Goal: Information Seeking & Learning: Check status

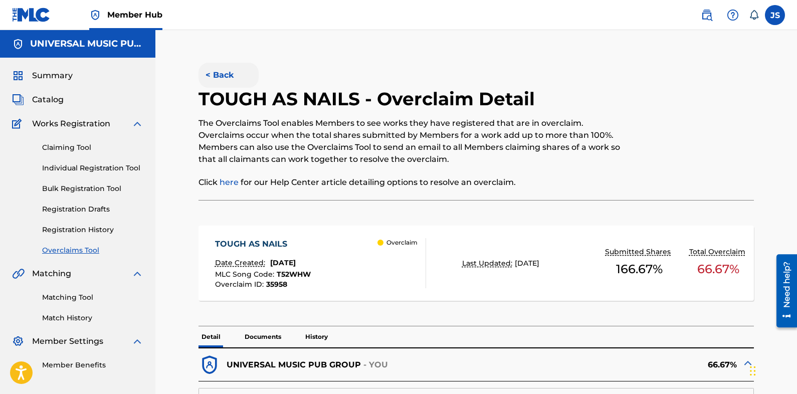
drag, startPoint x: 193, startPoint y: 72, endPoint x: 200, endPoint y: 75, distance: 8.3
click at [206, 77] on button "< Back" at bounding box center [229, 75] width 60 height 25
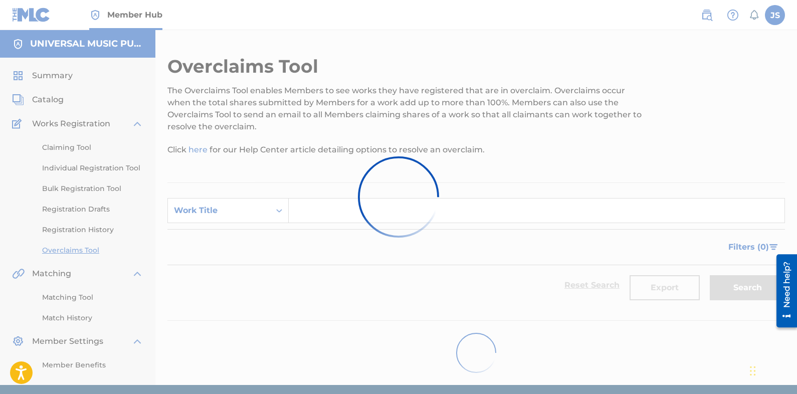
scroll to position [37, 0]
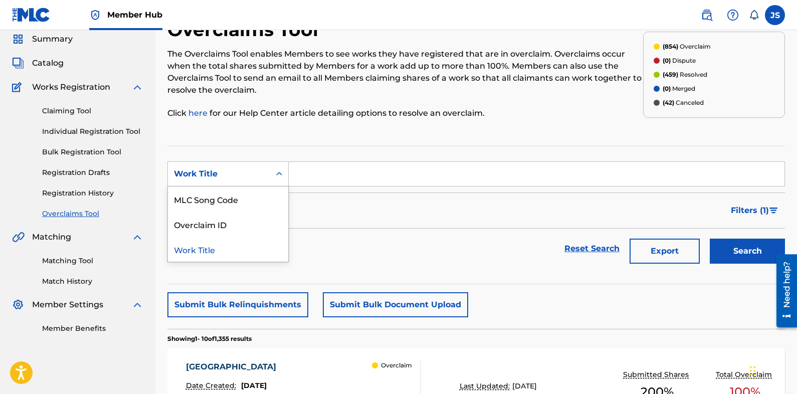
click at [223, 179] on div "Work Title" at bounding box center [219, 174] width 90 height 12
click at [238, 206] on div "MLC Song Code" at bounding box center [228, 199] width 120 height 25
click at [395, 177] on input "Search Form" at bounding box center [537, 174] width 496 height 24
paste input "FB9QRS"
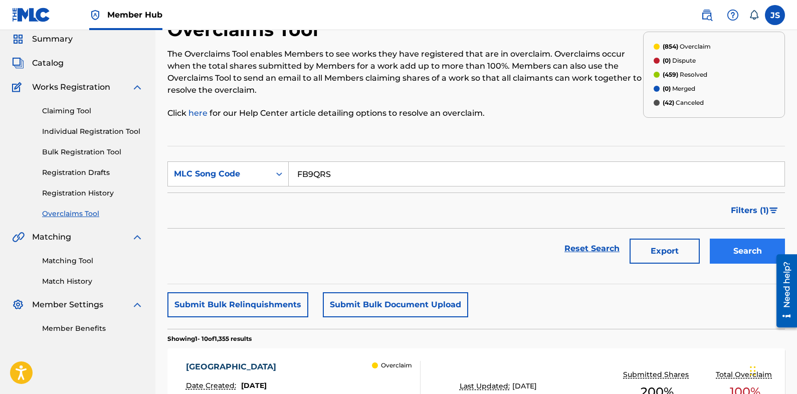
type input "FB9QRS"
click at [725, 255] on button "Search" at bounding box center [747, 251] width 75 height 25
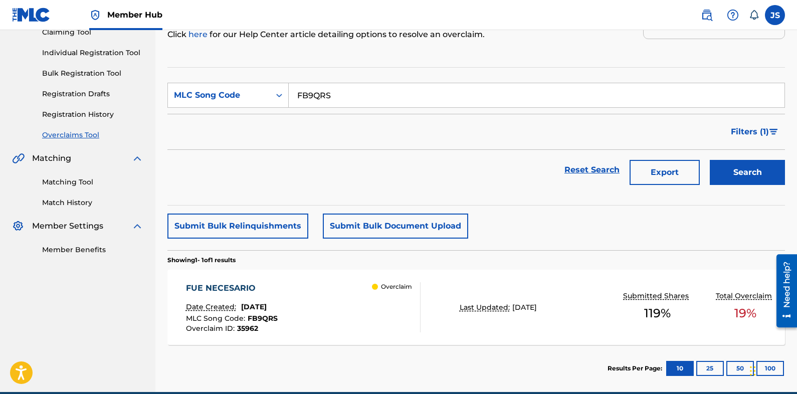
scroll to position [161, 0]
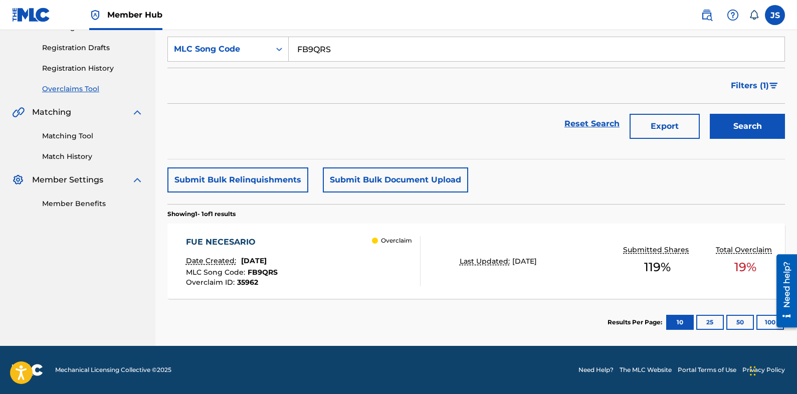
click at [266, 249] on div "FUE NECESARIO Date Created: September 18, 2025 MLC Song Code : FB9QRS Overclaim…" at bounding box center [232, 261] width 92 height 50
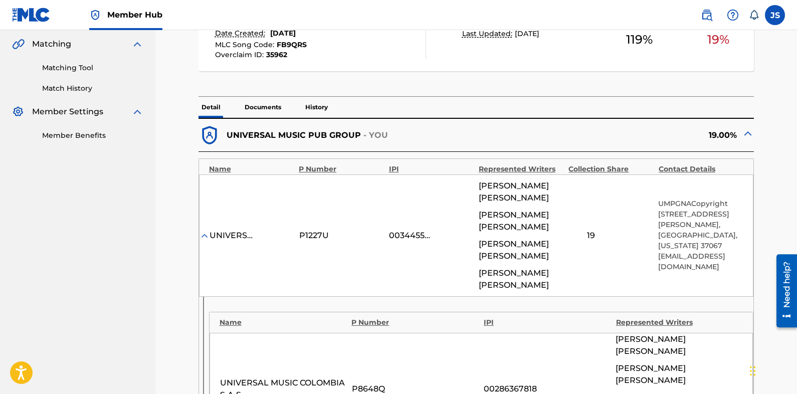
scroll to position [251, 0]
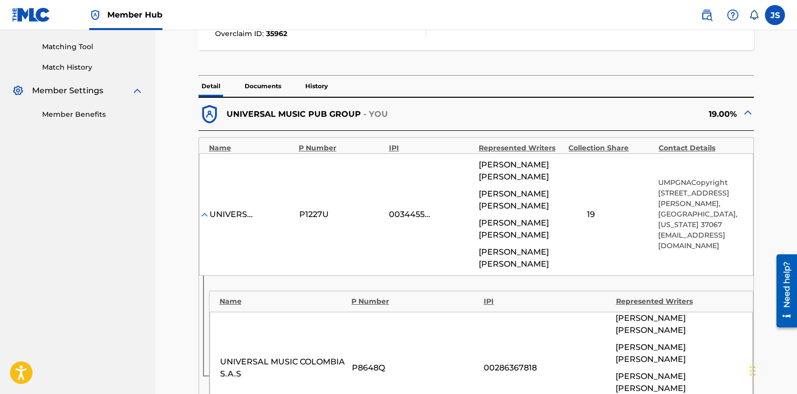
drag, startPoint x: 584, startPoint y: 343, endPoint x: 573, endPoint y: 331, distance: 16.3
click at [565, 335] on div "UNIVERSAL MUSIC COLOMBIA S.A.S P8648Q 00286367818 EDWIN FERNY BALLESTEROS GABRI…" at bounding box center [482, 368] width 544 height 112
drag, startPoint x: 595, startPoint y: 333, endPoint x: 589, endPoint y: 333, distance: 5.5
drag, startPoint x: 589, startPoint y: 333, endPoint x: 588, endPoint y: 353, distance: 20.1
click at [588, 362] on div "00286367818" at bounding box center [547, 368] width 127 height 12
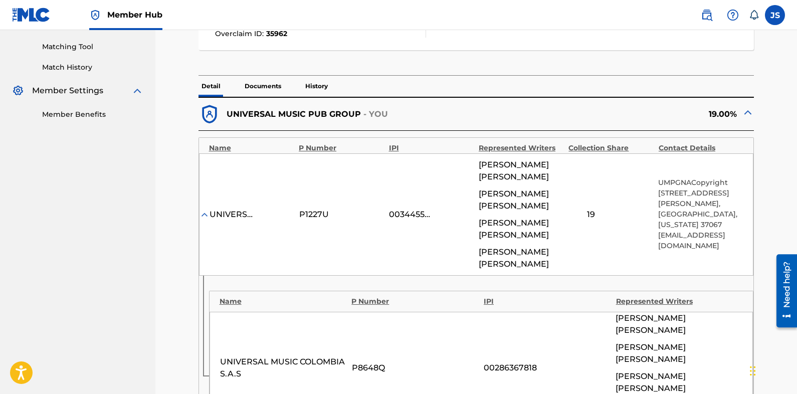
drag, startPoint x: 587, startPoint y: 346, endPoint x: 587, endPoint y: 338, distance: 8.0
click at [587, 362] on div "00286367818" at bounding box center [547, 368] width 127 height 12
drag, startPoint x: 589, startPoint y: 349, endPoint x: 592, endPoint y: 338, distance: 11.6
click at [592, 338] on div "UNIVERSAL MUSIC COLOMBIA S.A.S P8648Q 00286367818 EDWIN FERNY BALLESTEROS GABRI…" at bounding box center [482, 368] width 544 height 112
drag, startPoint x: 592, startPoint y: 338, endPoint x: 591, endPoint y: 345, distance: 7.6
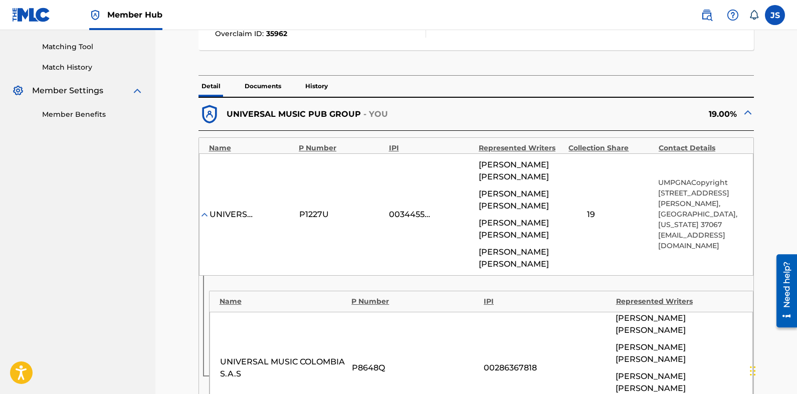
click at [591, 345] on div "UNIVERSAL MUSIC COLOMBIA S.A.S P8648Q 00286367818 EDWIN FERNY BALLESTEROS GABRI…" at bounding box center [482, 368] width 544 height 112
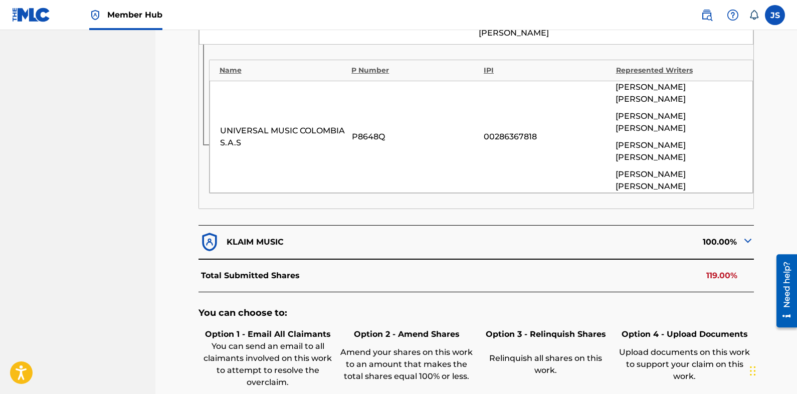
scroll to position [501, 0]
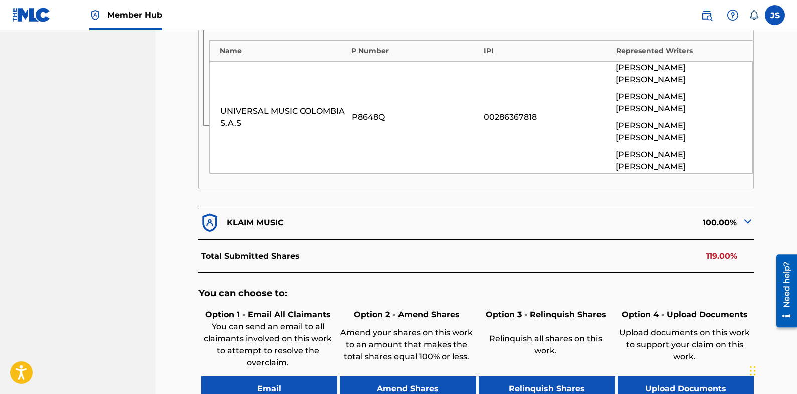
click at [747, 215] on img at bounding box center [748, 221] width 12 height 12
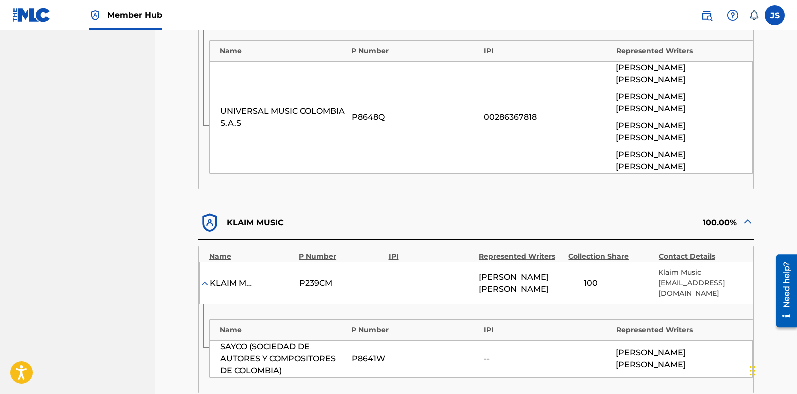
drag, startPoint x: 783, startPoint y: 234, endPoint x: 769, endPoint y: 236, distance: 13.7
click at [782, 234] on div "< Back FUE NECESARIO - Overclaim Detail The Overclaims Tool enables Members to …" at bounding box center [476, 101] width 618 height 1094
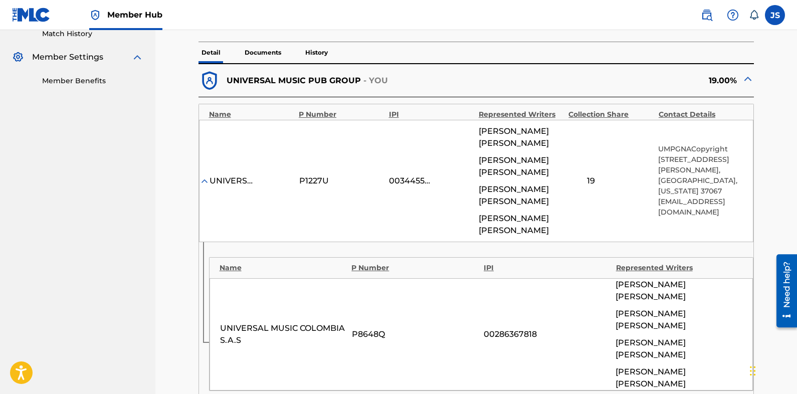
scroll to position [150, 0]
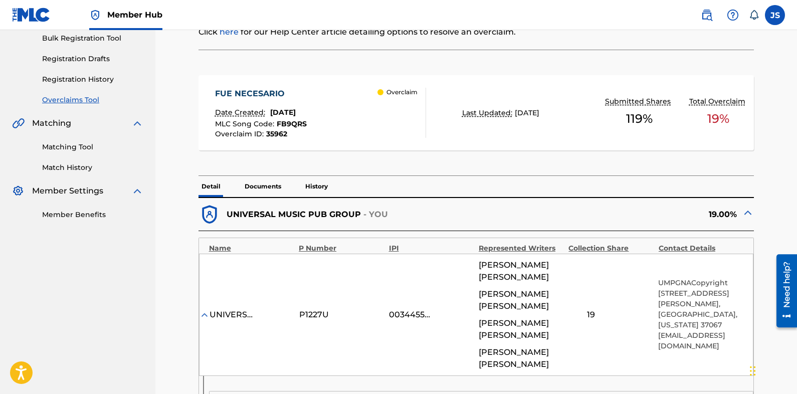
click at [287, 123] on span "FB9QRS" at bounding box center [292, 123] width 30 height 9
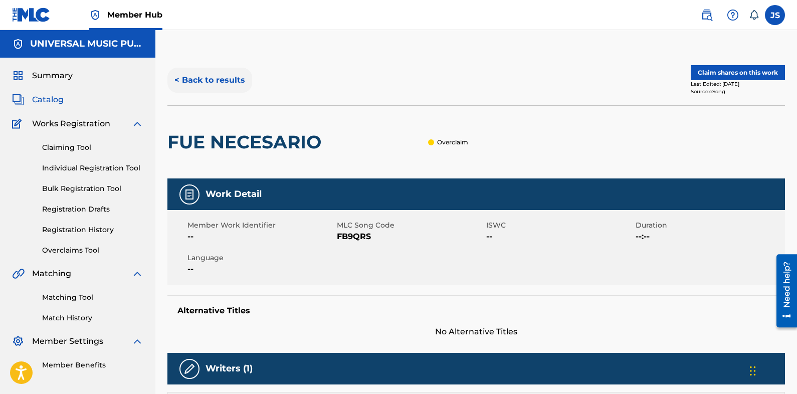
click at [229, 86] on button "< Back to results" at bounding box center [209, 80] width 85 height 25
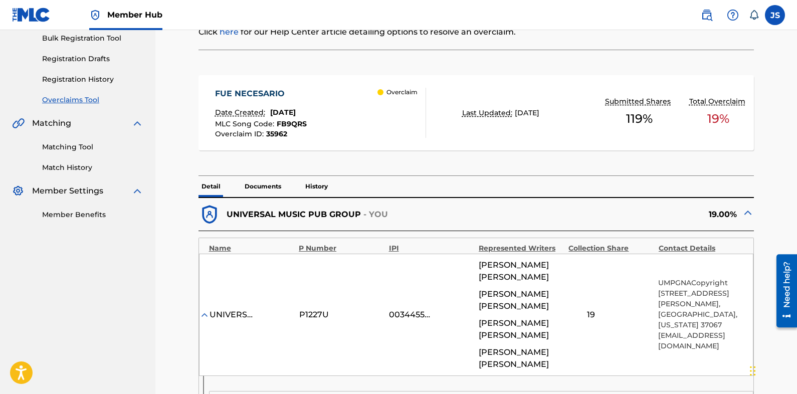
scroll to position [401, 0]
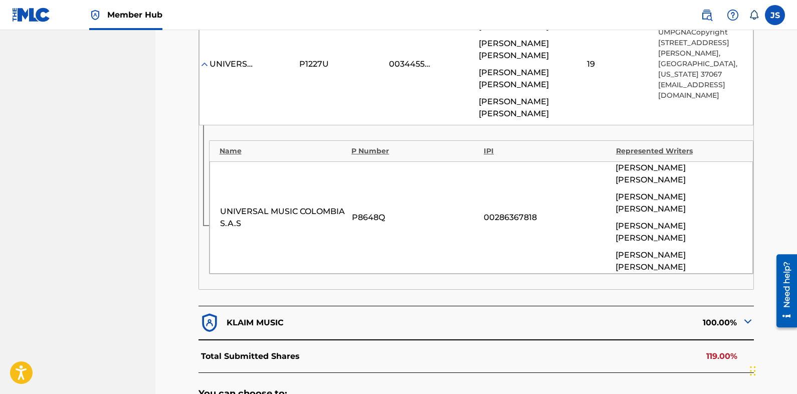
click at [749, 315] on img at bounding box center [748, 321] width 12 height 12
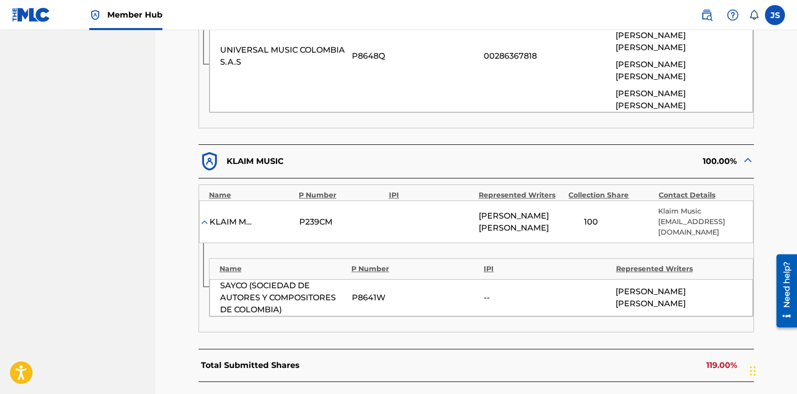
scroll to position [552, 0]
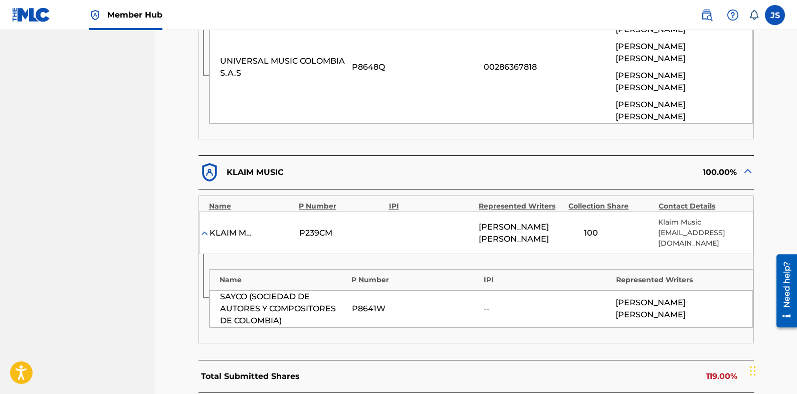
drag, startPoint x: 286, startPoint y: 12, endPoint x: 339, endPoint y: 45, distance: 62.2
click at [286, 12] on nav "Member Hub JS JS Jake Scharf jake.scharf@umusic.com Notification Preferences Pr…" at bounding box center [398, 15] width 797 height 30
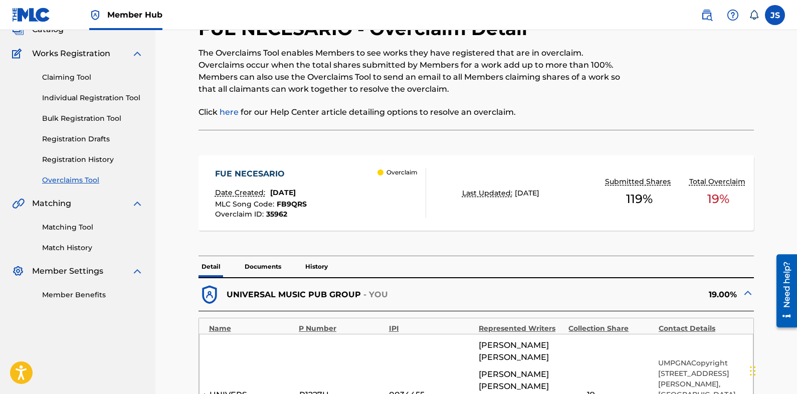
scroll to position [69, 0]
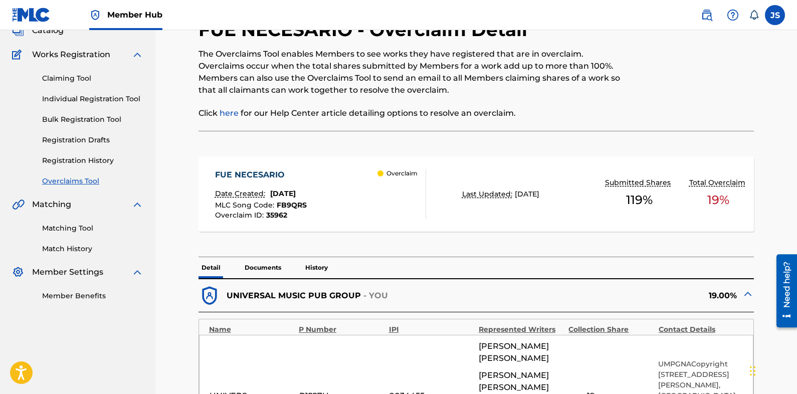
drag, startPoint x: 299, startPoint y: 204, endPoint x: 484, endPoint y: 101, distance: 211.4
click at [484, 101] on div "The Overclaims Tool enables Members to see works they have registered that are …" at bounding box center [413, 83] width 428 height 71
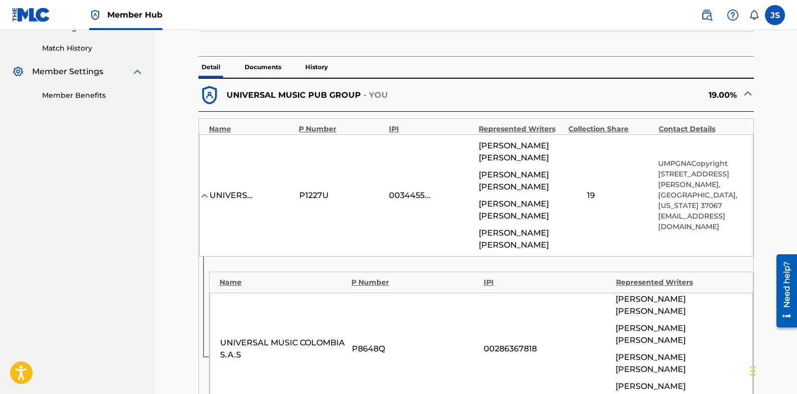
scroll to position [19, 0]
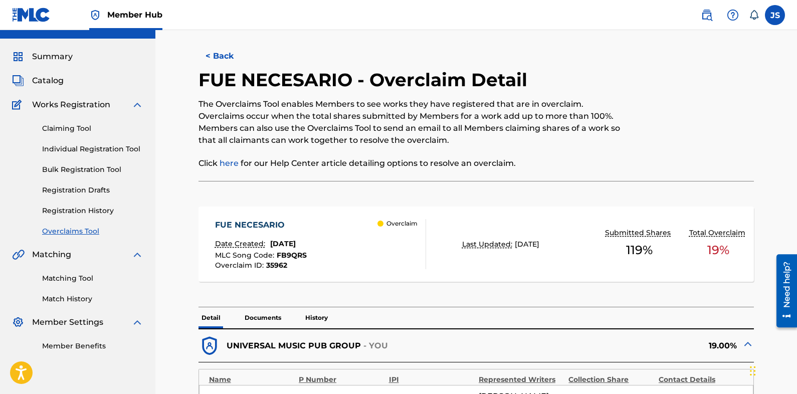
click at [296, 253] on span "FB9QRS" at bounding box center [292, 255] width 30 height 9
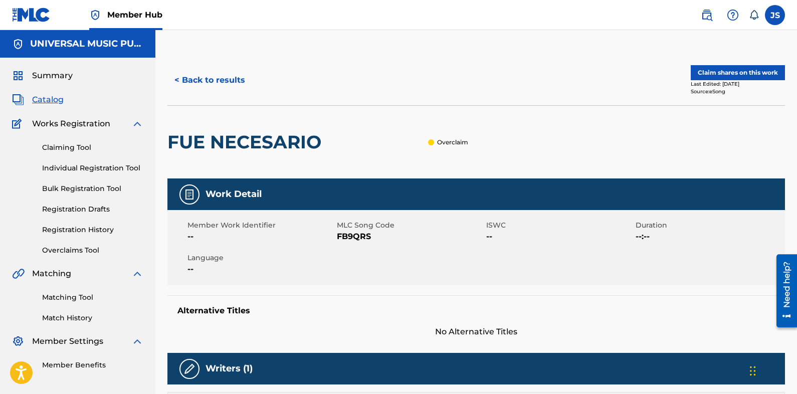
click at [361, 238] on span "FB9QRS" at bounding box center [410, 237] width 147 height 12
copy span "FB9QRS"
click at [660, 136] on div "FUE NECESARIO Overclaim" at bounding box center [476, 141] width 618 height 73
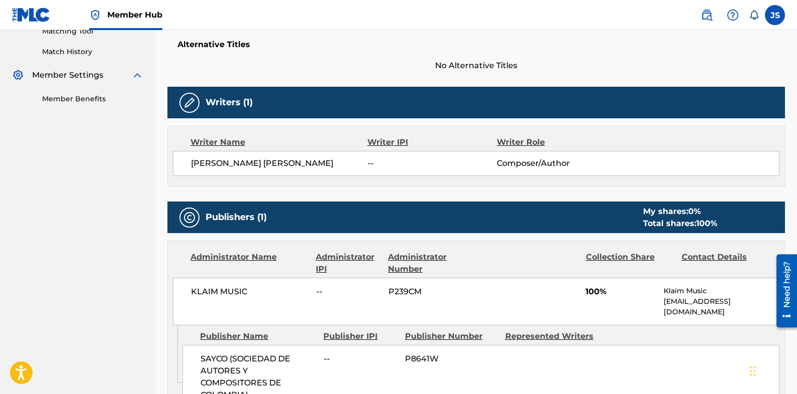
scroll to position [401, 0]
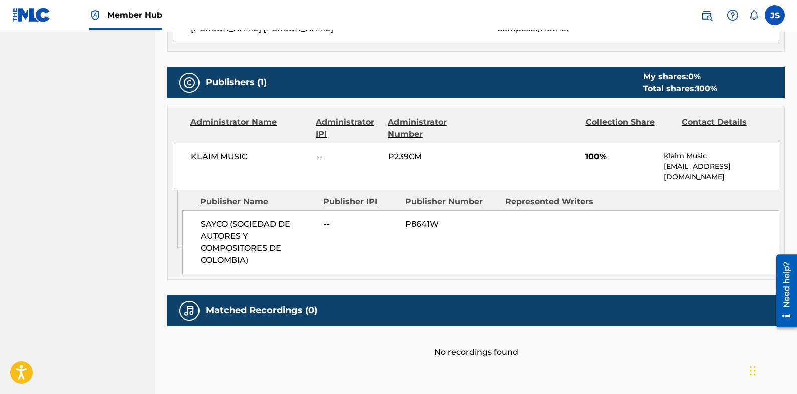
drag, startPoint x: 692, startPoint y: 334, endPoint x: 650, endPoint y: 274, distance: 73.0
click at [650, 274] on div "Administrator Name Administrator IPI Administrator Number Collection Share Cont…" at bounding box center [476, 193] width 618 height 174
click at [658, 247] on div "SAYCO (SOCIEDAD DE AUTORES Y COMPOSITORES DE COLOMBIA) -- P8641W" at bounding box center [481, 242] width 597 height 64
drag, startPoint x: 658, startPoint y: 247, endPoint x: 644, endPoint y: 240, distance: 15.5
click at [644, 240] on div "SAYCO (SOCIEDAD DE AUTORES Y COMPOSITORES DE COLOMBIA) -- P8641W" at bounding box center [481, 242] width 597 height 64
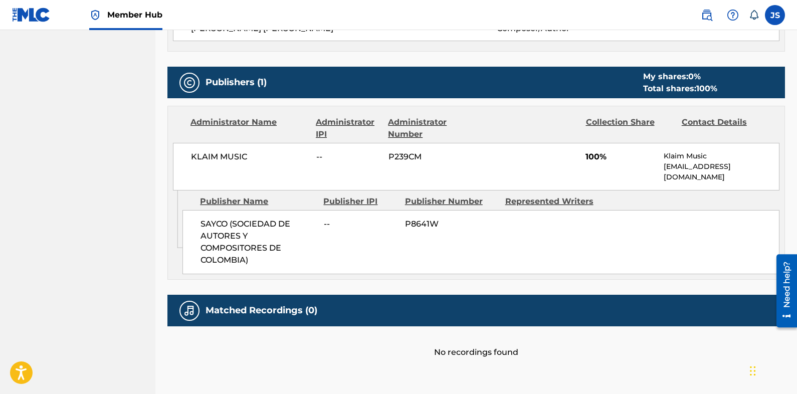
drag, startPoint x: 702, startPoint y: 234, endPoint x: 679, endPoint y: 240, distance: 23.2
click at [679, 240] on div "SAYCO (SOCIEDAD DE AUTORES Y COMPOSITORES DE COLOMBIA) -- P8641W" at bounding box center [481, 242] width 597 height 64
drag, startPoint x: 690, startPoint y: 227, endPoint x: 649, endPoint y: 230, distance: 41.2
click at [649, 230] on div "SAYCO (SOCIEDAD DE AUTORES Y COMPOSITORES DE COLOMBIA) -- P8641W" at bounding box center [481, 242] width 597 height 64
drag, startPoint x: 649, startPoint y: 230, endPoint x: 627, endPoint y: 235, distance: 23.2
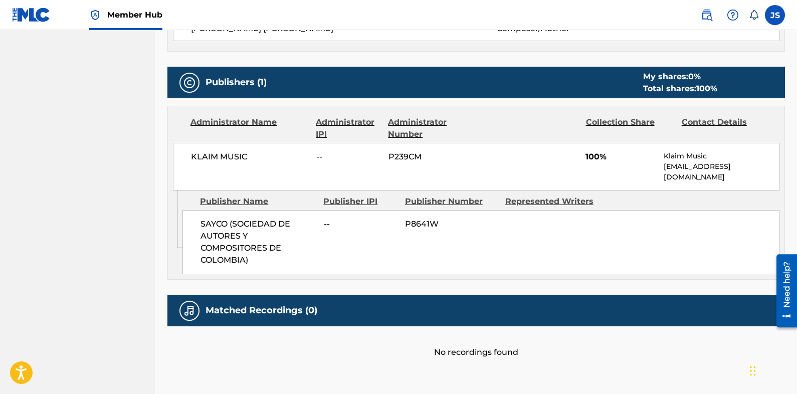
click at [627, 235] on div "SAYCO (SOCIEDAD DE AUTORES Y COMPOSITORES DE COLOMBIA) -- P8641W" at bounding box center [481, 242] width 597 height 64
click at [608, 362] on div "< Back to results Claim shares on this work Last Edited: September 18, 2025 Sou…" at bounding box center [476, 26] width 618 height 745
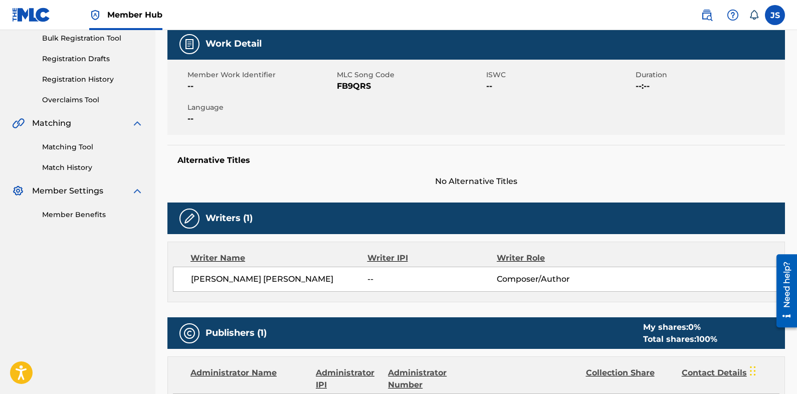
scroll to position [0, 0]
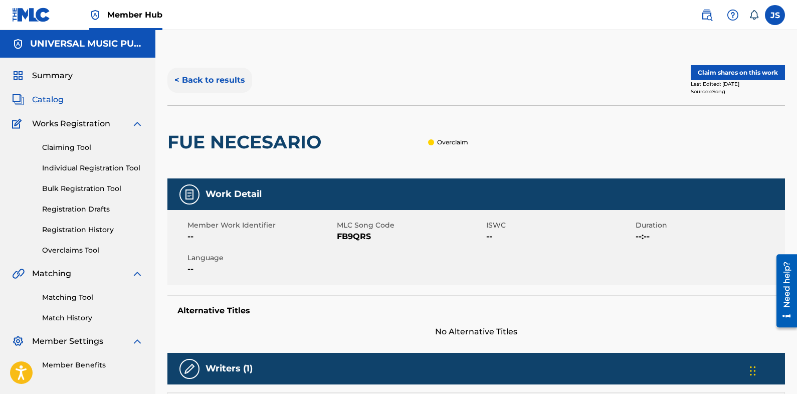
click at [212, 83] on button "< Back to results" at bounding box center [209, 80] width 85 height 25
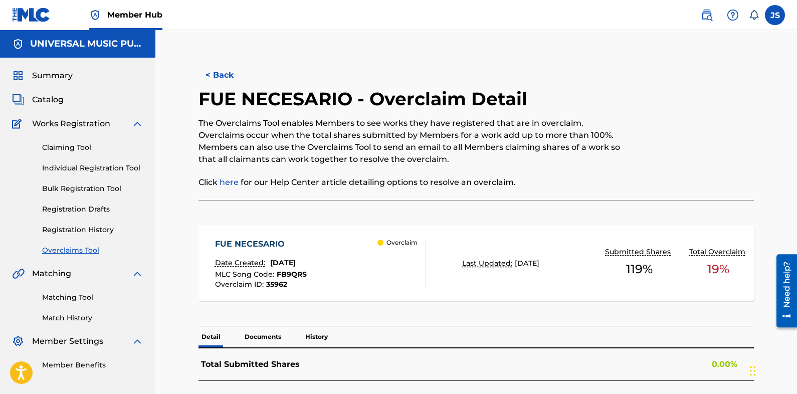
scroll to position [19, 0]
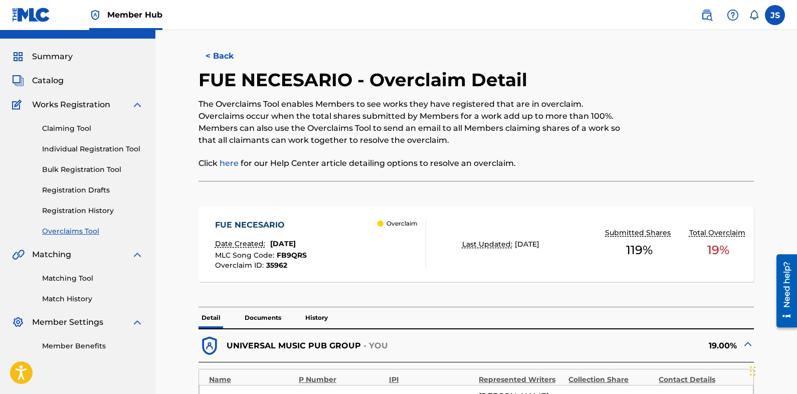
drag, startPoint x: 648, startPoint y: 109, endPoint x: 605, endPoint y: 158, distance: 65.0
click at [605, 158] on p "Click here for our Help Center article detailing options to resolve an overclai…" at bounding box center [413, 163] width 428 height 12
drag, startPoint x: 605, startPoint y: 158, endPoint x: 646, endPoint y: 132, distance: 48.7
click at [646, 132] on div at bounding box center [690, 125] width 128 height 112
click at [641, 125] on div at bounding box center [690, 125] width 128 height 112
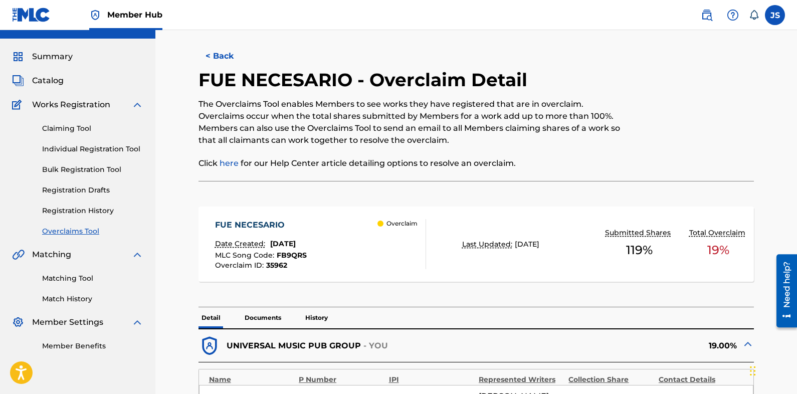
drag, startPoint x: 640, startPoint y: 139, endPoint x: 641, endPoint y: 133, distance: 5.5
click at [640, 136] on div at bounding box center [690, 125] width 128 height 112
drag, startPoint x: 616, startPoint y: 95, endPoint x: 654, endPoint y: 110, distance: 41.2
click at [617, 96] on div "FUE NECESARIO - Overclaim Detail The Overclaims Tool enables Members to see wor…" at bounding box center [413, 125] width 428 height 112
click at [654, 110] on div at bounding box center [690, 125] width 128 height 112
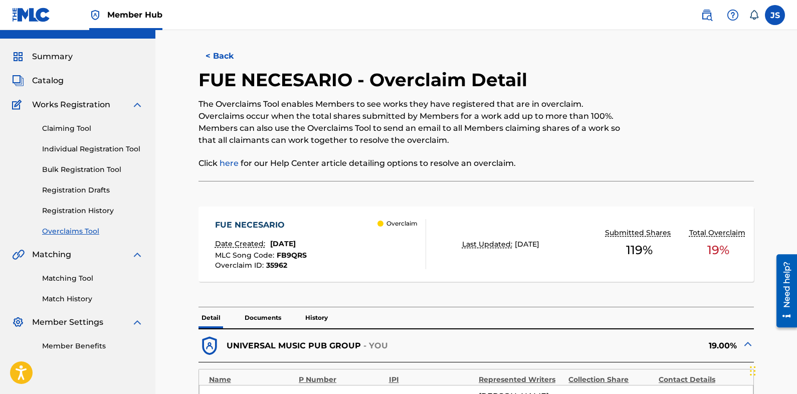
click at [652, 131] on div at bounding box center [690, 125] width 128 height 112
click at [551, 142] on p "The Overclaims Tool enables Members to see works they have registered that are …" at bounding box center [413, 122] width 428 height 48
drag, startPoint x: 563, startPoint y: 153, endPoint x: 565, endPoint y: 161, distance: 8.3
click at [563, 154] on div "The Overclaims Tool enables Members to see works they have registered that are …" at bounding box center [413, 133] width 428 height 71
drag, startPoint x: 565, startPoint y: 161, endPoint x: 567, endPoint y: 177, distance: 16.2
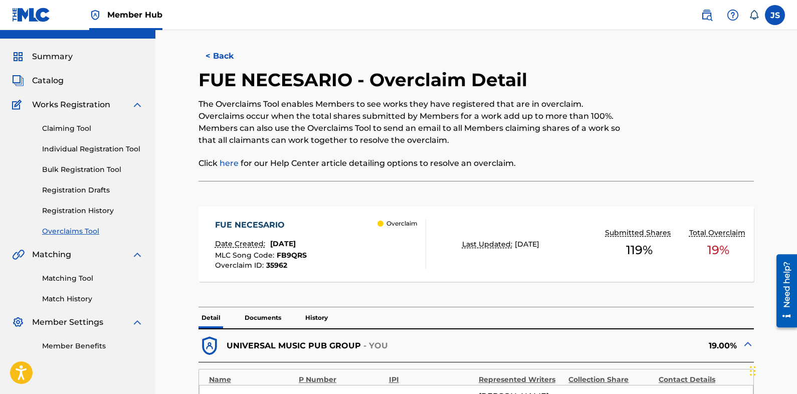
click at [565, 161] on p "Click here for our Help Center article detailing options to resolve an overclai…" at bounding box center [413, 163] width 428 height 12
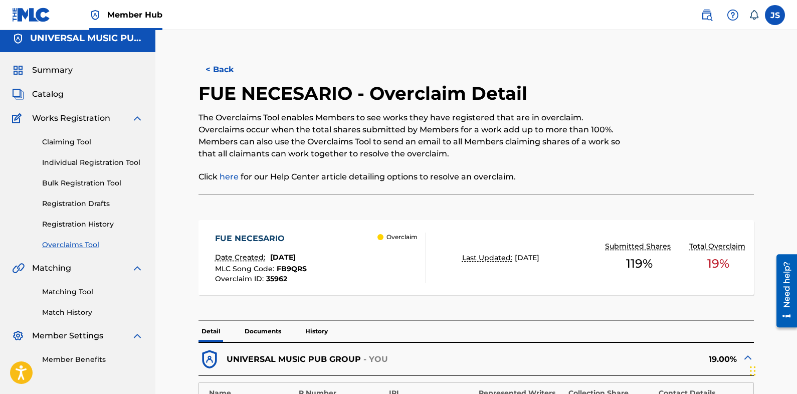
scroll to position [0, 0]
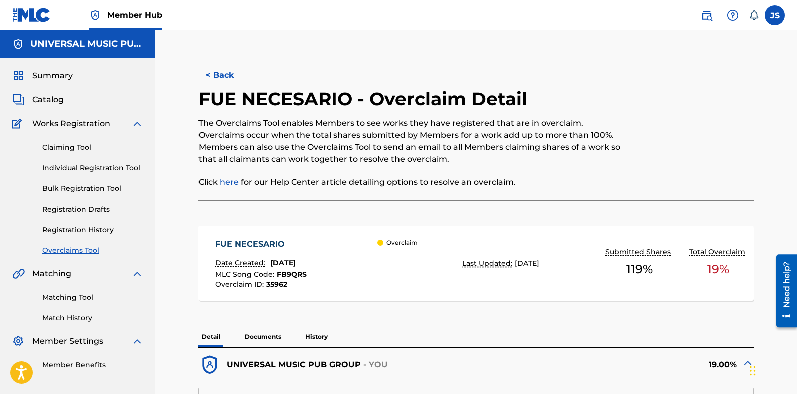
drag, startPoint x: 669, startPoint y: 62, endPoint x: 649, endPoint y: 87, distance: 32.1
click at [653, 84] on div "< Back" at bounding box center [477, 75] width 556 height 25
click at [669, 144] on div at bounding box center [690, 144] width 128 height 112
drag, startPoint x: 675, startPoint y: 130, endPoint x: 652, endPoint y: 96, distance: 41.2
click at [652, 95] on div at bounding box center [690, 144] width 128 height 112
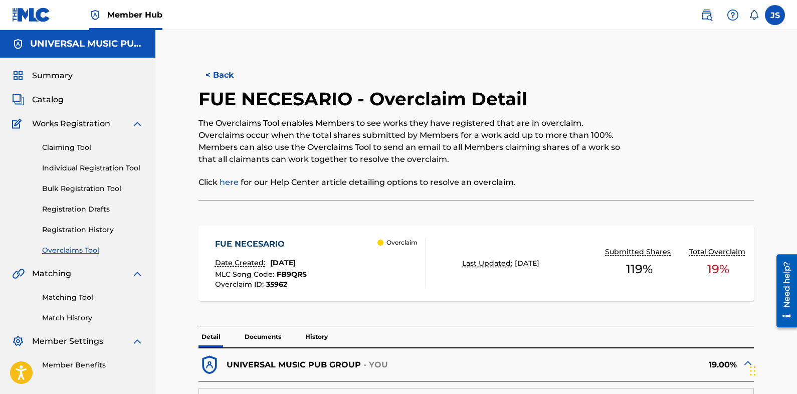
drag, startPoint x: 669, startPoint y: 187, endPoint x: 654, endPoint y: 142, distance: 47.1
click at [654, 142] on div at bounding box center [690, 144] width 128 height 112
click at [463, 152] on p "The Overclaims Tool enables Members to see works they have registered that are …" at bounding box center [413, 141] width 428 height 48
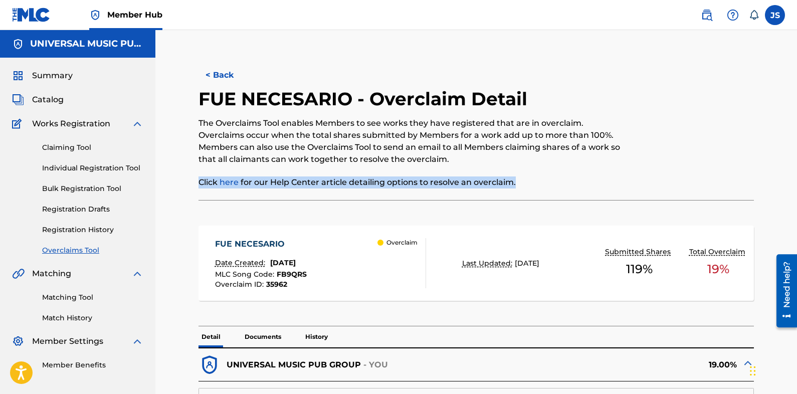
drag, startPoint x: 444, startPoint y: 160, endPoint x: 628, endPoint y: 174, distance: 185.1
click at [629, 176] on div "FUE NECESARIO - Overclaim Detail The Overclaims Tool enables Members to see wor…" at bounding box center [477, 144] width 556 height 112
click at [515, 187] on p "Click here for our Help Center article detailing options to resolve an overclai…" at bounding box center [413, 182] width 428 height 12
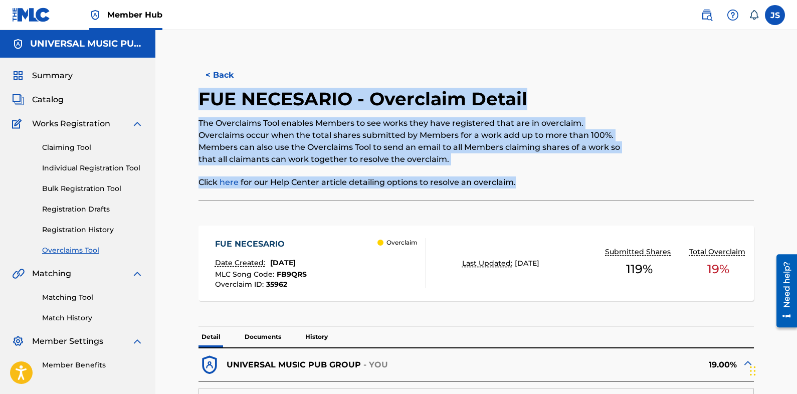
drag, startPoint x: 518, startPoint y: 186, endPoint x: 199, endPoint y: 90, distance: 333.8
click at [199, 90] on div "FUE NECESARIO - Overclaim Detail The Overclaims Tool enables Members to see wor…" at bounding box center [413, 144] width 428 height 112
click at [531, 107] on h2 "FUE NECESARIO - Overclaim Detail" at bounding box center [366, 99] width 334 height 23
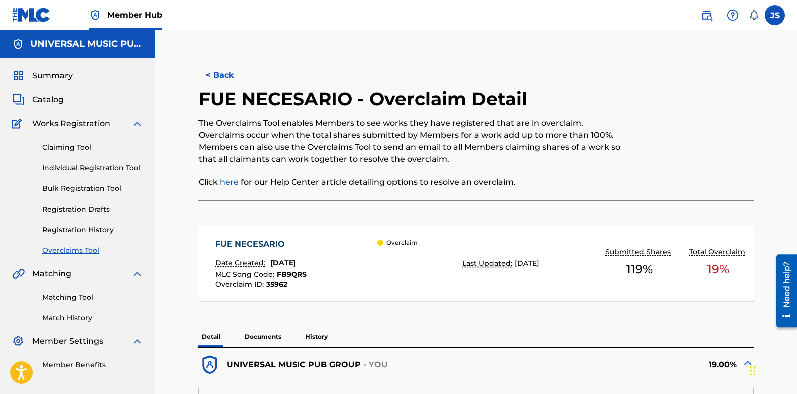
drag, startPoint x: 709, startPoint y: 187, endPoint x: 514, endPoint y: 188, distance: 195.0
click at [514, 188] on div "FUE NECESARIO - Overclaim Detail The Overclaims Tool enables Members to see wor…" at bounding box center [477, 144] width 556 height 112
drag, startPoint x: 550, startPoint y: 188, endPoint x: 649, endPoint y: 172, distance: 100.0
click at [648, 172] on div at bounding box center [690, 144] width 128 height 112
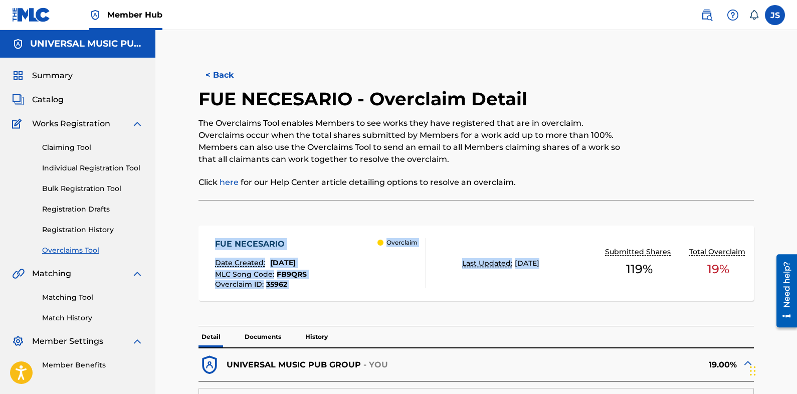
drag, startPoint x: 651, startPoint y: 174, endPoint x: 542, endPoint y: 196, distance: 111.5
click at [558, 200] on div "FUE NECESARIO - Overclaim Detail The Overclaims Tool enables Members to see wor…" at bounding box center [477, 144] width 556 height 112
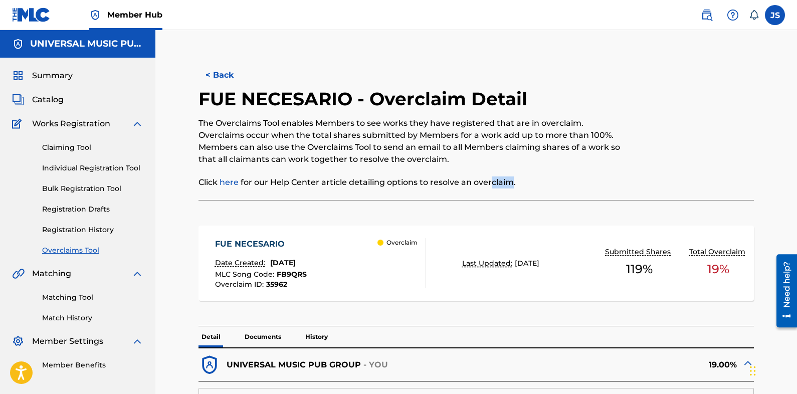
drag, startPoint x: 513, startPoint y: 185, endPoint x: 493, endPoint y: 184, distance: 20.6
click at [493, 184] on p "Click here for our Help Center article detailing options to resolve an overclai…" at bounding box center [413, 182] width 428 height 12
drag, startPoint x: 514, startPoint y: 185, endPoint x: 485, endPoint y: 172, distance: 32.1
click at [485, 179] on p "Click here for our Help Center article detailing options to resolve an overclai…" at bounding box center [413, 182] width 428 height 12
click at [485, 172] on div "The Overclaims Tool enables Members to see works they have registered that are …" at bounding box center [413, 152] width 428 height 71
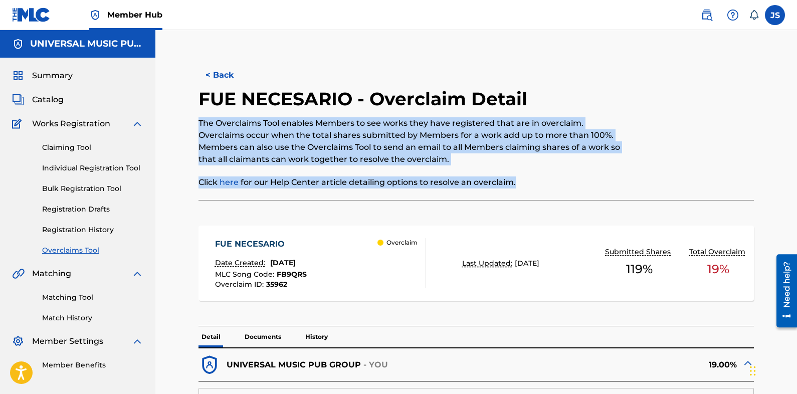
drag, startPoint x: 514, startPoint y: 185, endPoint x: 431, endPoint y: 112, distance: 110.5
click at [431, 112] on div "FUE NECESARIO - Overclaim Detail The Overclaims Tool enables Members to see wor…" at bounding box center [413, 144] width 428 height 112
drag, startPoint x: 512, startPoint y: 163, endPoint x: 509, endPoint y: 167, distance: 5.7
click at [511, 163] on p "The Overclaims Tool enables Members to see works they have registered that are …" at bounding box center [413, 141] width 428 height 48
click at [520, 190] on div "FUE NECESARIO - Overclaim Detail The Overclaims Tool enables Members to see wor…" at bounding box center [413, 144] width 428 height 112
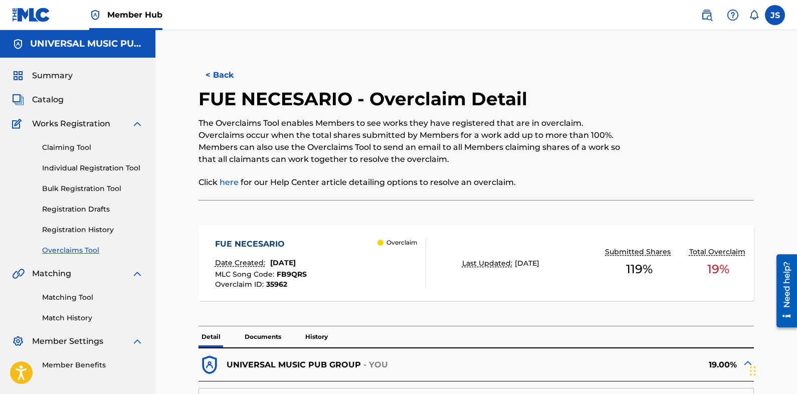
drag, startPoint x: 396, startPoint y: 67, endPoint x: 389, endPoint y: 46, distance: 21.7
click at [719, 372] on div "19.00%" at bounding box center [615, 365] width 278 height 22
click at [230, 80] on button "< Back" at bounding box center [229, 75] width 60 height 25
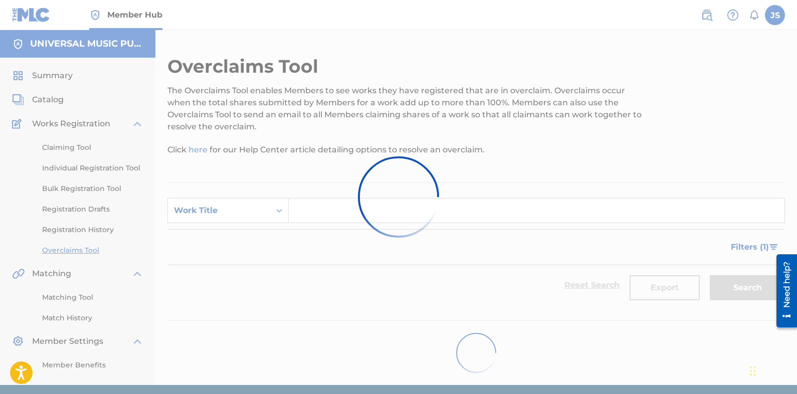
scroll to position [37, 0]
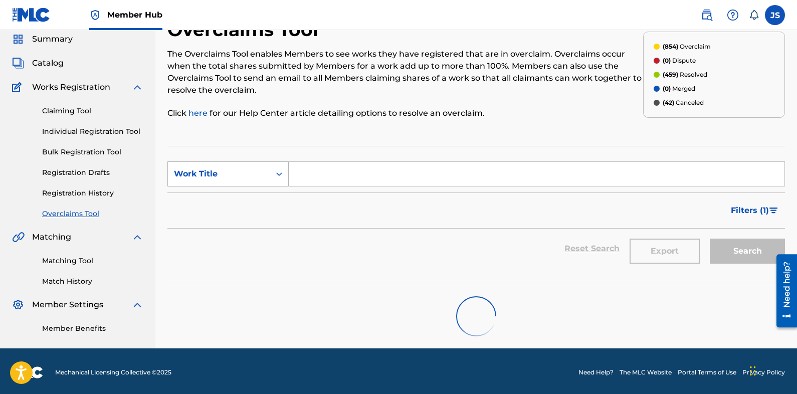
click at [272, 170] on div "Search Form" at bounding box center [279, 174] width 18 height 18
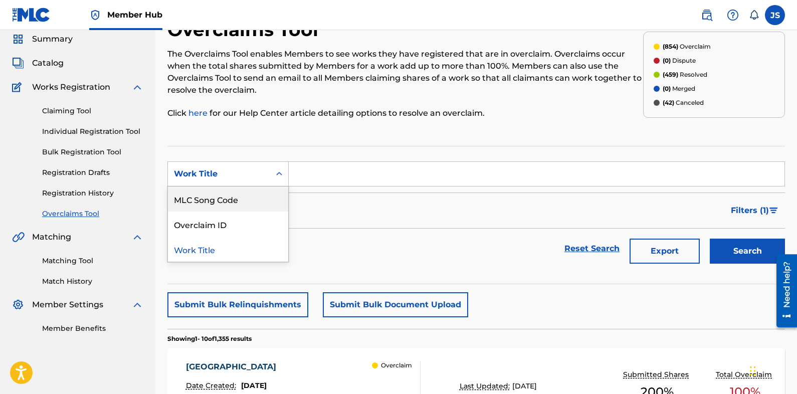
click at [259, 197] on div "MLC Song Code" at bounding box center [228, 199] width 120 height 25
click at [329, 181] on input "Search Form" at bounding box center [537, 174] width 496 height 24
paste input "S75FU2"
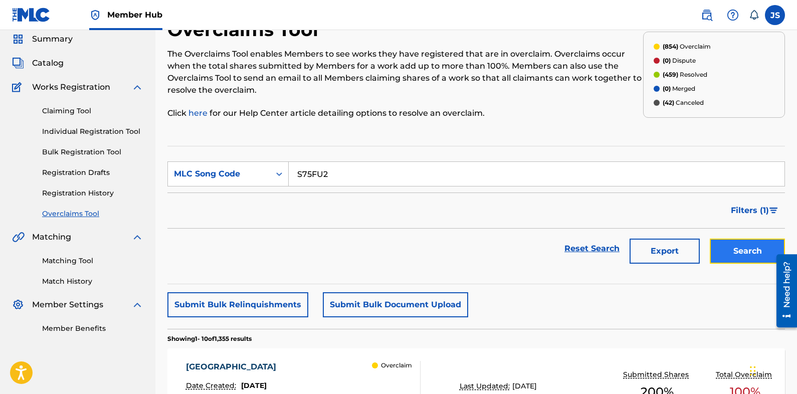
click at [754, 242] on button "Search" at bounding box center [747, 251] width 75 height 25
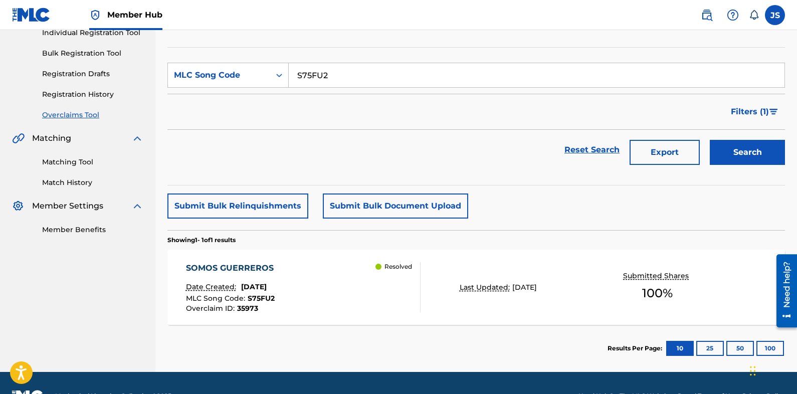
scroll to position [137, 0]
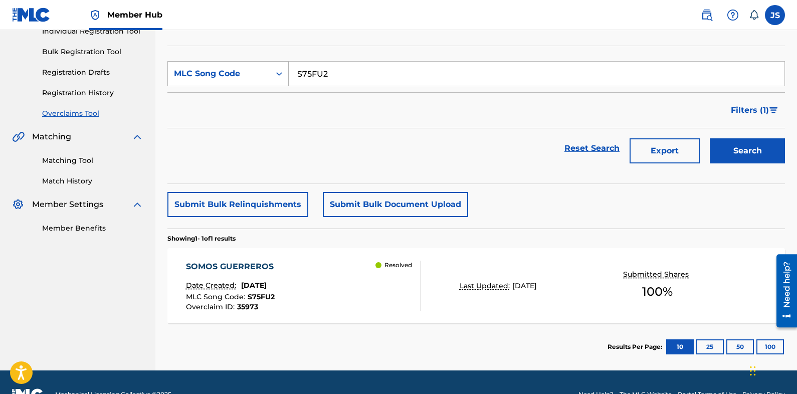
drag, startPoint x: 396, startPoint y: 71, endPoint x: 219, endPoint y: 68, distance: 176.5
click at [261, 73] on div "SearchWithCriteriacf8a5a30-1a6f-4be9-8454-4349f0de9f60 MLC Song Code S75FU2" at bounding box center [476, 73] width 618 height 25
paste input "LT3HDJ"
type input "LT3HDJ"
click at [753, 148] on button "Search" at bounding box center [747, 150] width 75 height 25
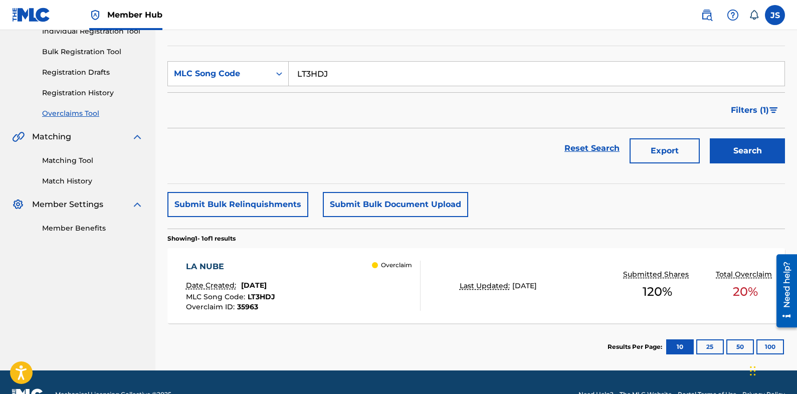
click at [514, 296] on div "LA NUBE Date Created: September 18, 2025 MLC Song Code : LT3HDJ Overclaim ID : …" at bounding box center [476, 285] width 618 height 75
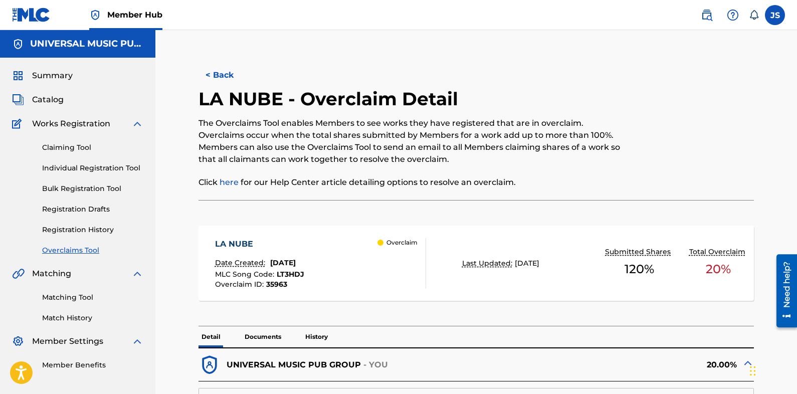
click at [247, 167] on div "The Overclaims Tool enables Members to see works they have registered that are …" at bounding box center [413, 152] width 428 height 71
click at [280, 283] on span "35963" at bounding box center [276, 284] width 21 height 9
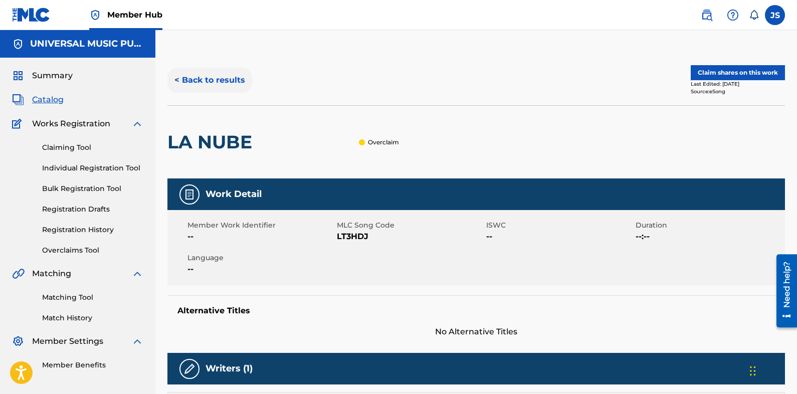
click at [223, 79] on button "< Back to results" at bounding box center [209, 80] width 85 height 25
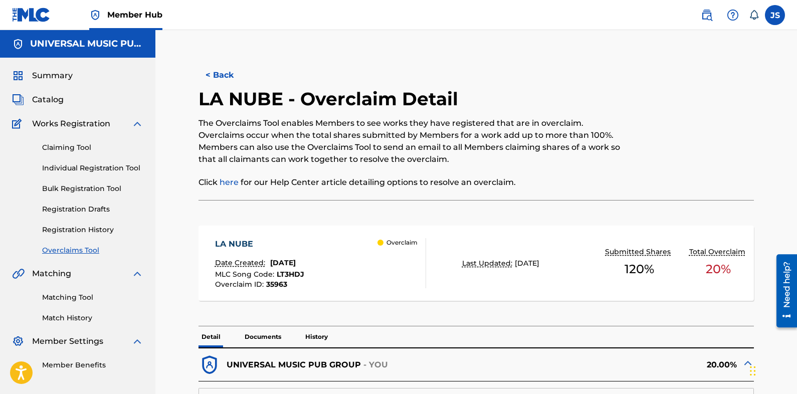
click at [287, 271] on span "LT3HDJ" at bounding box center [291, 274] width 28 height 9
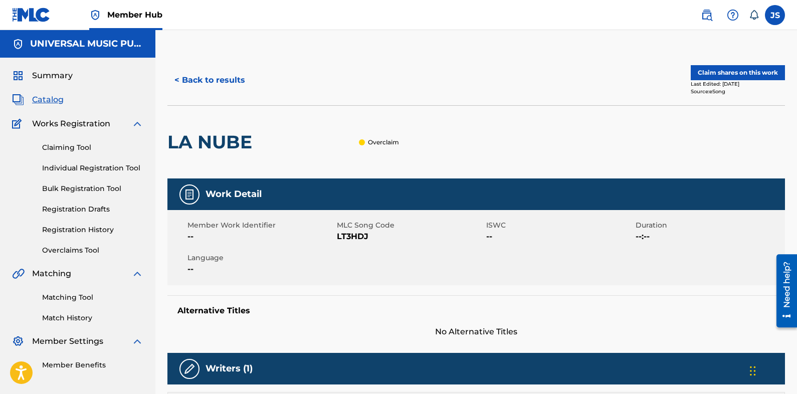
click at [363, 239] on span "LT3HDJ" at bounding box center [410, 237] width 147 height 12
copy span "LT3HDJ"
click at [265, 315] on h5 "Alternative Titles" at bounding box center [476, 311] width 598 height 10
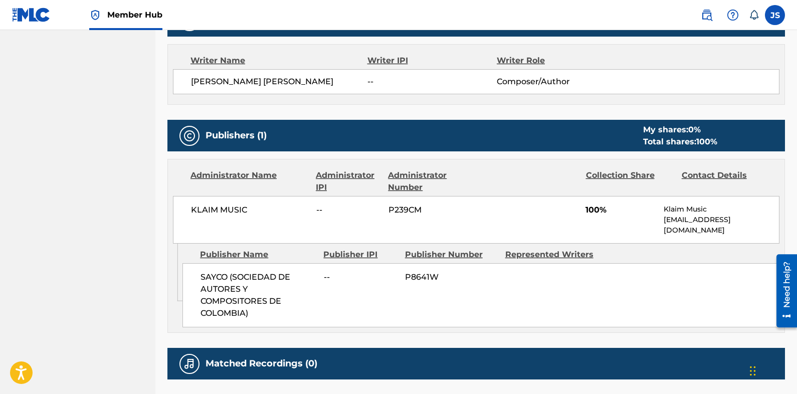
scroll to position [401, 0]
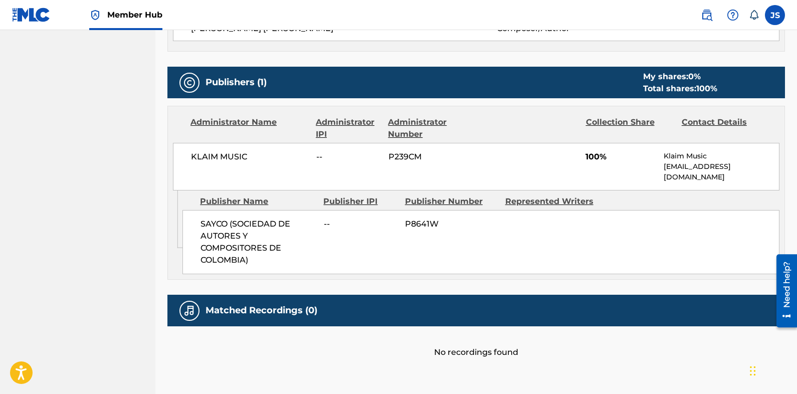
click at [156, 188] on div "< Back to results Claim shares on this work Last Edited: September 18, 2025 Sou…" at bounding box center [476, 26] width 642 height 745
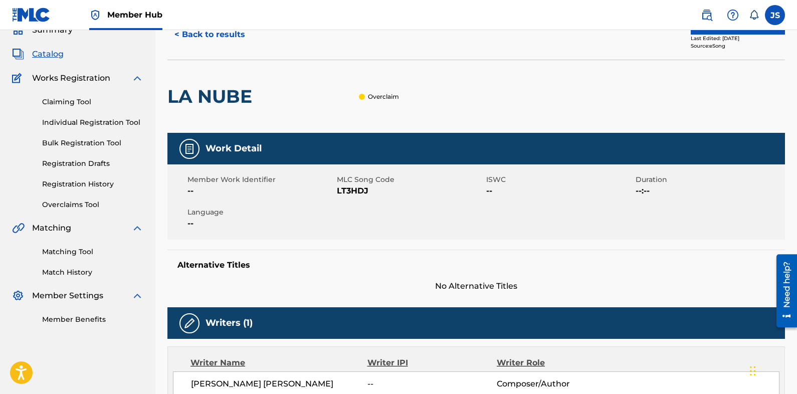
scroll to position [0, 0]
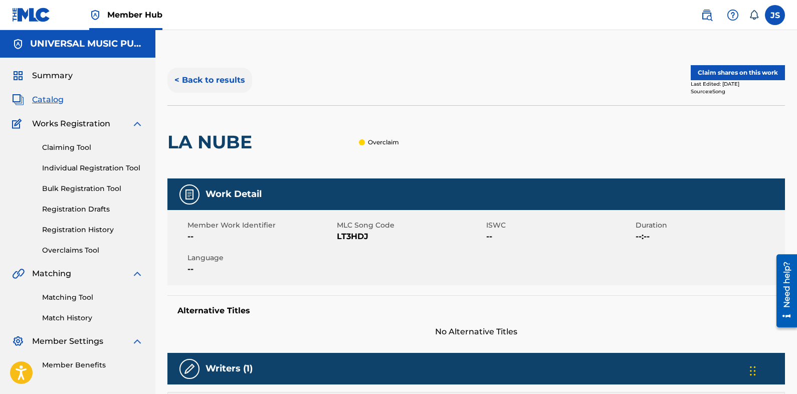
click at [231, 76] on button "< Back to results" at bounding box center [209, 80] width 85 height 25
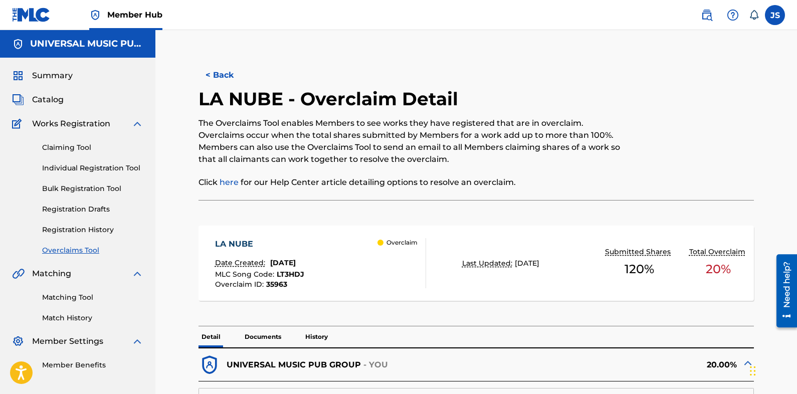
click at [84, 252] on link "Overclaims Tool" at bounding box center [92, 250] width 101 height 11
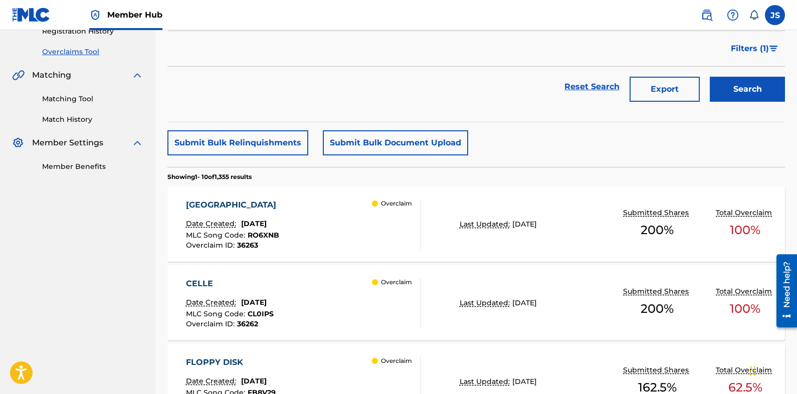
scroll to position [201, 0]
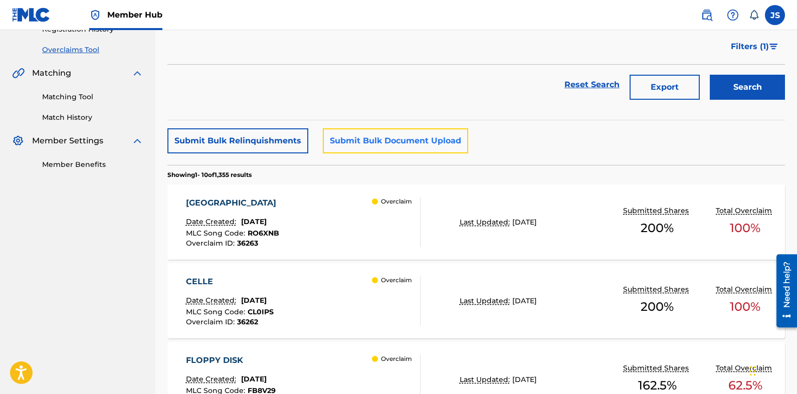
click at [421, 140] on button "Submit Bulk Document Upload" at bounding box center [395, 140] width 145 height 25
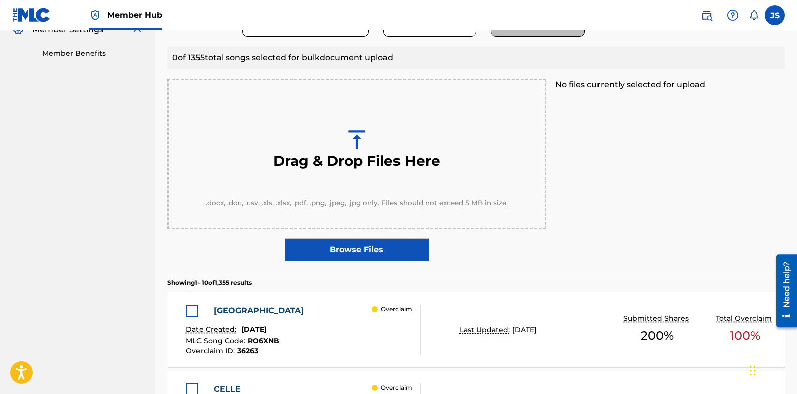
scroll to position [251, 0]
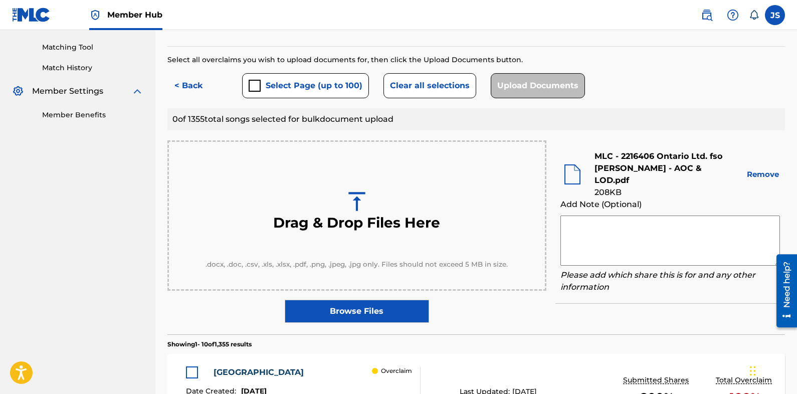
scroll to position [100, 0]
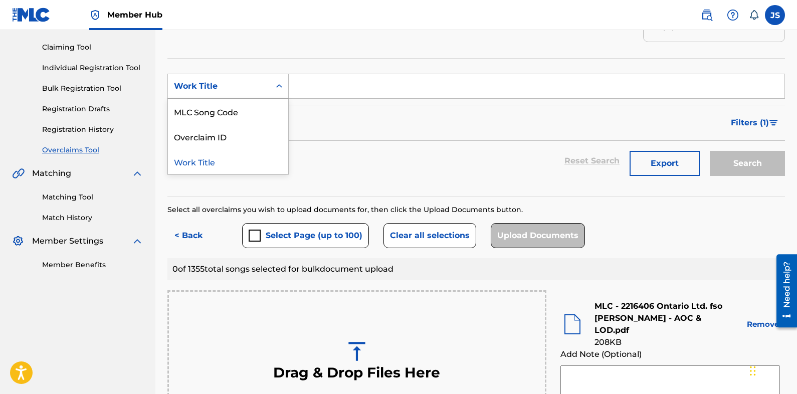
click at [264, 93] on div "Work Title" at bounding box center [219, 86] width 102 height 19
click at [248, 112] on div "MLC Song Code" at bounding box center [228, 111] width 120 height 25
click at [371, 92] on input "Search Form" at bounding box center [537, 86] width 496 height 24
paste input "HP7D6C"
type input "HP7D6C"
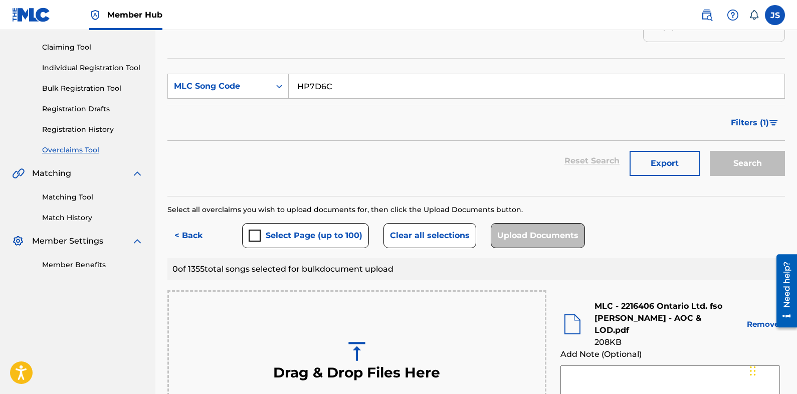
click at [591, 112] on div "Filters ( 1 )" at bounding box center [476, 123] width 618 height 36
click at [756, 161] on div "Search" at bounding box center [745, 161] width 80 height 40
drag, startPoint x: 434, startPoint y: 80, endPoint x: 264, endPoint y: 80, distance: 170.5
click at [264, 80] on div "SearchWithCriteriad94d3325-19da-41cd-a38a-d00e40f9093f MLC Song Code HP7D6C" at bounding box center [476, 86] width 618 height 25
click at [468, 208] on div "Select all overclaims you wish to upload documents for, then click the Upload D…" at bounding box center [476, 210] width 618 height 11
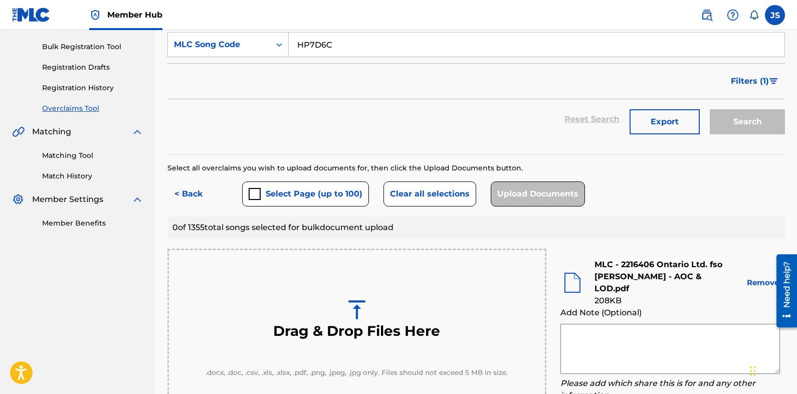
scroll to position [141, 0]
drag, startPoint x: 352, startPoint y: 48, endPoint x: 283, endPoint y: 45, distance: 69.3
click at [277, 40] on div "SearchWithCriteriad94d3325-19da-41cd-a38a-d00e40f9093f MLC Song Code HP7D6C" at bounding box center [476, 45] width 618 height 25
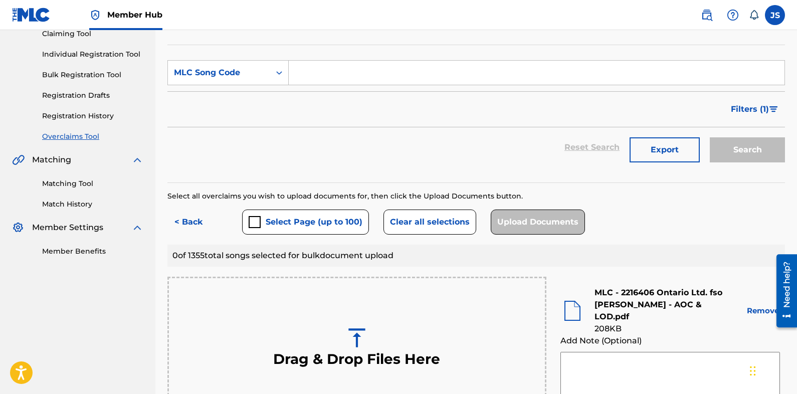
scroll to position [91, 0]
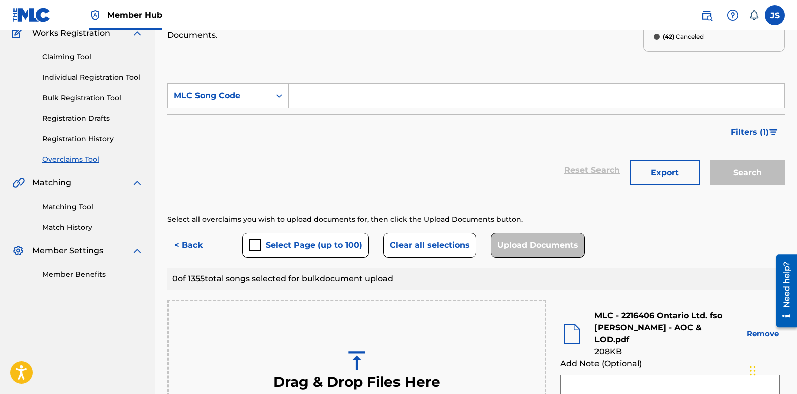
click at [509, 153] on div "Reset Search Export Search" at bounding box center [476, 170] width 618 height 40
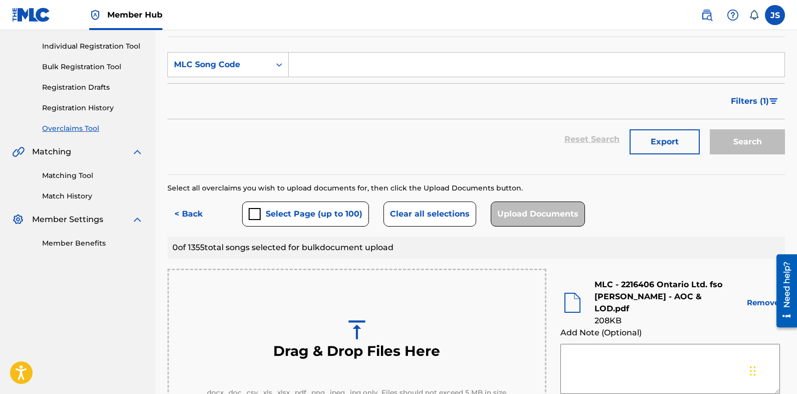
scroll to position [41, 0]
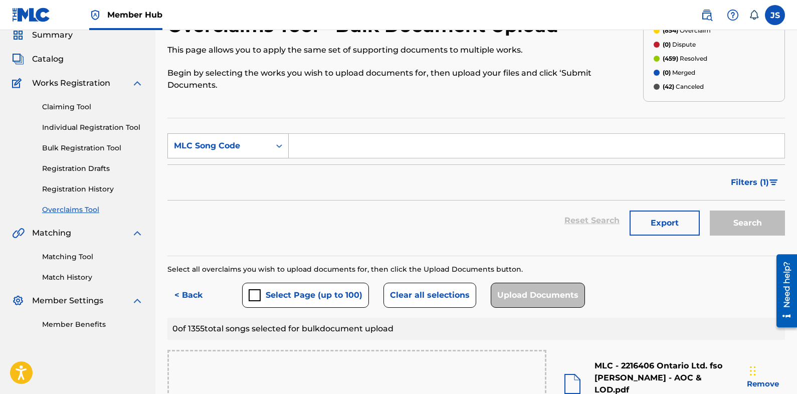
click at [237, 142] on div "MLC Song Code" at bounding box center [219, 146] width 90 height 12
click at [253, 168] on div "Work Title" at bounding box center [228, 170] width 120 height 25
click at [360, 152] on input "Search Form" at bounding box center [537, 146] width 496 height 24
type input "HIM"
click at [761, 188] on span "Filters ( 1 )" at bounding box center [750, 182] width 38 height 12
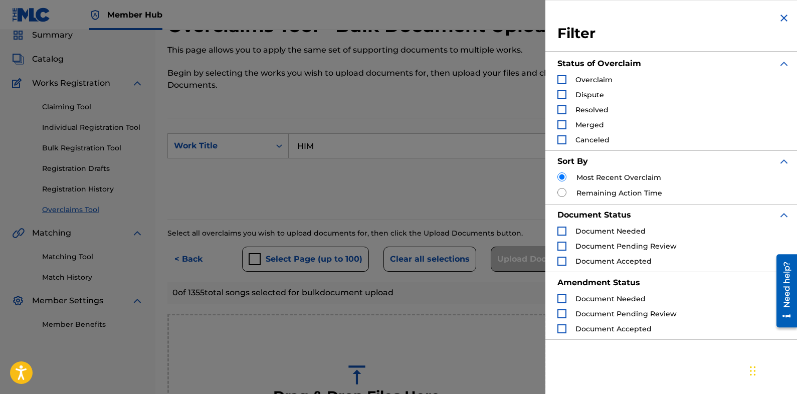
click at [778, 19] on img "Search Form" at bounding box center [784, 18] width 12 height 12
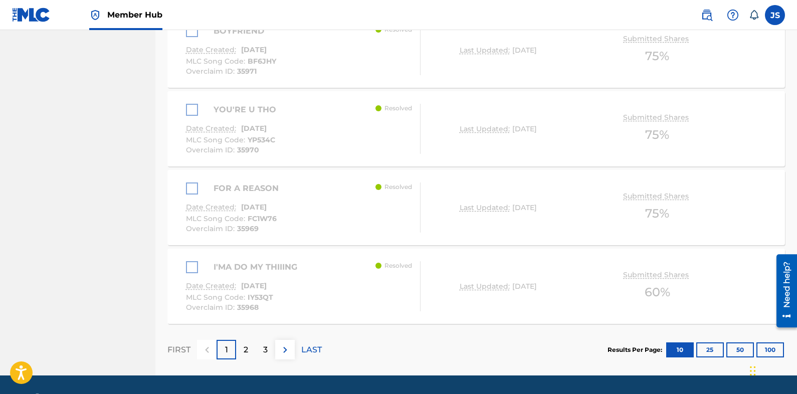
scroll to position [1094, 0]
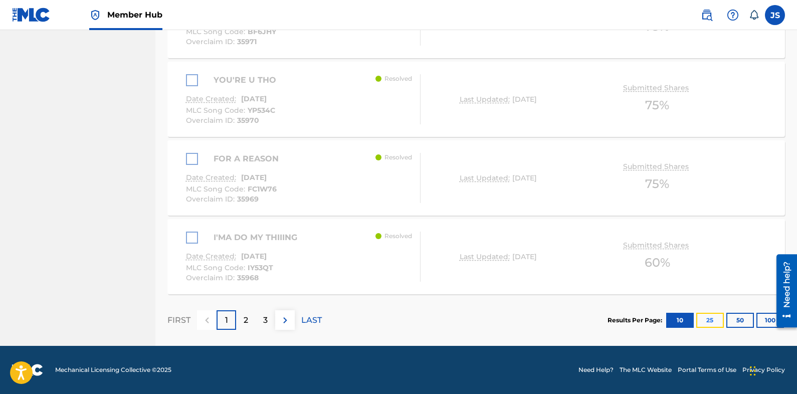
click at [712, 317] on button "25" at bounding box center [710, 320] width 28 height 15
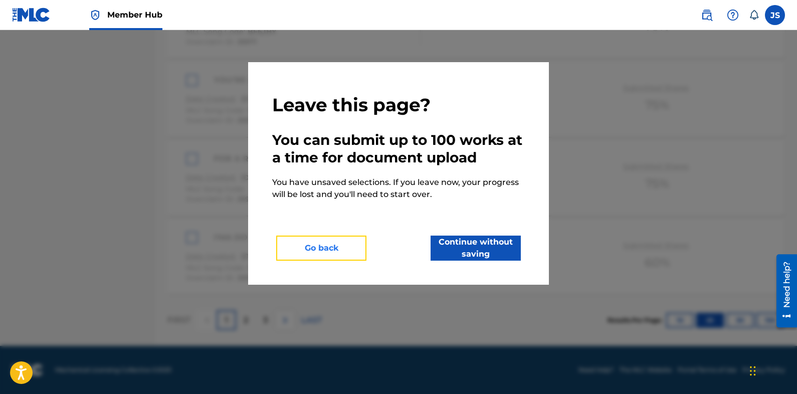
click at [340, 242] on button "Go back" at bounding box center [321, 248] width 90 height 25
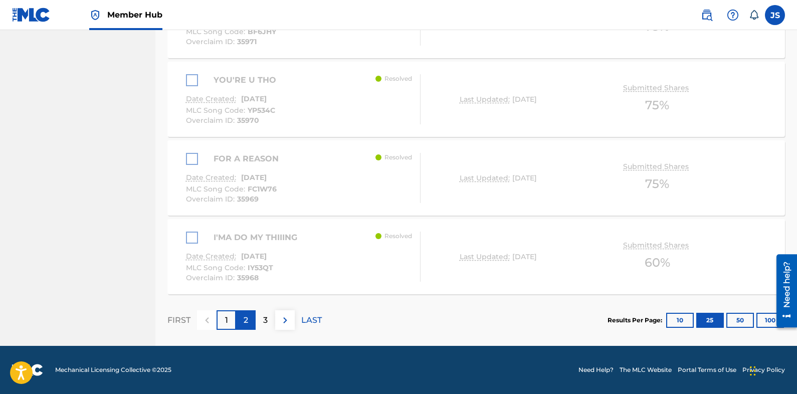
click at [245, 325] on p "2" at bounding box center [246, 320] width 5 height 12
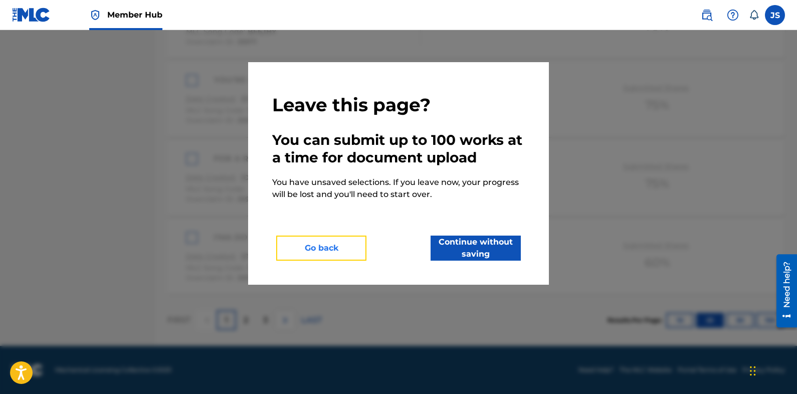
click at [355, 248] on button "Go back" at bounding box center [321, 248] width 90 height 25
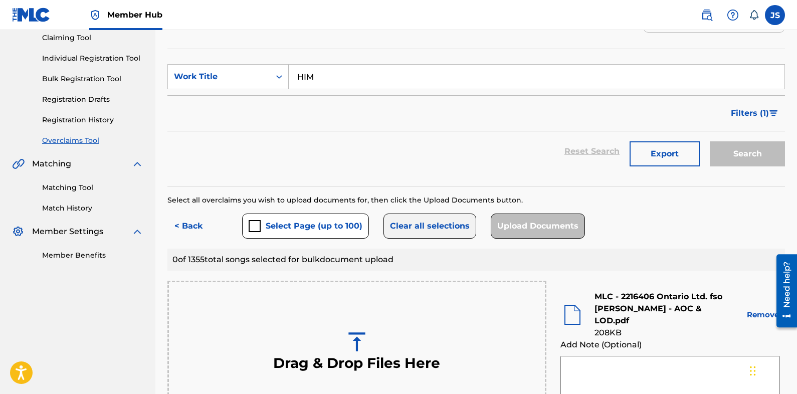
scroll to position [0, 0]
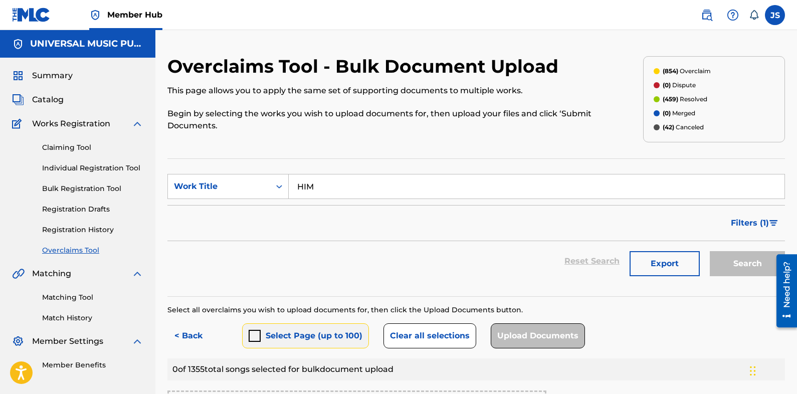
click at [258, 341] on div "submit" at bounding box center [255, 336] width 12 height 12
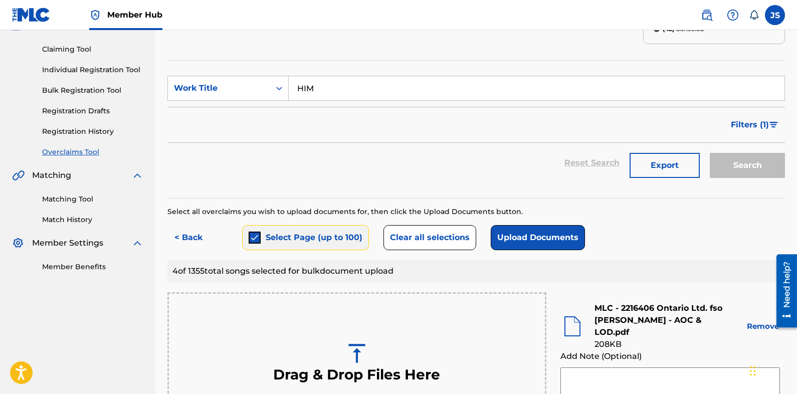
scroll to position [150, 0]
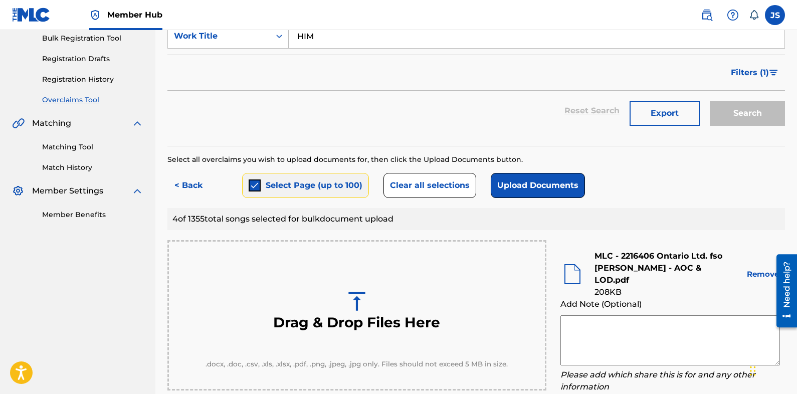
click at [267, 192] on button "Select Page (up to 100)" at bounding box center [305, 185] width 127 height 25
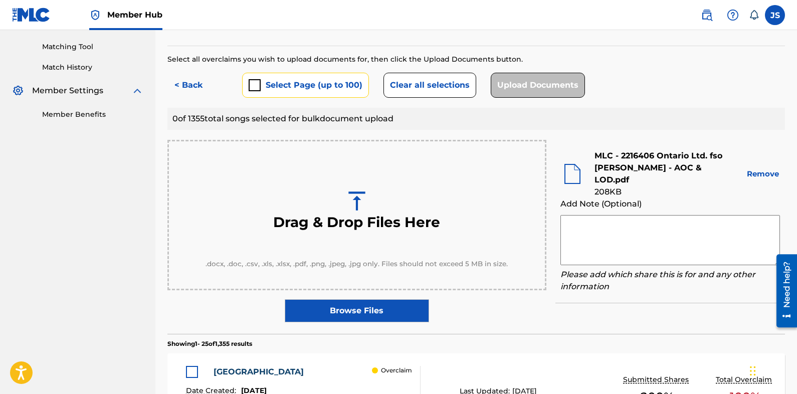
scroll to position [50, 0]
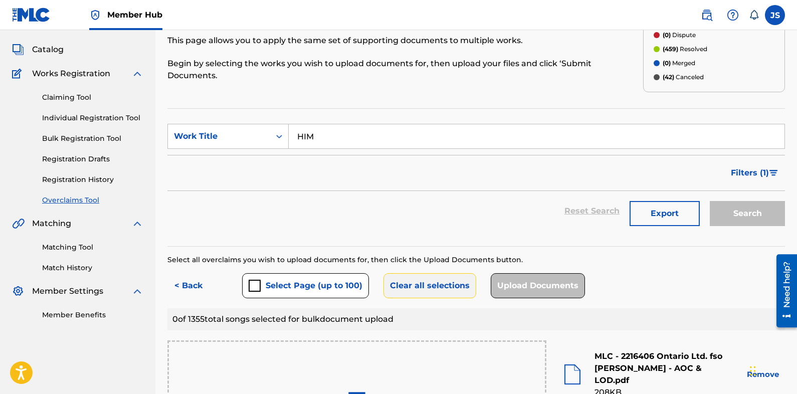
click at [425, 288] on button "Clear all selections" at bounding box center [430, 285] width 93 height 25
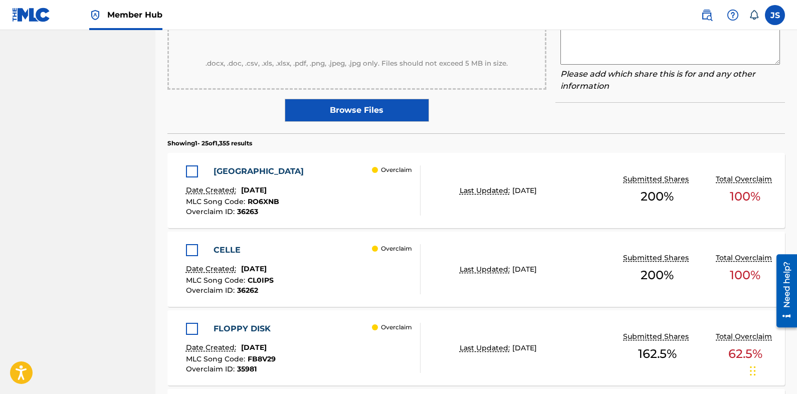
scroll to position [100, 0]
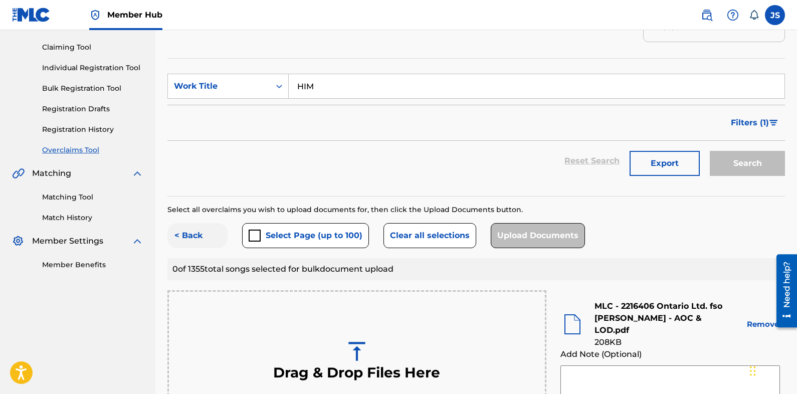
click at [204, 236] on button "< Back" at bounding box center [197, 235] width 60 height 25
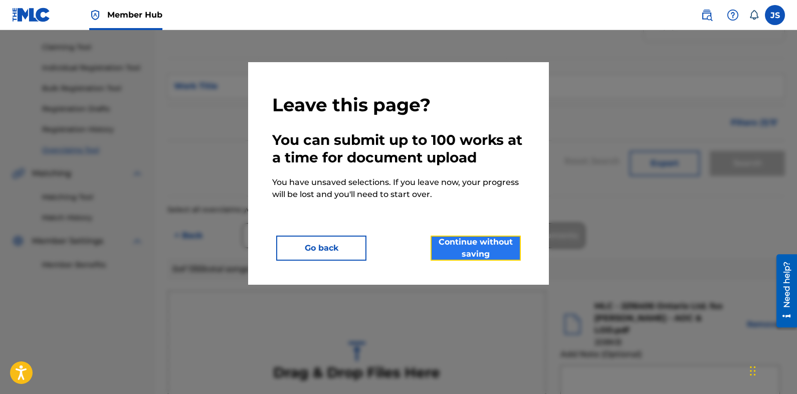
click at [459, 246] on button "Continue without saving" at bounding box center [476, 248] width 90 height 25
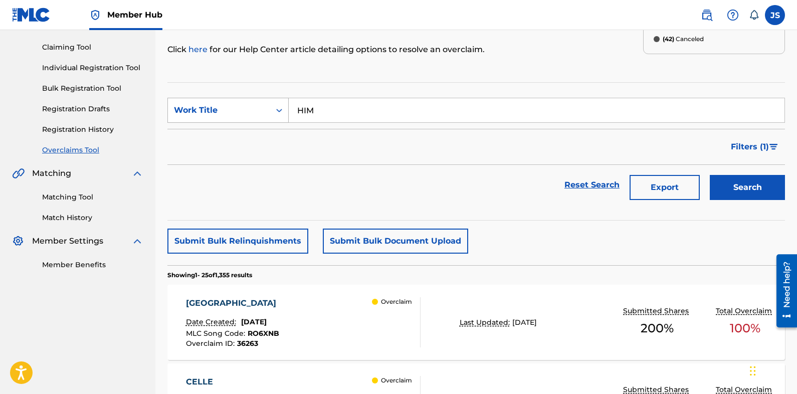
drag, startPoint x: 244, startPoint y: 105, endPoint x: 243, endPoint y: 120, distance: 14.6
click at [244, 105] on div "Work Title" at bounding box center [219, 110] width 90 height 12
click at [238, 131] on div "MLC Song Code" at bounding box center [228, 135] width 120 height 25
click at [402, 117] on input "Search Form" at bounding box center [537, 110] width 496 height 24
paste input "HP7D6C"
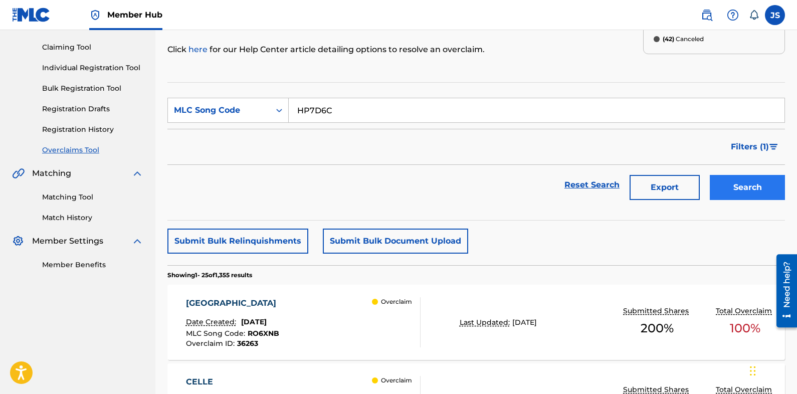
type input "HP7D6C"
click at [729, 177] on div "Search" at bounding box center [745, 185] width 80 height 40
click at [728, 178] on button "Search" at bounding box center [747, 187] width 75 height 25
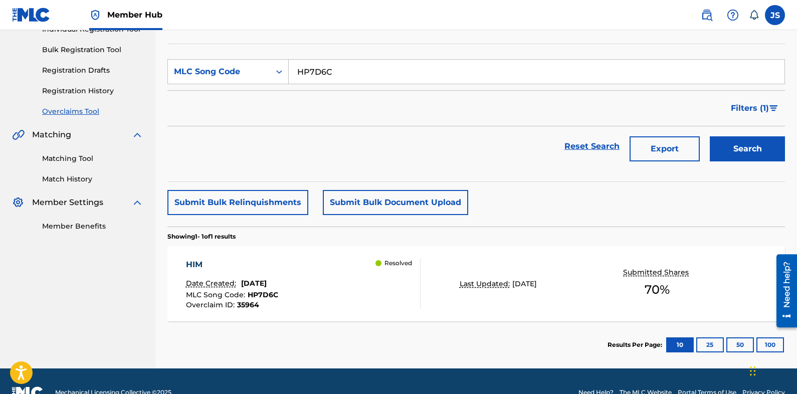
scroll to position [150, 0]
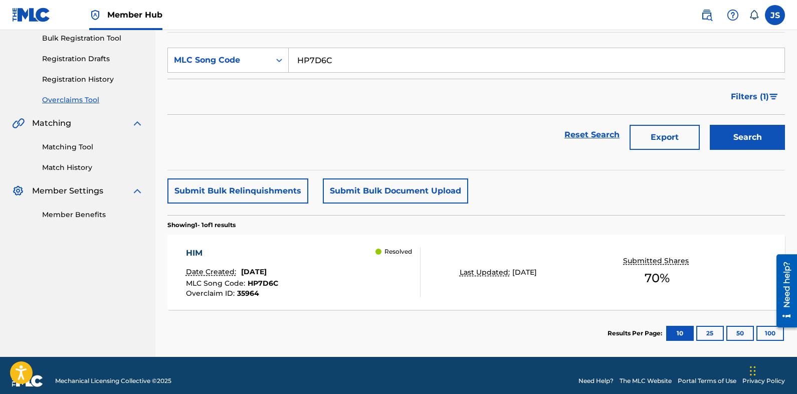
click at [395, 287] on div "Resolved" at bounding box center [398, 272] width 45 height 50
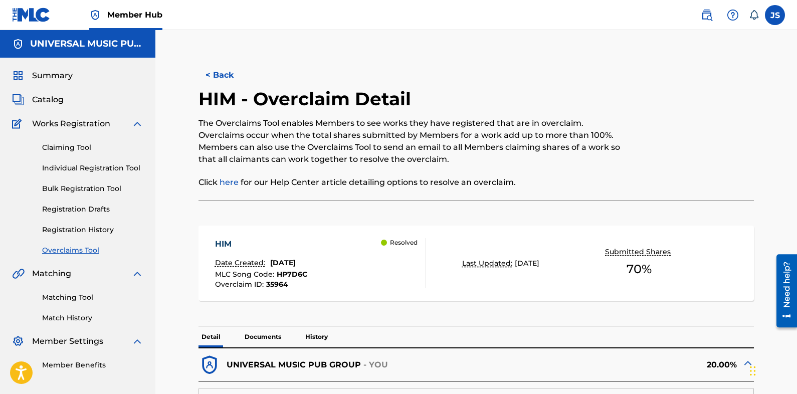
click at [302, 273] on span "HP7D6C" at bounding box center [292, 274] width 31 height 9
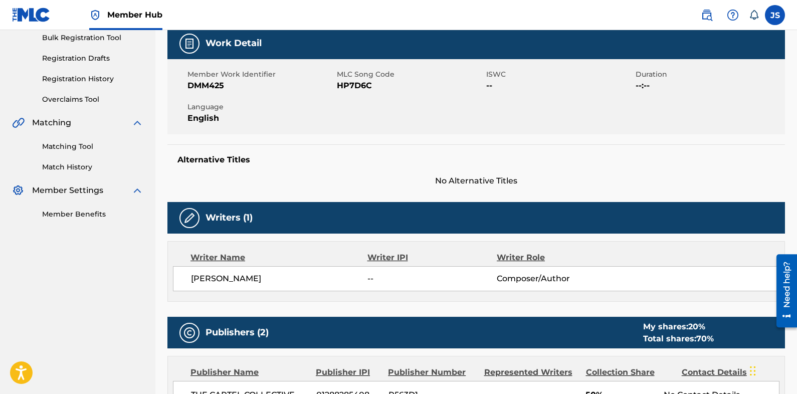
scroll to position [150, 0]
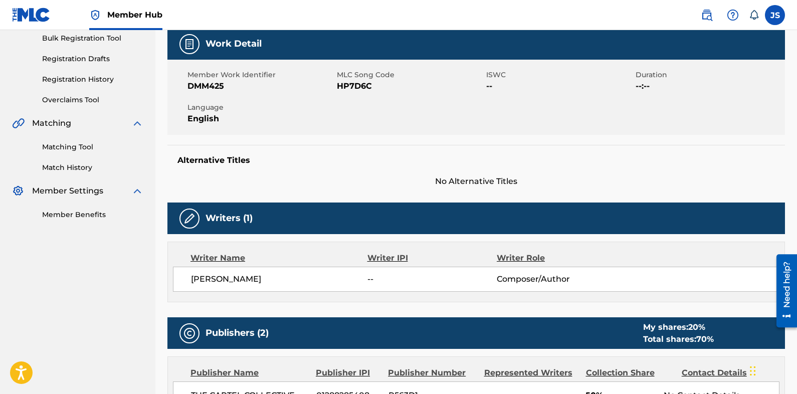
click at [121, 262] on nav "UNIVERSAL MUSIC PUB GROUP Summary Catalog Works Registration Claiming Tool Indi…" at bounding box center [77, 282] width 155 height 804
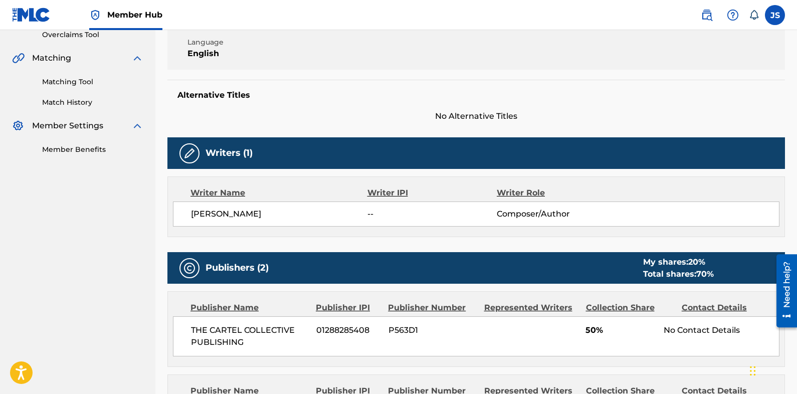
scroll to position [251, 0]
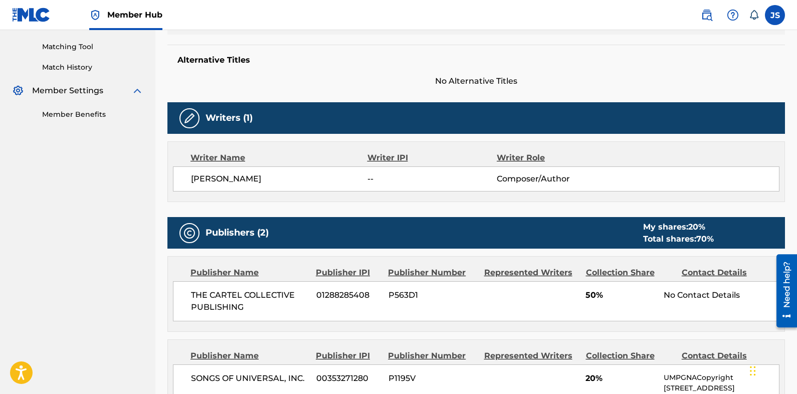
drag, startPoint x: 132, startPoint y: 272, endPoint x: 147, endPoint y: 254, distance: 23.4
click at [133, 270] on nav "UNIVERSAL MUSIC PUB GROUP Summary Catalog Works Registration Claiming Tool Indi…" at bounding box center [77, 181] width 155 height 804
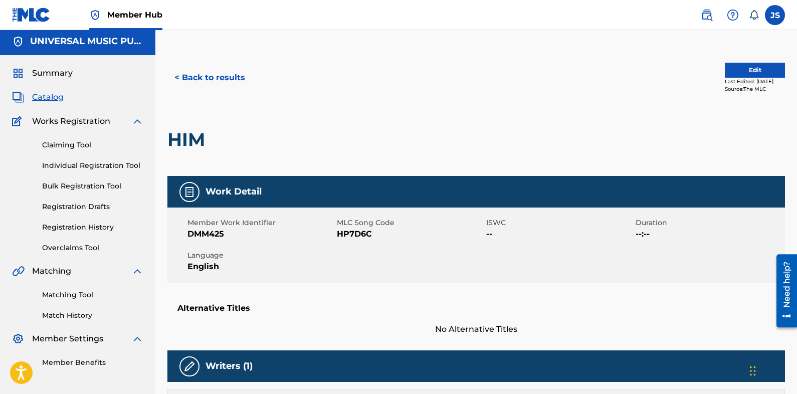
scroll to position [0, 0]
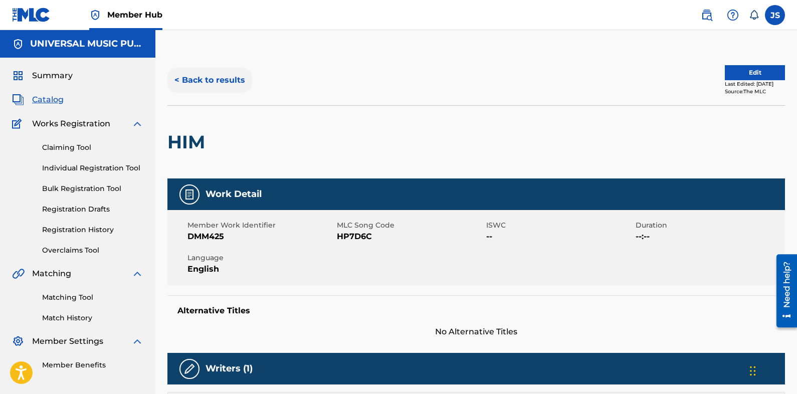
click at [223, 81] on button "< Back to results" at bounding box center [209, 80] width 85 height 25
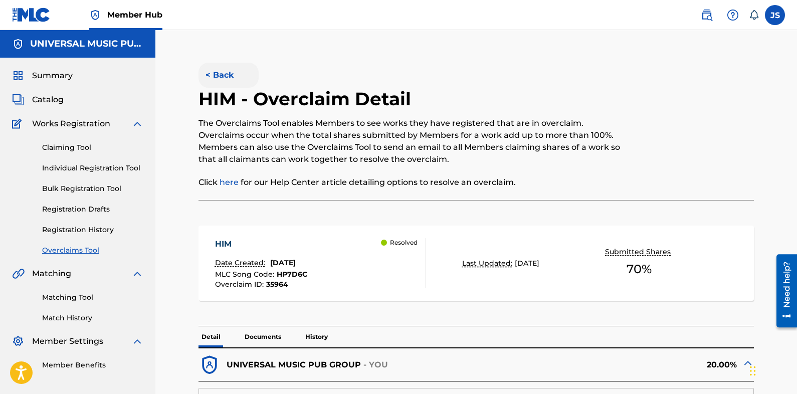
click at [226, 74] on button "< Back" at bounding box center [229, 75] width 60 height 25
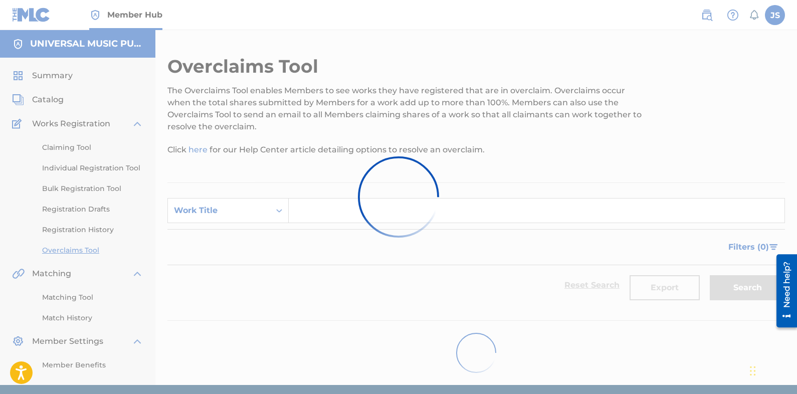
scroll to position [37, 0]
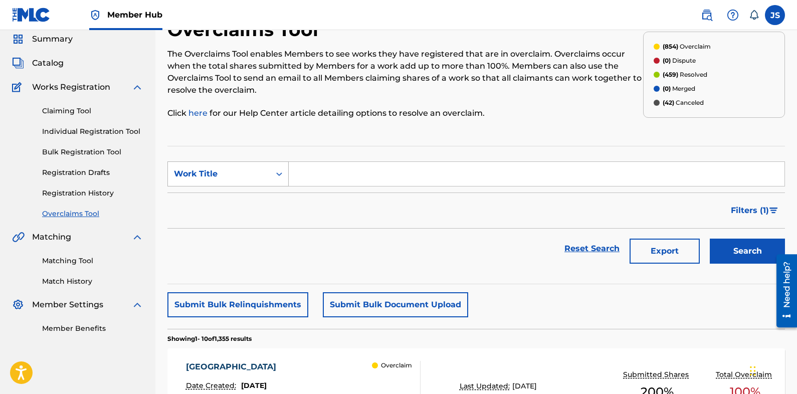
click at [234, 177] on div "Work Title" at bounding box center [219, 174] width 90 height 12
click at [234, 201] on div "MLC Song Code" at bounding box center [228, 199] width 120 height 25
drag, startPoint x: 393, startPoint y: 184, endPoint x: 421, endPoint y: 187, distance: 27.7
click at [393, 184] on input "Search Form" at bounding box center [537, 174] width 496 height 24
paste input "DS3YBH"
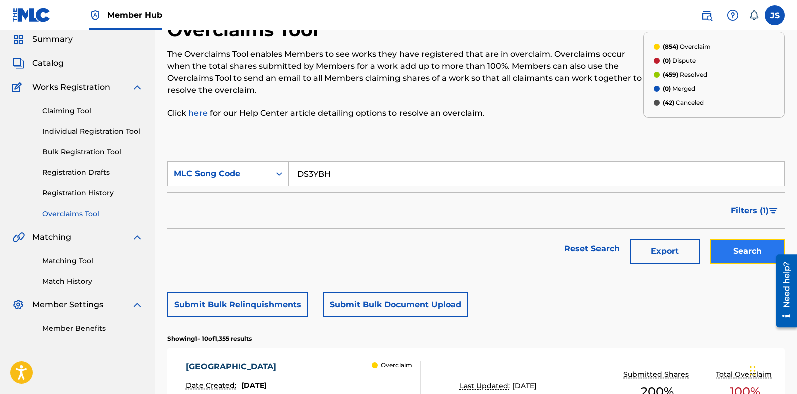
click at [723, 242] on button "Search" at bounding box center [747, 251] width 75 height 25
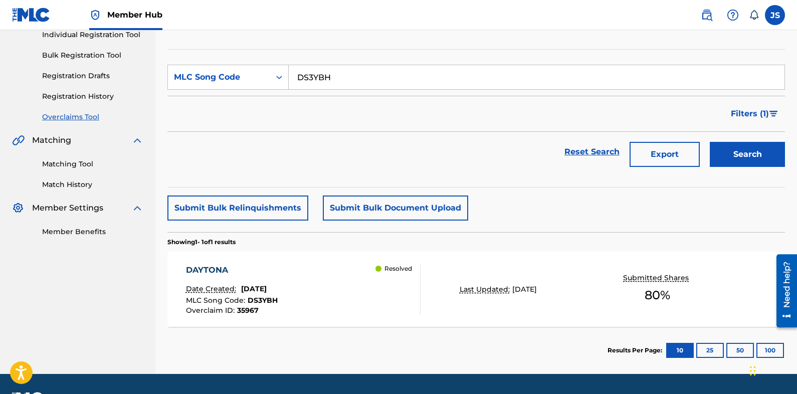
scroll to position [137, 0]
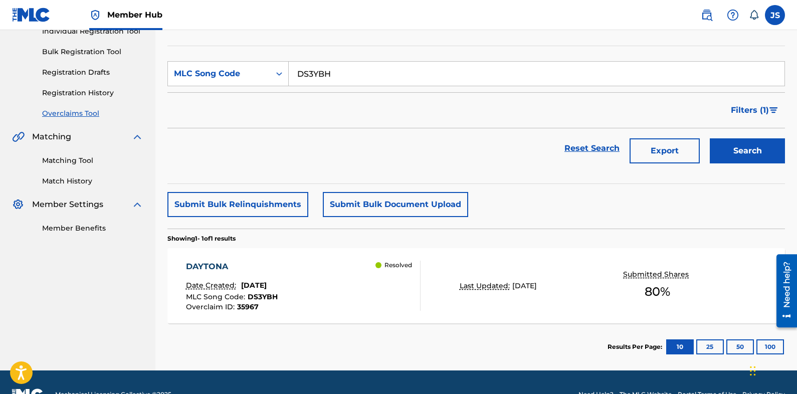
drag, startPoint x: 378, startPoint y: 67, endPoint x: 137, endPoint y: 100, distance: 243.4
click at [136, 103] on main "UNIVERSAL MUSIC PUB GROUP Summary Catalog Works Registration Claiming Tool Indi…" at bounding box center [398, 131] width 797 height 477
paste input "IY53QT"
click at [766, 152] on button "Search" at bounding box center [747, 150] width 75 height 25
drag, startPoint x: 376, startPoint y: 78, endPoint x: 384, endPoint y: 89, distance: 13.2
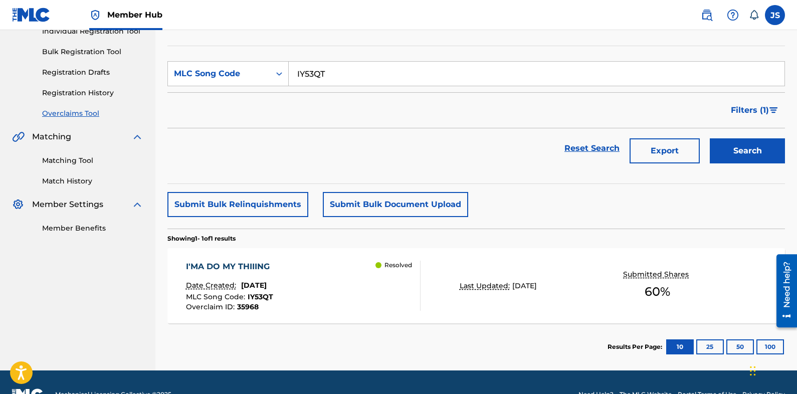
click at [123, 78] on main "UNIVERSAL MUSIC PUB GROUP Summary Catalog Works Registration Claiming Tool Indi…" at bounding box center [398, 131] width 797 height 477
paste input "7N6WEZ"
click at [763, 157] on button "Search" at bounding box center [747, 150] width 75 height 25
drag, startPoint x: 190, startPoint y: 66, endPoint x: 140, endPoint y: 62, distance: 49.3
click at [148, 63] on main "UNIVERSAL MUSIC PUB GROUP Summary Catalog Works Registration Claiming Tool Indi…" at bounding box center [398, 131] width 797 height 477
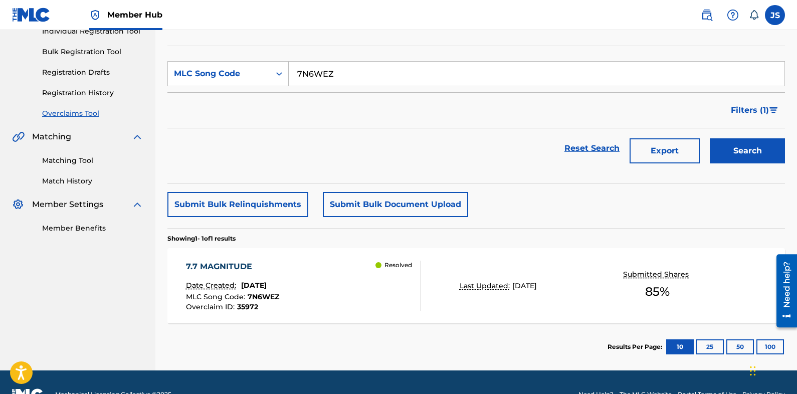
paste input "FC1W76"
click at [759, 138] on button "Search" at bounding box center [747, 150] width 75 height 25
drag, startPoint x: 401, startPoint y: 73, endPoint x: 90, endPoint y: 63, distance: 311.0
click at [97, 64] on main "UNIVERSAL MUSIC PUB GROUP Summary Catalog Works Registration Claiming Tool Indi…" at bounding box center [398, 131] width 797 height 477
paste input "A"
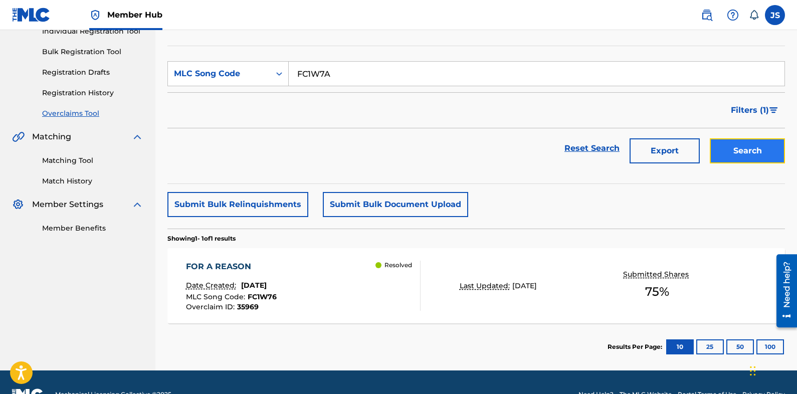
click at [758, 149] on button "Search" at bounding box center [747, 150] width 75 height 25
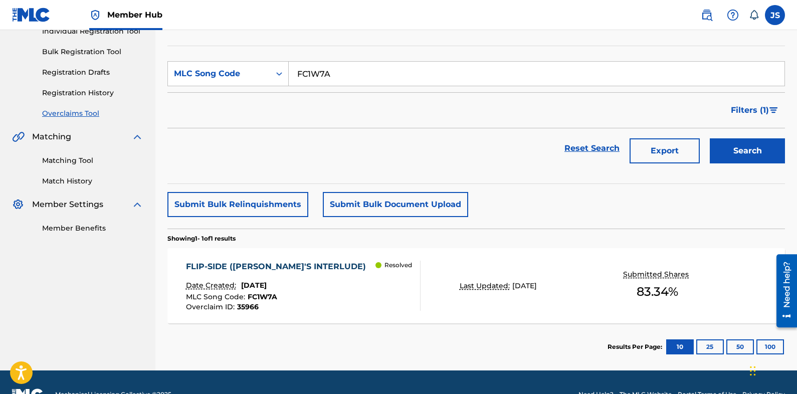
drag, startPoint x: 128, startPoint y: 80, endPoint x: 150, endPoint y: 76, distance: 22.3
click at [117, 80] on main "UNIVERSAL MUSIC PUB GROUP Summary Catalog Works Registration Claiming Tool Indi…" at bounding box center [398, 131] width 797 height 477
paste input "YP534C"
click at [727, 146] on button "Search" at bounding box center [747, 150] width 75 height 25
drag, startPoint x: 413, startPoint y: 67, endPoint x: 78, endPoint y: 31, distance: 336.8
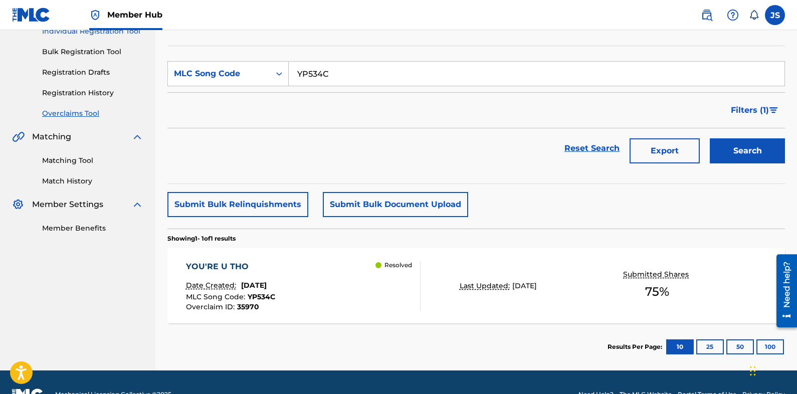
click at [78, 31] on main "UNIVERSAL MUSIC PUB GROUP Summary Catalog Works Registration Claiming Tool Indi…" at bounding box center [398, 131] width 797 height 477
paste input "IY53P8"
click at [773, 141] on button "Search" at bounding box center [747, 150] width 75 height 25
drag, startPoint x: 349, startPoint y: 69, endPoint x: 176, endPoint y: 72, distance: 173.0
click at [145, 75] on main "UNIVERSAL MUSIC PUB GROUP Summary Catalog Works Registration Claiming Tool Indi…" at bounding box center [398, 131] width 797 height 477
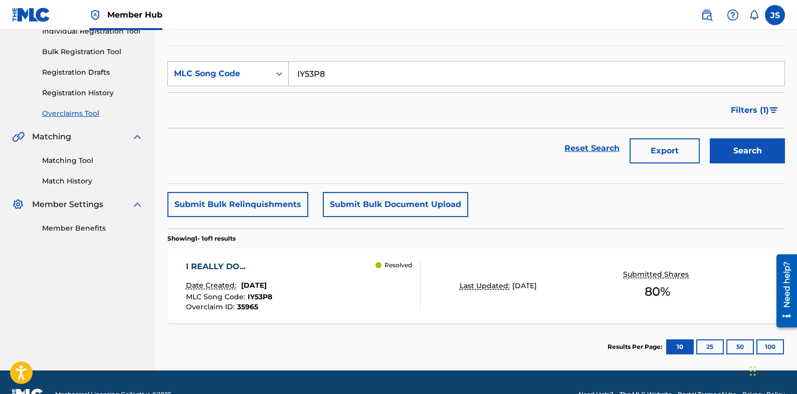
paste input "BF6JHY"
click at [761, 136] on div "Search" at bounding box center [745, 148] width 80 height 40
click at [765, 143] on button "Search" at bounding box center [747, 150] width 75 height 25
drag, startPoint x: 687, startPoint y: 203, endPoint x: 604, endPoint y: 205, distance: 83.8
click at [603, 206] on div "Submit Bulk Relinquishments Submit Bulk Document Upload" at bounding box center [476, 204] width 618 height 25
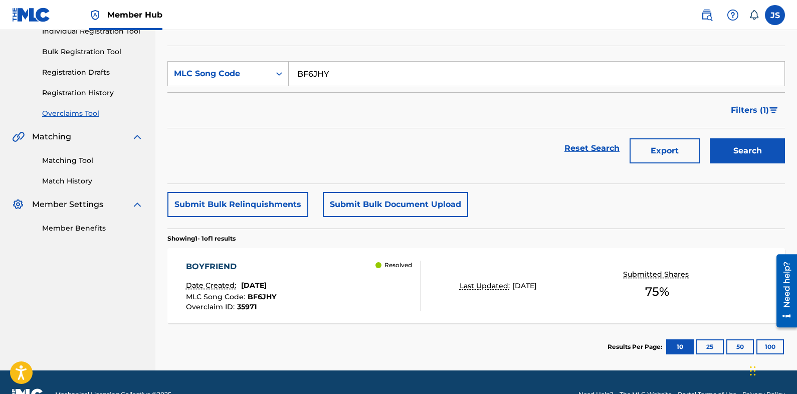
click at [303, 76] on input "BF6JHY" at bounding box center [537, 74] width 496 height 24
paste input "T52WIC"
type input "T52WIC"
click at [748, 158] on button "Search" at bounding box center [747, 150] width 75 height 25
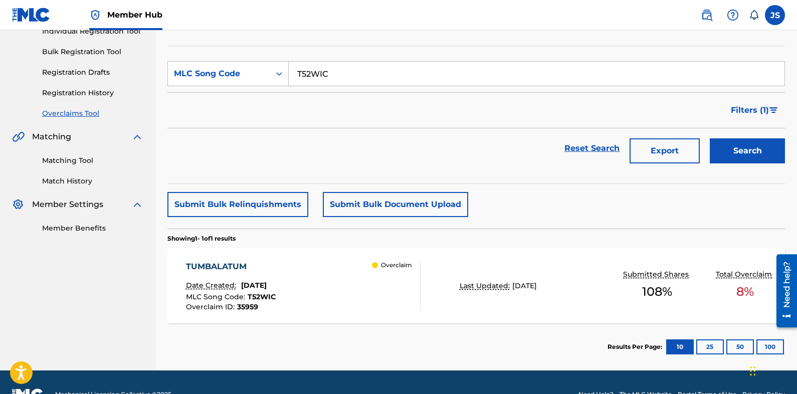
click at [362, 300] on div "TUMBALATUM Date Created: September 18, 2025 MLC Song Code : T52WIC Overclaim ID…" at bounding box center [303, 286] width 235 height 50
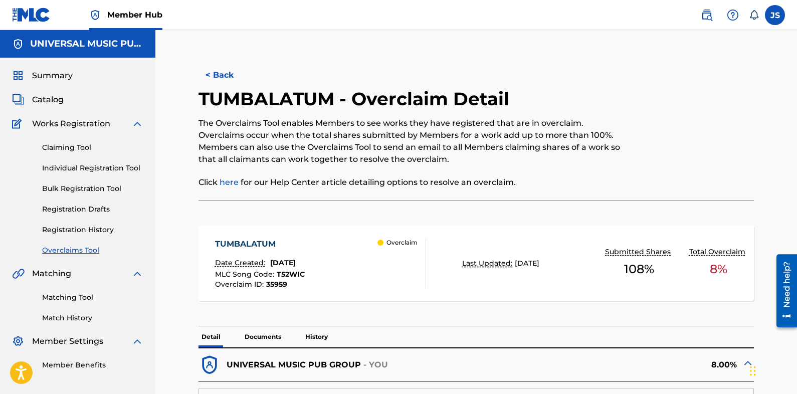
click at [281, 282] on span "35959" at bounding box center [276, 284] width 21 height 9
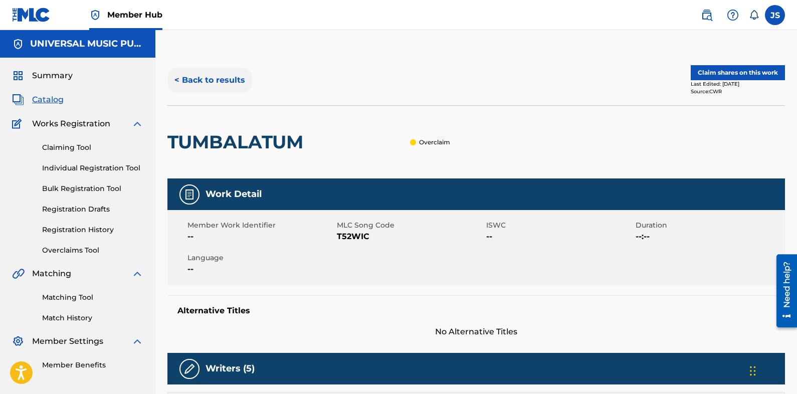
click at [229, 83] on button "< Back to results" at bounding box center [209, 80] width 85 height 25
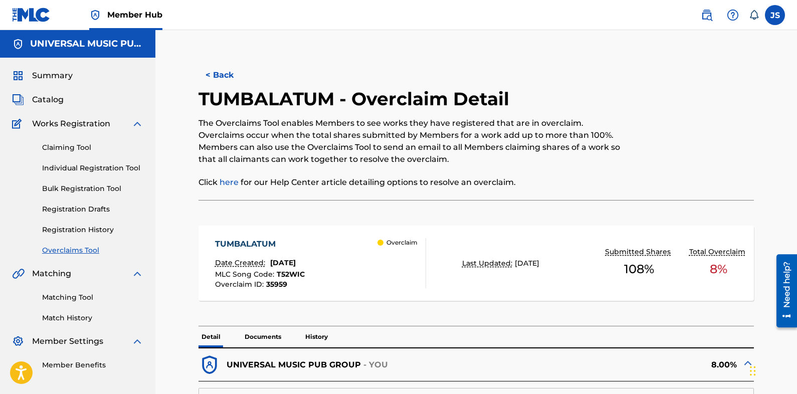
drag, startPoint x: 265, startPoint y: 194, endPoint x: 293, endPoint y: 215, distance: 34.7
click at [265, 194] on div "TUMBALATUM - Overclaim Detail The Overclaims Tool enables Members to see works …" at bounding box center [413, 144] width 428 height 112
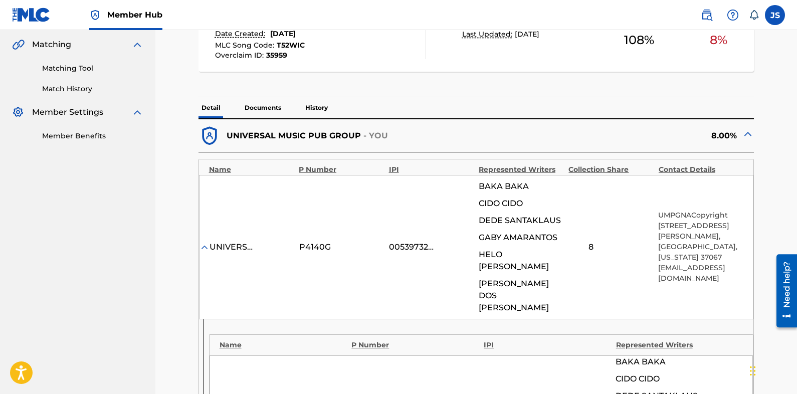
scroll to position [251, 0]
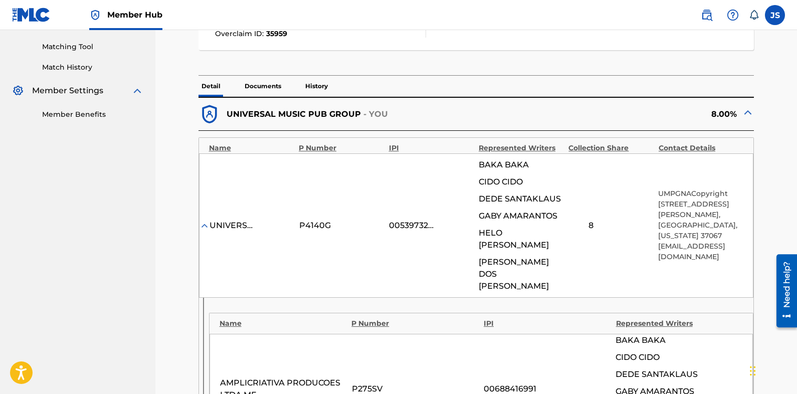
click at [744, 368] on div "AMPLICRIATIVA PRODUCOES LTDA ME P275SV 00688416991 BAKA BAKA CIDO CIDO DEDE SAN…" at bounding box center [482, 389] width 544 height 110
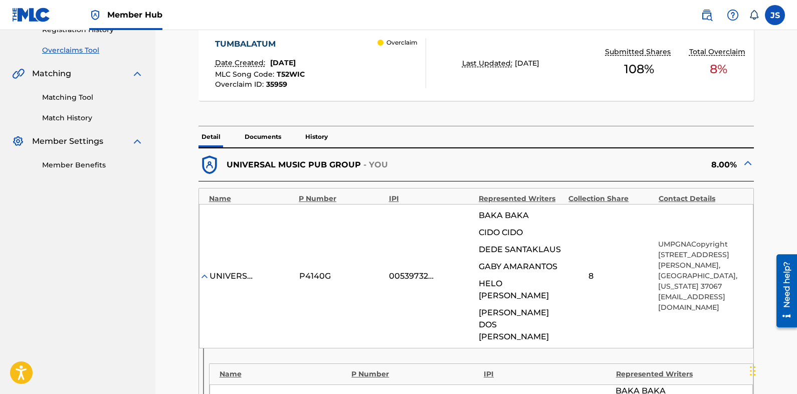
scroll to position [201, 0]
click at [298, 74] on span "T52WIC" at bounding box center [291, 73] width 28 height 9
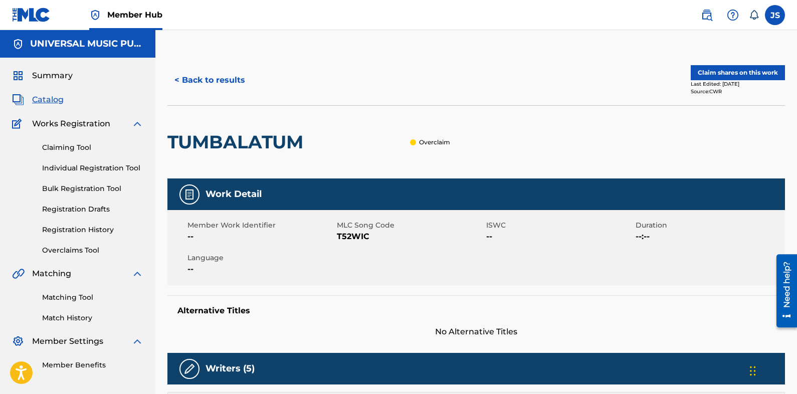
click at [349, 241] on span "T52WIC" at bounding box center [410, 237] width 147 height 12
copy span "T52WIC"
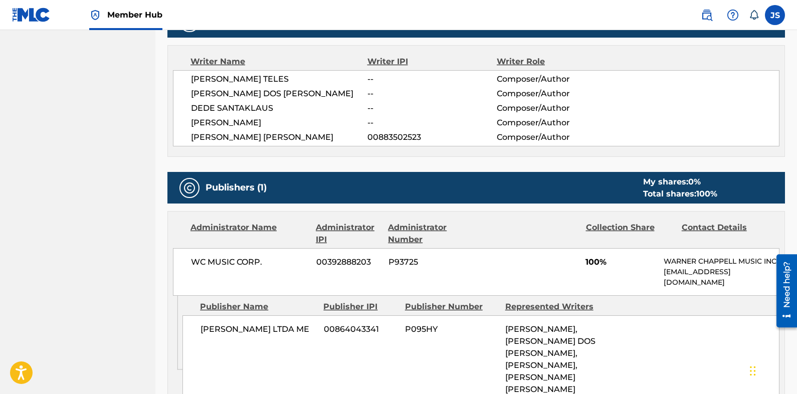
scroll to position [351, 0]
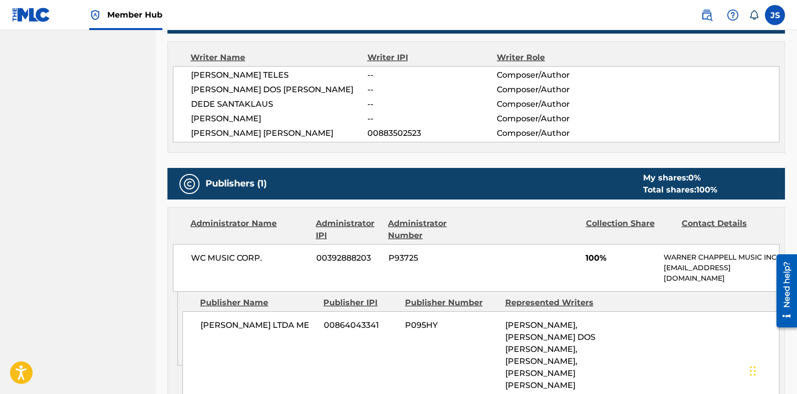
click at [85, 112] on nav "UNIVERSAL MUSIC PUB GROUP Summary Catalog Works Registration Claiming Tool Indi…" at bounding box center [77, 101] width 155 height 845
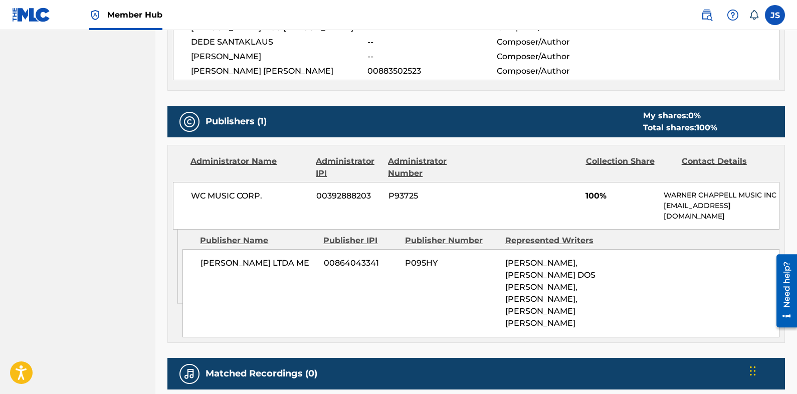
scroll to position [451, 0]
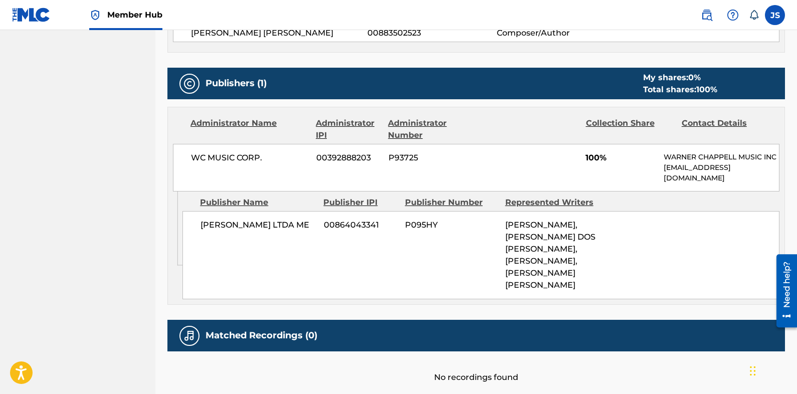
click at [59, 234] on nav "UNIVERSAL MUSIC PUB GROUP Summary Catalog Works Registration Claiming Tool Indi…" at bounding box center [77, 1] width 155 height 845
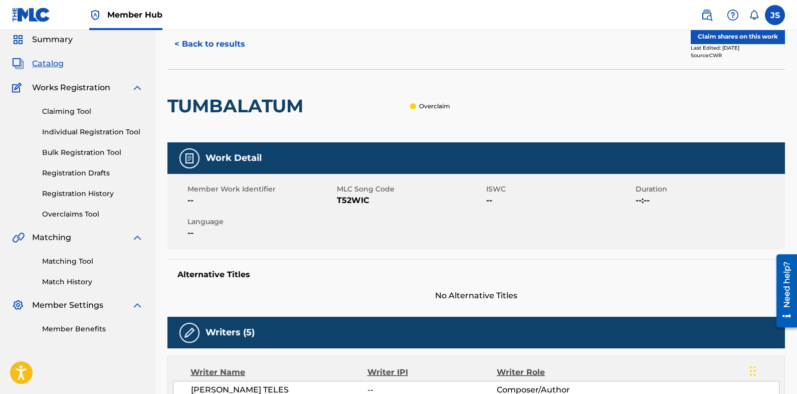
scroll to position [0, 0]
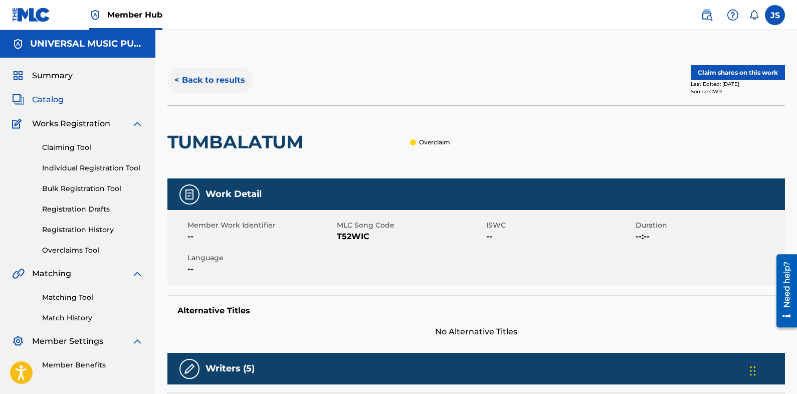
click at [219, 79] on button "< Back to results" at bounding box center [209, 80] width 85 height 25
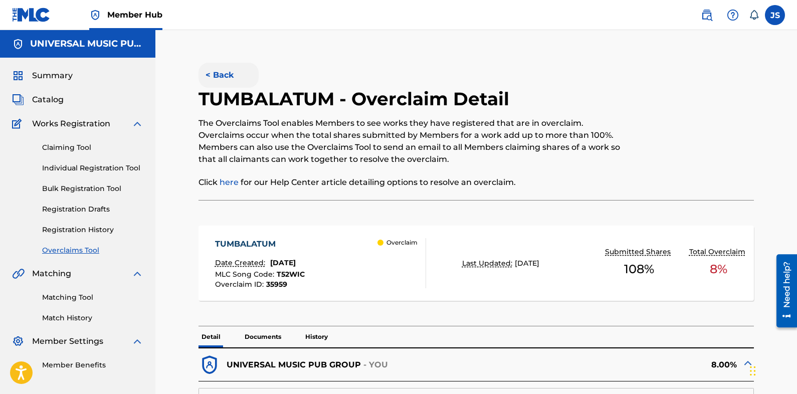
click at [220, 83] on button "< Back" at bounding box center [229, 75] width 60 height 25
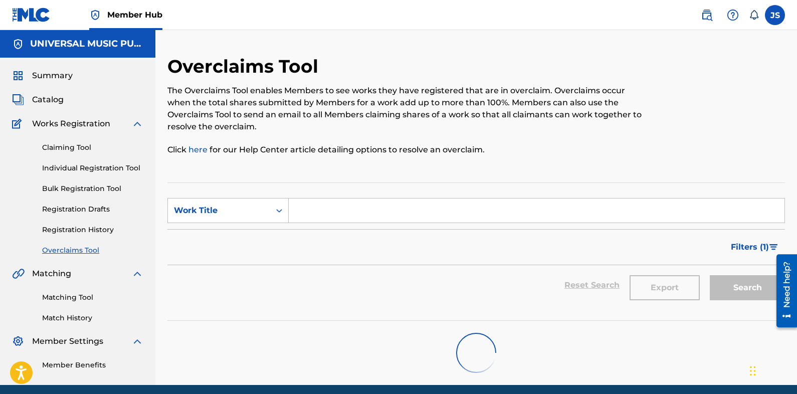
scroll to position [37, 0]
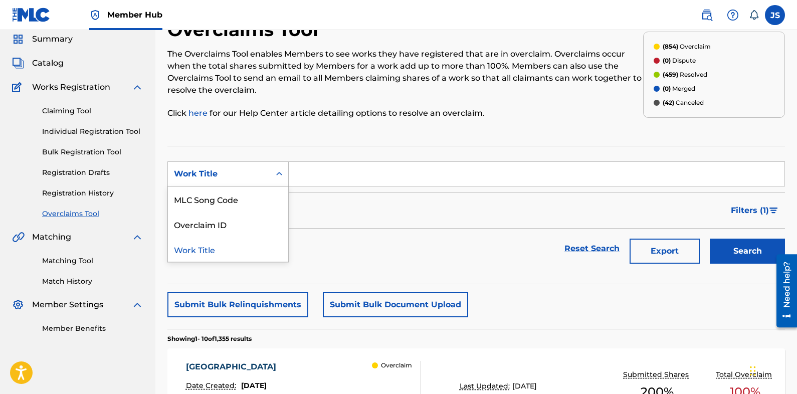
click at [236, 176] on div "Work Title" at bounding box center [219, 174] width 90 height 12
drag, startPoint x: 249, startPoint y: 204, endPoint x: 290, endPoint y: 188, distance: 44.0
click at [249, 203] on div "MLC Song Code" at bounding box center [228, 199] width 120 height 25
drag, startPoint x: 367, startPoint y: 186, endPoint x: 386, endPoint y: 186, distance: 19.1
click at [367, 186] on input "Search Form" at bounding box center [537, 174] width 496 height 24
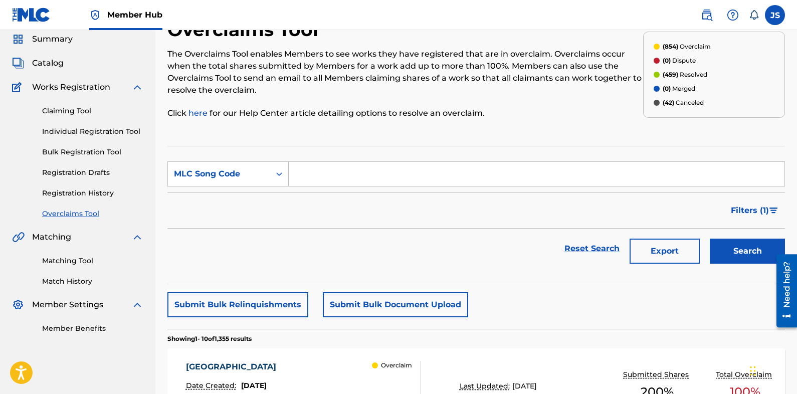
paste input "AY9RQD"
type input "AY9RQD"
click at [733, 257] on button "Search" at bounding box center [747, 251] width 75 height 25
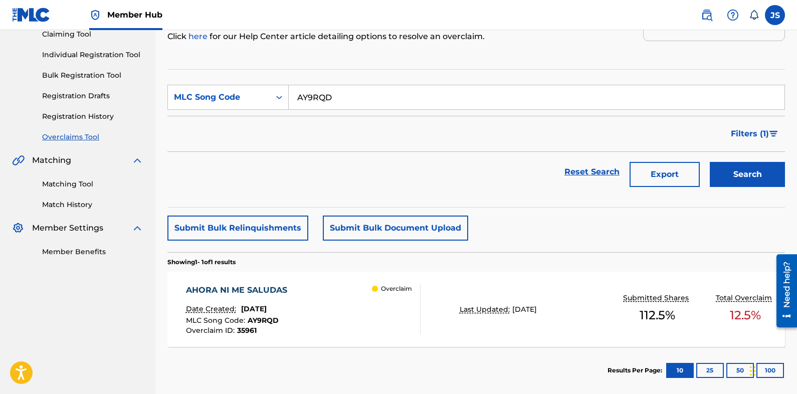
scroll to position [161, 0]
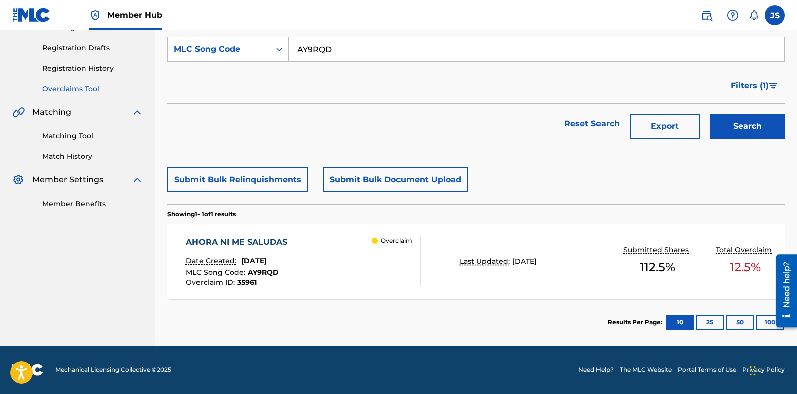
click at [283, 247] on div "AHORA NI ME SALUDAS" at bounding box center [239, 242] width 106 height 12
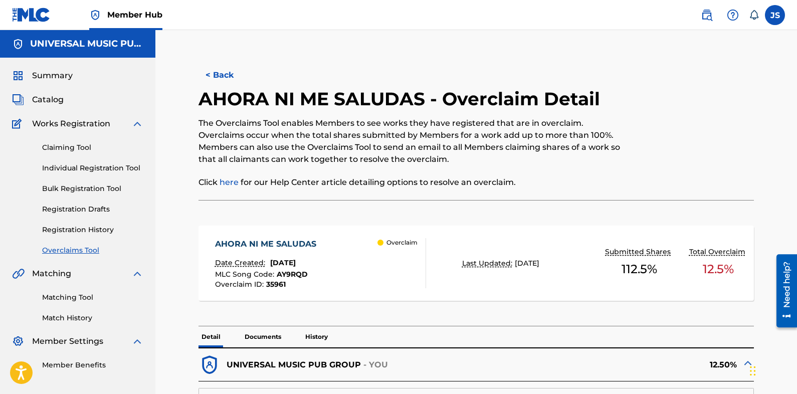
drag, startPoint x: 694, startPoint y: 129, endPoint x: 637, endPoint y: 179, distance: 76.0
click at [637, 179] on div at bounding box center [690, 144] width 128 height 112
drag, startPoint x: 748, startPoint y: 175, endPoint x: 729, endPoint y: 139, distance: 40.8
click at [729, 139] on div at bounding box center [690, 144] width 128 height 112
click at [711, 143] on div at bounding box center [690, 144] width 128 height 112
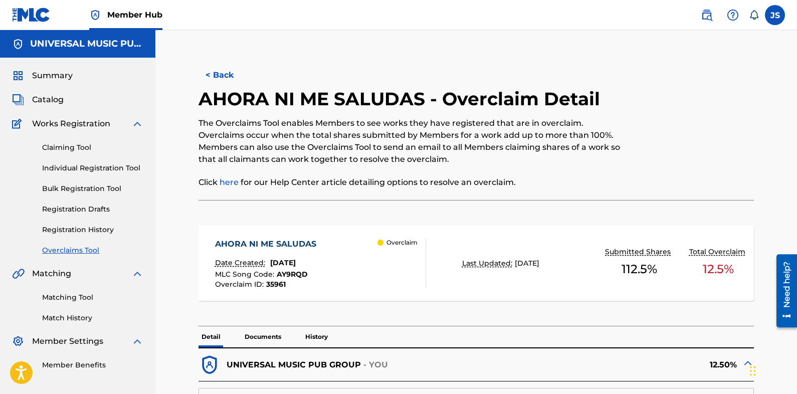
drag, startPoint x: 654, startPoint y: 144, endPoint x: 638, endPoint y: 157, distance: 20.6
click at [638, 157] on div at bounding box center [690, 144] width 128 height 112
drag, startPoint x: 703, startPoint y: 149, endPoint x: 655, endPoint y: 159, distance: 48.8
click at [655, 159] on div at bounding box center [690, 144] width 128 height 112
click at [654, 157] on div at bounding box center [690, 144] width 128 height 112
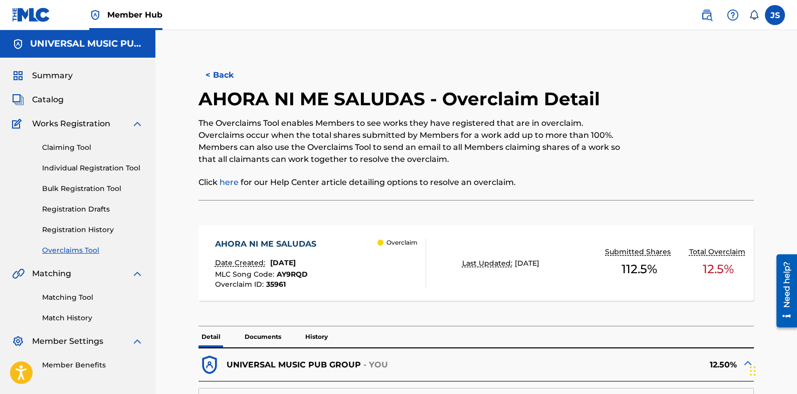
drag, startPoint x: 600, startPoint y: 173, endPoint x: 565, endPoint y: 181, distance: 35.6
click at [565, 181] on p "Click here for our Help Center article detailing options to resolve an overclai…" at bounding box center [413, 182] width 428 height 12
click at [663, 187] on div at bounding box center [690, 144] width 128 height 112
drag, startPoint x: 663, startPoint y: 189, endPoint x: 647, endPoint y: 191, distance: 16.6
drag, startPoint x: 647, startPoint y: 191, endPoint x: 623, endPoint y: 192, distance: 24.1
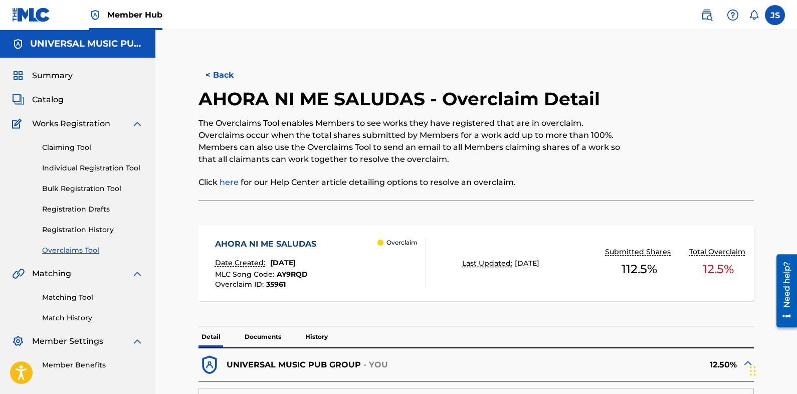
click at [625, 194] on div "AHORA NI ME SALUDAS - Overclaim Detail The Overclaims Tool enables Members to s…" at bounding box center [413, 144] width 428 height 112
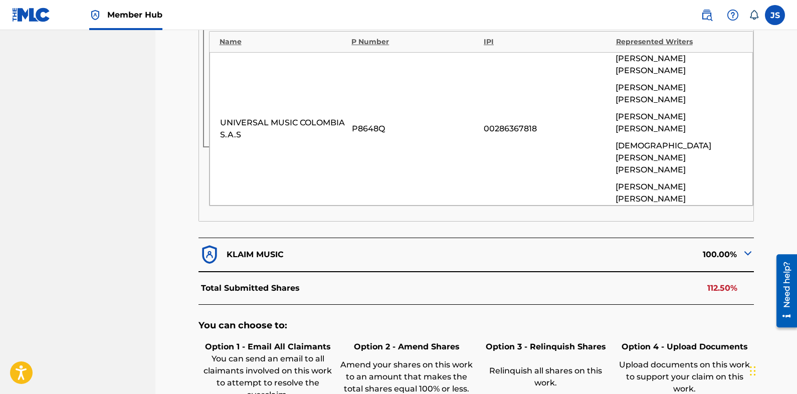
scroll to position [602, 0]
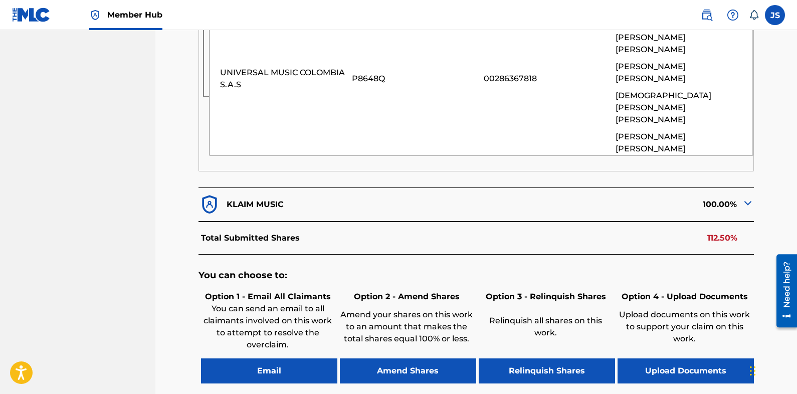
click at [751, 197] on img at bounding box center [748, 203] width 12 height 12
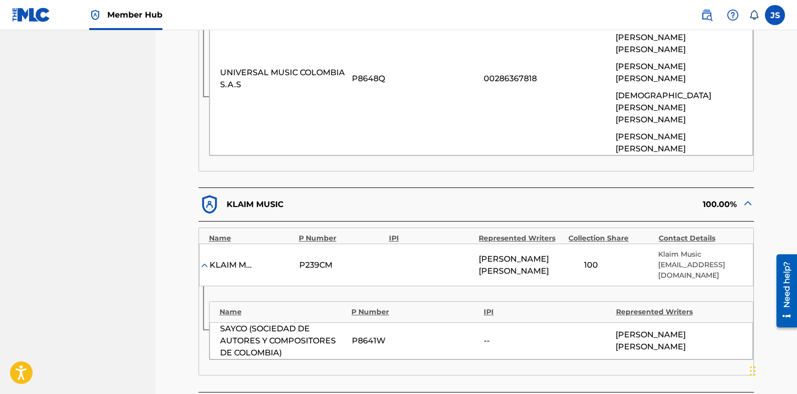
drag, startPoint x: 751, startPoint y: 167, endPoint x: 647, endPoint y: 174, distance: 104.5
drag, startPoint x: 647, startPoint y: 174, endPoint x: 598, endPoint y: 173, distance: 48.6
click at [599, 194] on div "100.00%" at bounding box center [615, 205] width 278 height 22
click at [595, 194] on div "100.00%" at bounding box center [615, 205] width 278 height 22
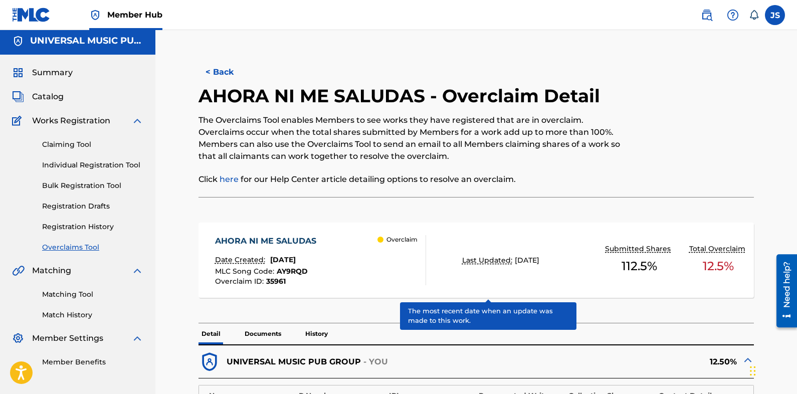
scroll to position [0, 0]
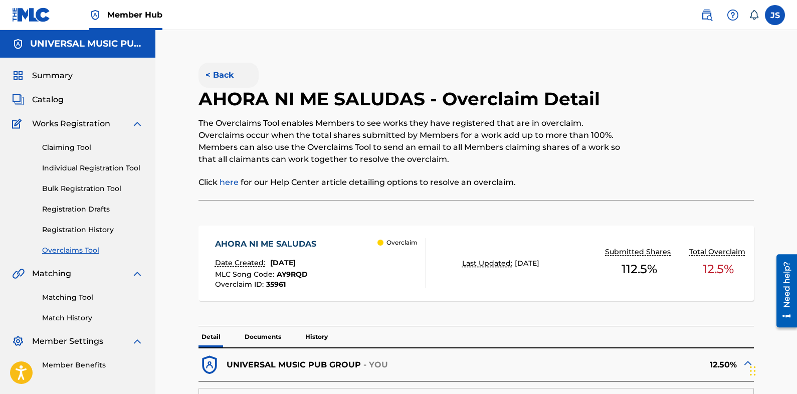
click at [220, 73] on button "< Back" at bounding box center [229, 75] width 60 height 25
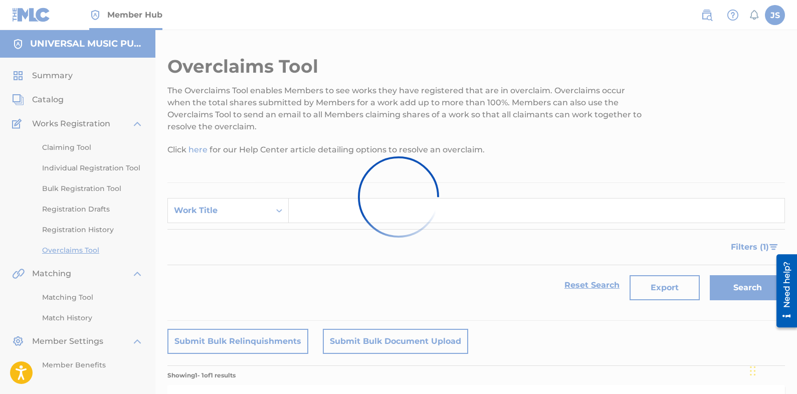
scroll to position [135, 0]
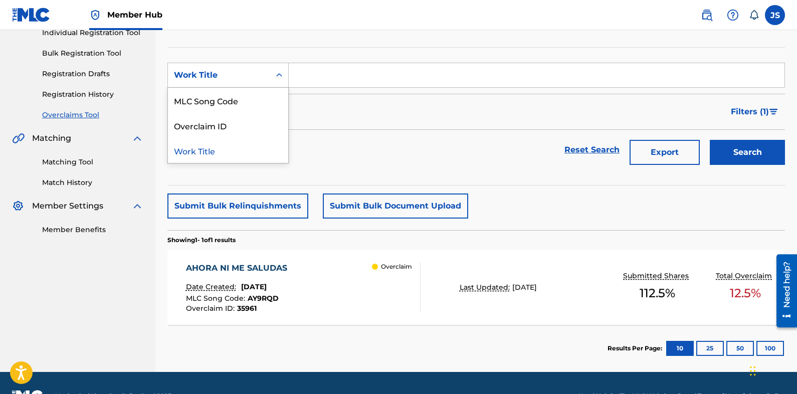
click at [256, 82] on div "Work Title" at bounding box center [219, 75] width 102 height 19
click at [245, 102] on div "MLC Song Code" at bounding box center [228, 100] width 120 height 25
click at [409, 81] on input "Search Form" at bounding box center [537, 75] width 496 height 24
paste input "AY9RQD"
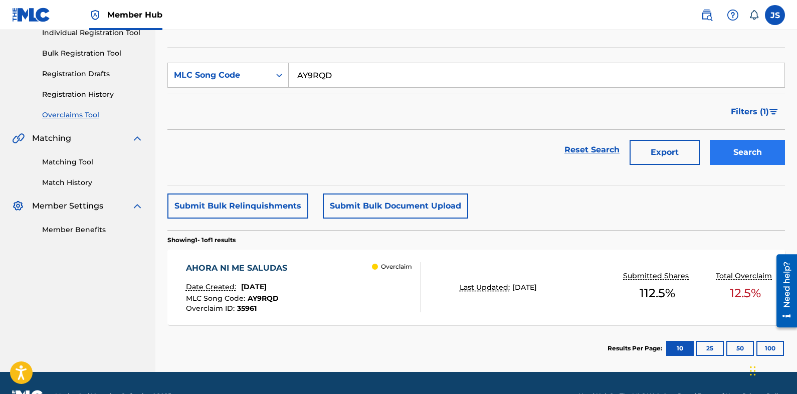
type input "AY9RQD"
click at [759, 149] on button "Search" at bounding box center [747, 152] width 75 height 25
click at [392, 274] on div "Overclaim" at bounding box center [396, 287] width 48 height 50
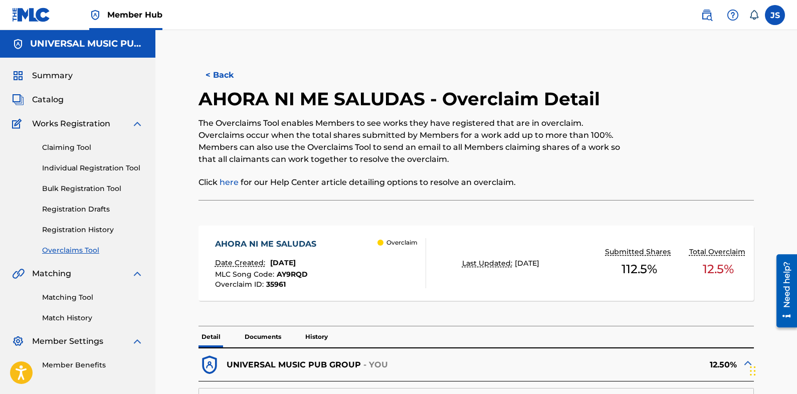
drag, startPoint x: 726, startPoint y: 92, endPoint x: 686, endPoint y: 123, distance: 50.4
click at [682, 125] on div at bounding box center [690, 144] width 128 height 112
drag, startPoint x: 751, startPoint y: 116, endPoint x: 703, endPoint y: 140, distance: 52.9
click at [703, 140] on div at bounding box center [690, 144] width 128 height 112
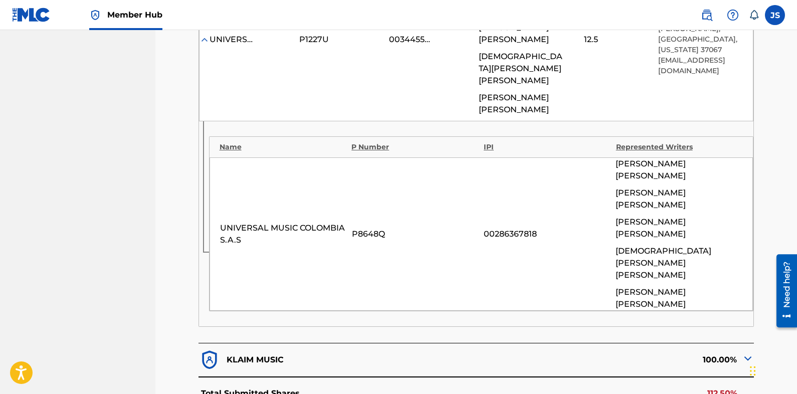
scroll to position [451, 0]
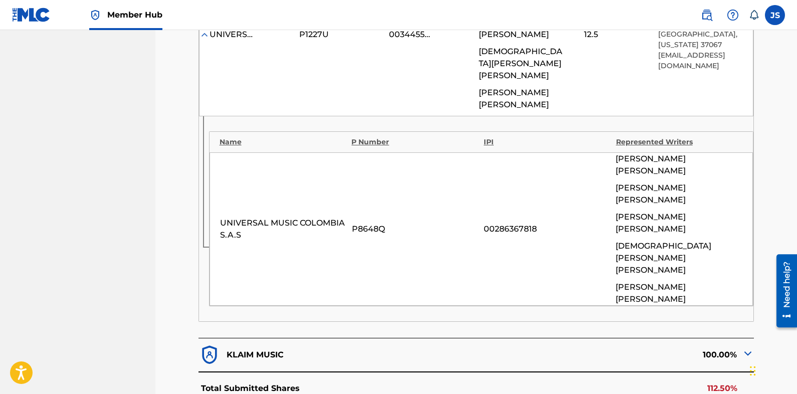
click at [748, 347] on img at bounding box center [748, 353] width 12 height 12
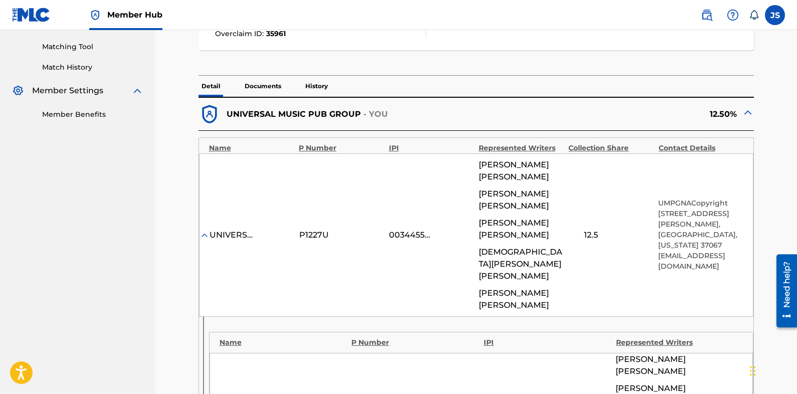
scroll to position [201, 0]
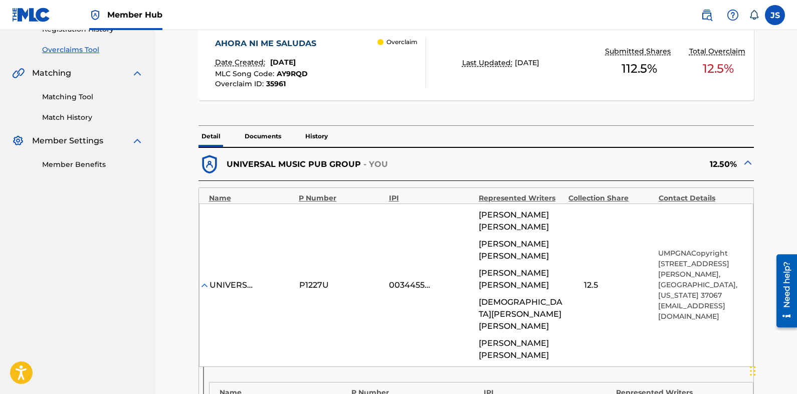
click at [301, 68] on div "Date Created: September 18, 2025" at bounding box center [268, 63] width 106 height 13
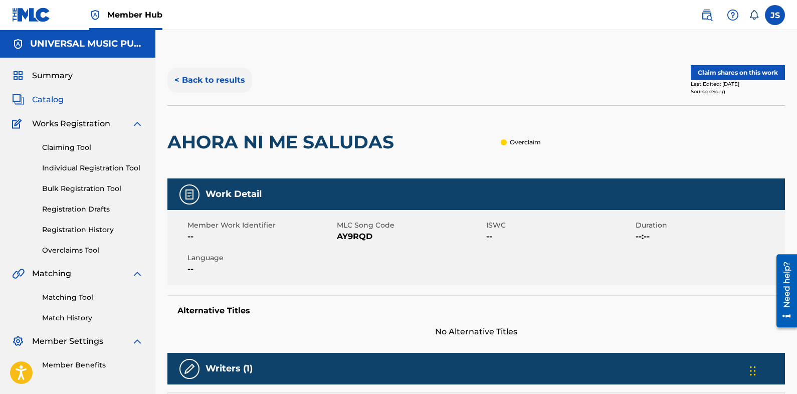
click at [212, 74] on button "< Back to results" at bounding box center [209, 80] width 85 height 25
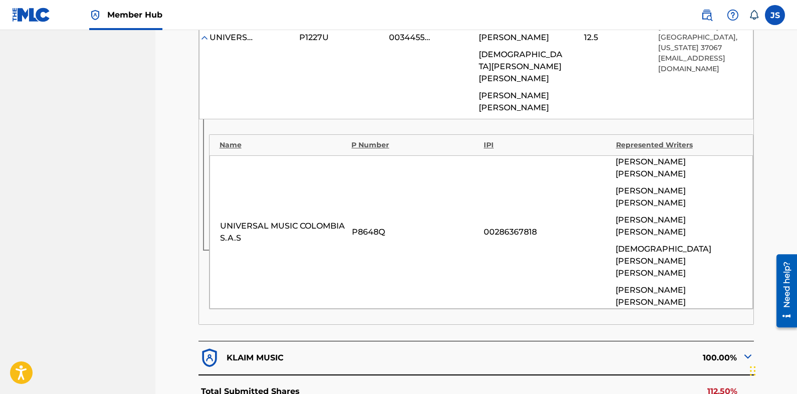
scroll to position [501, 0]
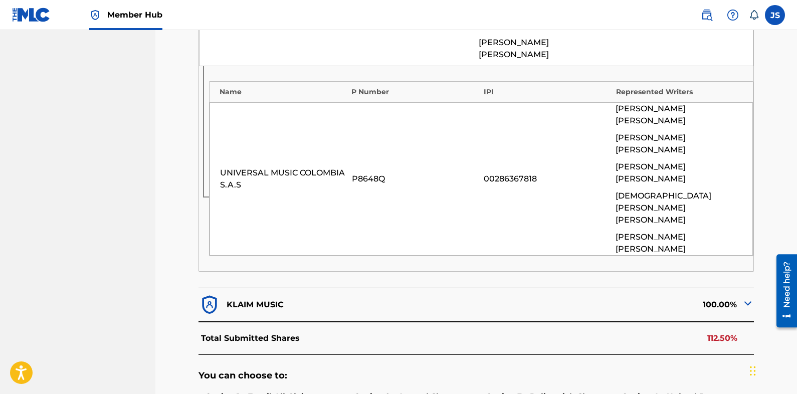
click at [749, 297] on img at bounding box center [748, 303] width 12 height 12
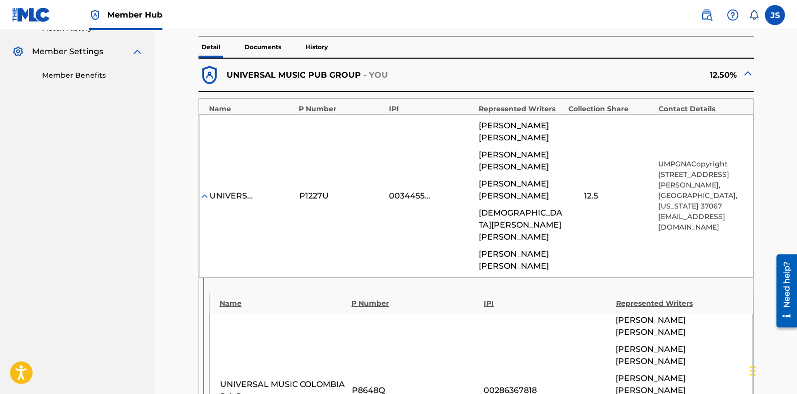
scroll to position [301, 0]
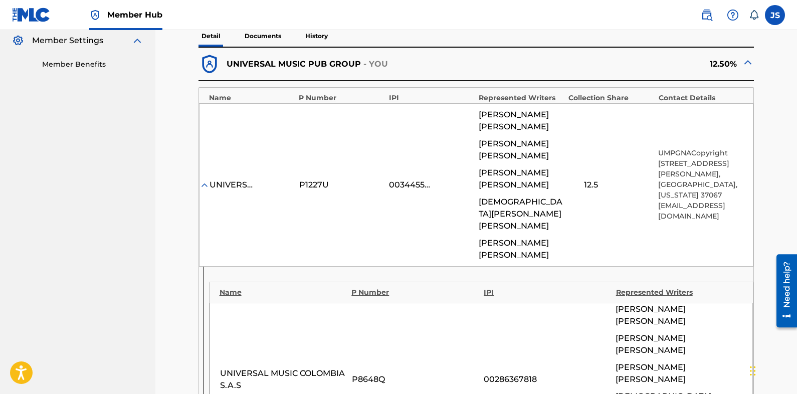
click at [182, 7] on nav "Member Hub JS JS Jake Scharf jake.scharf@umusic.com Notification Preferences Pr…" at bounding box center [398, 15] width 797 height 30
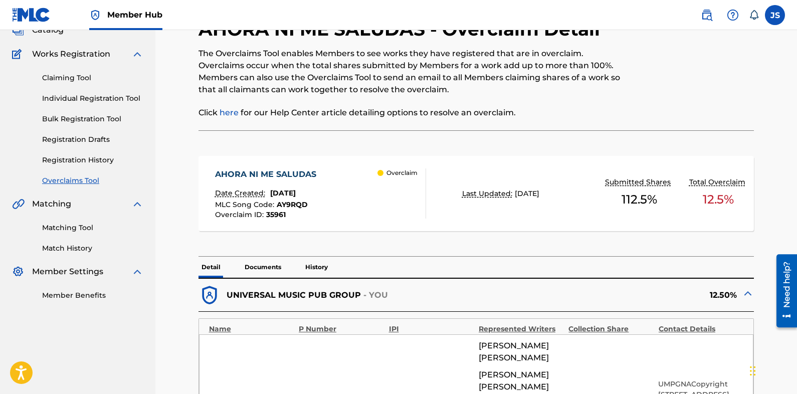
scroll to position [50, 0]
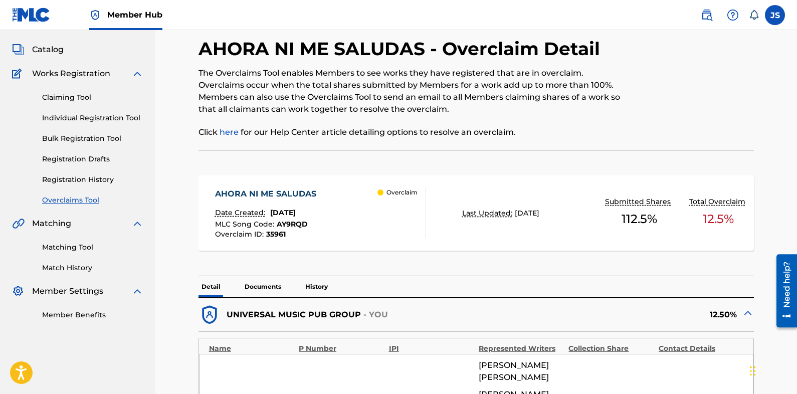
click at [295, 225] on span "AY9RQD" at bounding box center [292, 224] width 31 height 9
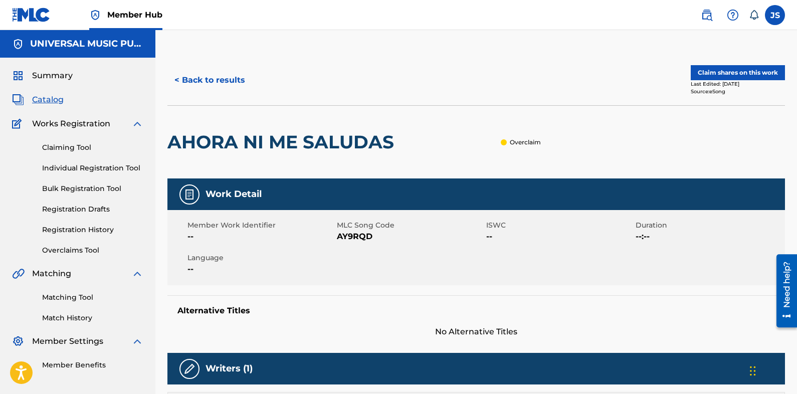
click at [345, 238] on span "AY9RQD" at bounding box center [410, 237] width 147 height 12
copy span "AY9RQD"
click at [251, 95] on div "< Back to results Claim shares on this work Last Edited: September 18, 2025 Sou…" at bounding box center [476, 80] width 618 height 50
click at [229, 95] on div "< Back to results Claim shares on this work Last Edited: September 18, 2025 Sou…" at bounding box center [476, 80] width 618 height 50
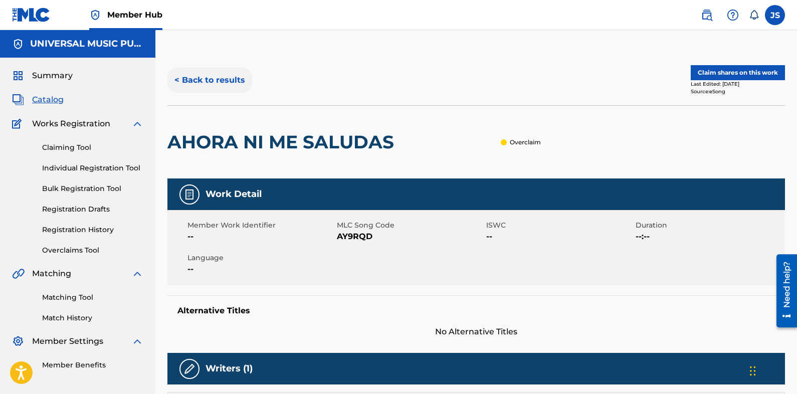
click at [226, 83] on button "< Back to results" at bounding box center [209, 80] width 85 height 25
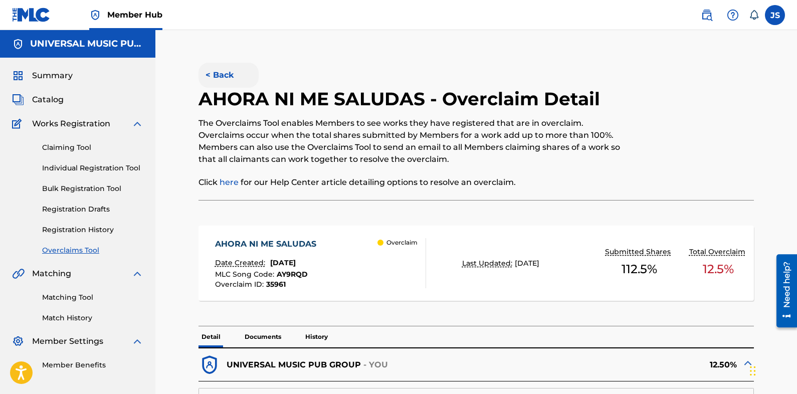
click at [236, 69] on button "< Back" at bounding box center [229, 75] width 60 height 25
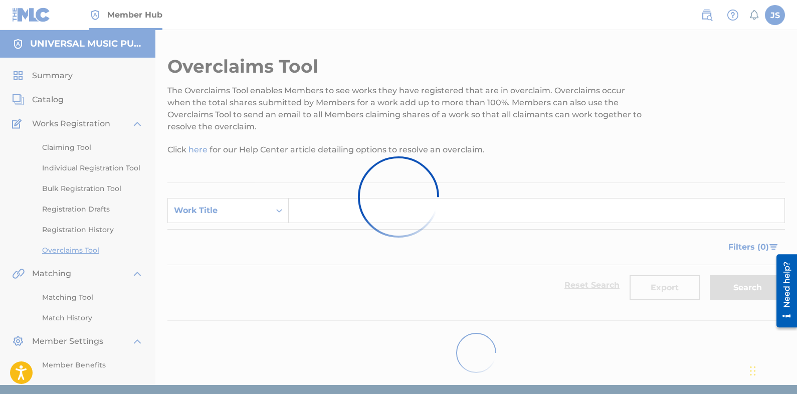
scroll to position [37, 0]
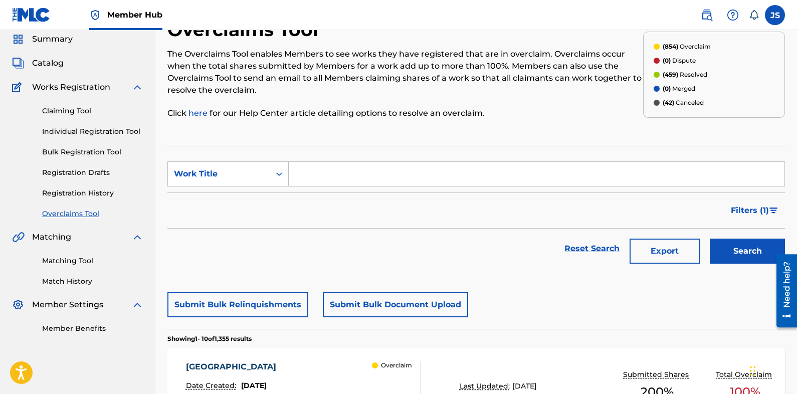
click at [347, 179] on input "Search Form" at bounding box center [537, 174] width 496 height 24
paste input "ATTO DI SUPERBIA"
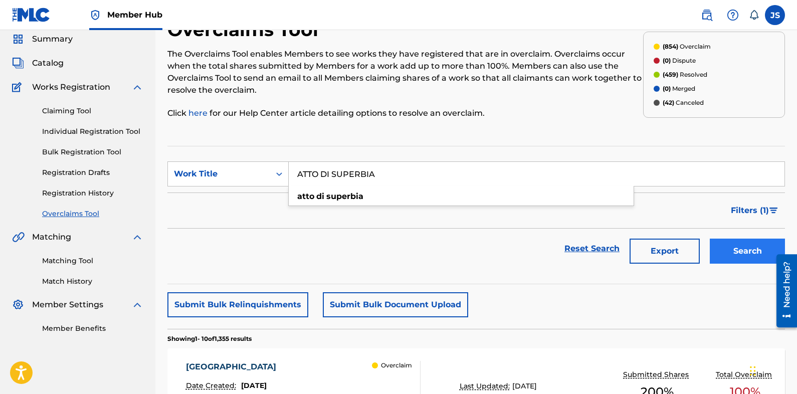
type input "ATTO DI SUPERBIA"
click at [741, 256] on button "Search" at bounding box center [747, 251] width 75 height 25
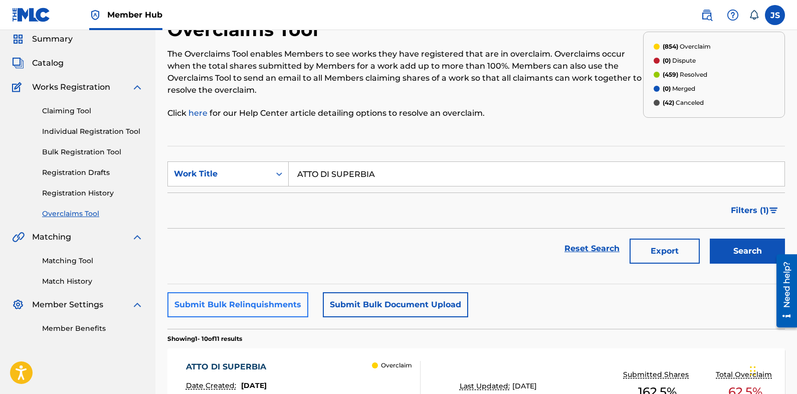
scroll to position [187, 0]
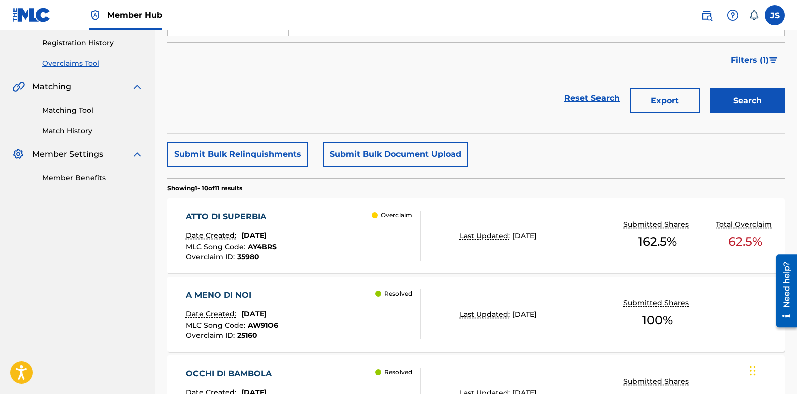
click at [237, 218] on div "ATTO DI SUPERBIA" at bounding box center [231, 217] width 91 height 12
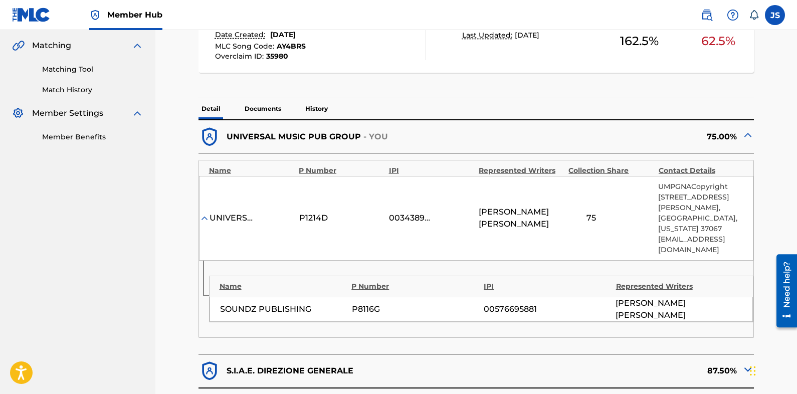
scroll to position [100, 0]
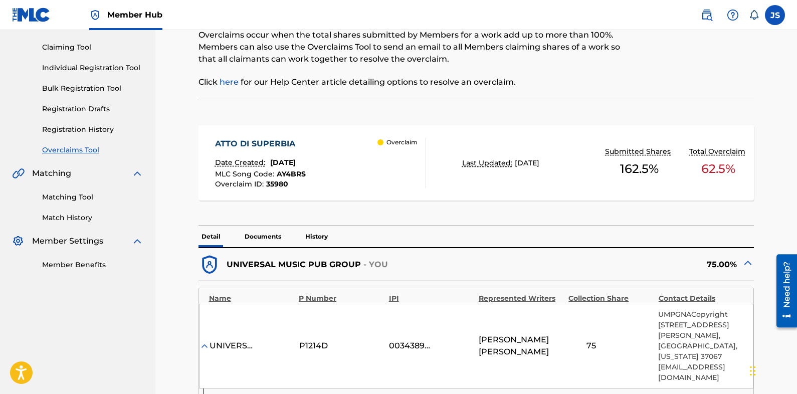
click at [293, 172] on span "AY4BRS" at bounding box center [291, 173] width 29 height 9
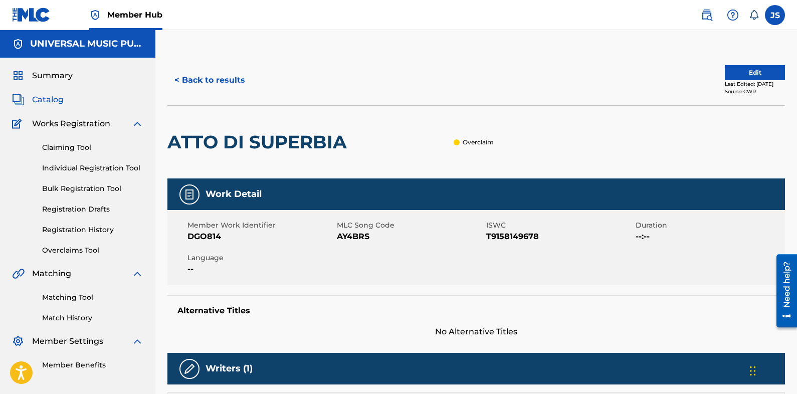
click at [355, 239] on span "AY4BRS" at bounding box center [410, 237] width 147 height 12
copy span "AY4BRS"
click at [392, 277] on div "Member Work Identifier DGO814 MLC Song Code AY4BRS ISWC T9158149678 Duration --…" at bounding box center [476, 247] width 618 height 75
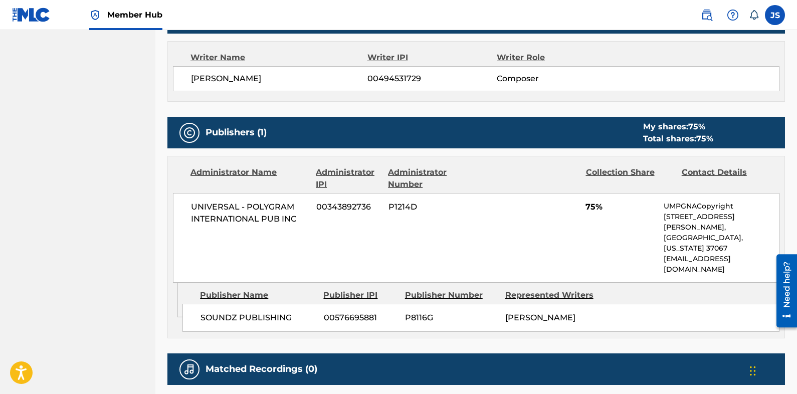
click at [281, 15] on nav "Member Hub JS JS Jake Scharf jake.scharf@umusic.com Notification Preferences Pr…" at bounding box center [398, 15] width 797 height 30
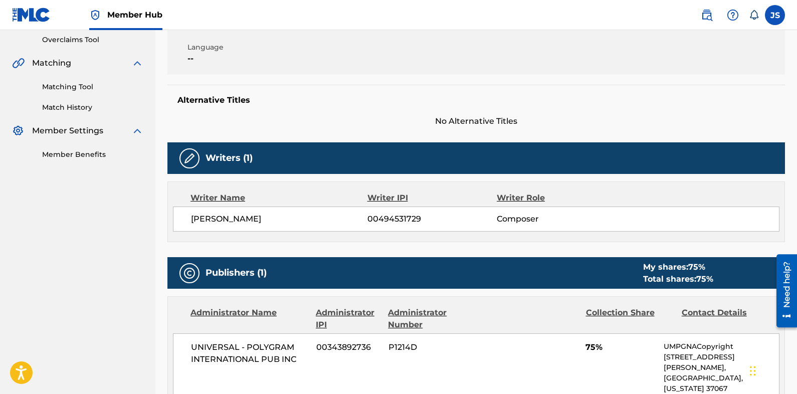
scroll to position [200, 0]
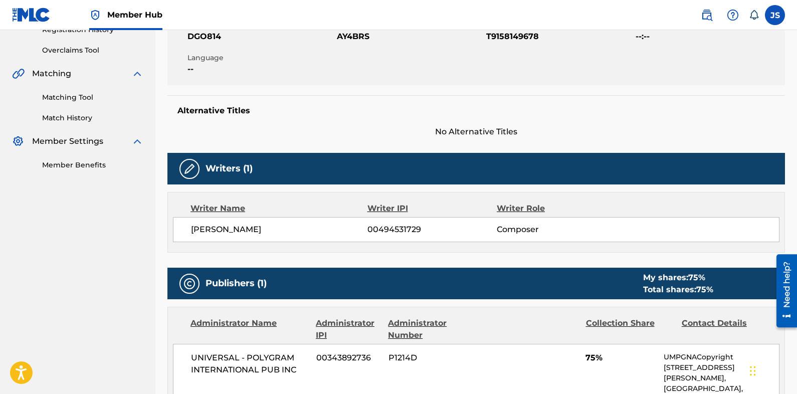
click at [722, 112] on h5 "Alternative Titles" at bounding box center [476, 111] width 598 height 10
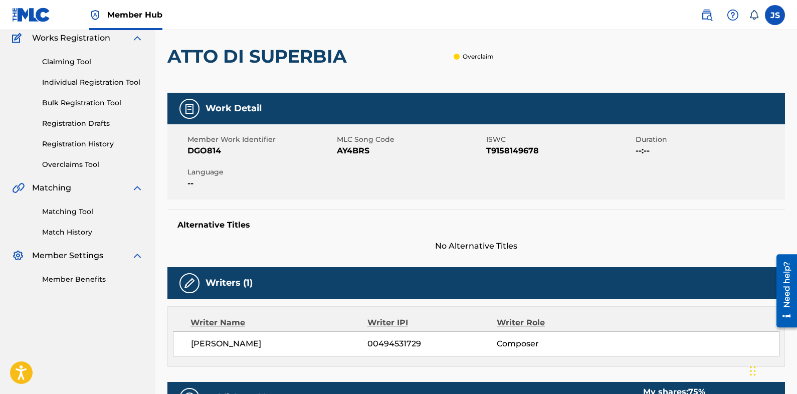
scroll to position [100, 0]
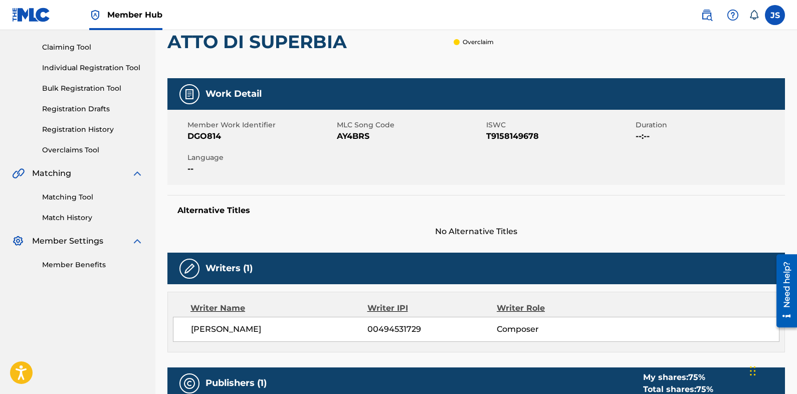
click at [272, 227] on span "No Alternative Titles" at bounding box center [476, 232] width 618 height 12
click at [368, 136] on span "AY4BRS" at bounding box center [410, 136] width 147 height 12
click at [361, 138] on span "AY4BRS" at bounding box center [410, 136] width 147 height 12
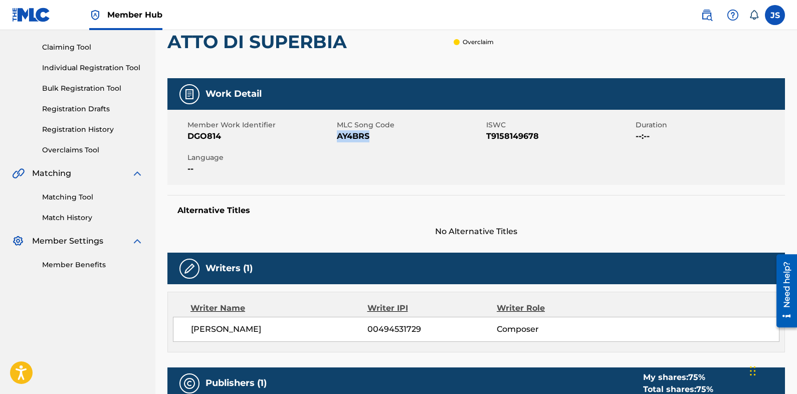
copy span "AY4BRS"
drag, startPoint x: 192, startPoint y: 221, endPoint x: 378, endPoint y: 263, distance: 191.1
click at [193, 221] on div "Alternative Titles No Alternative Titles" at bounding box center [476, 216] width 618 height 43
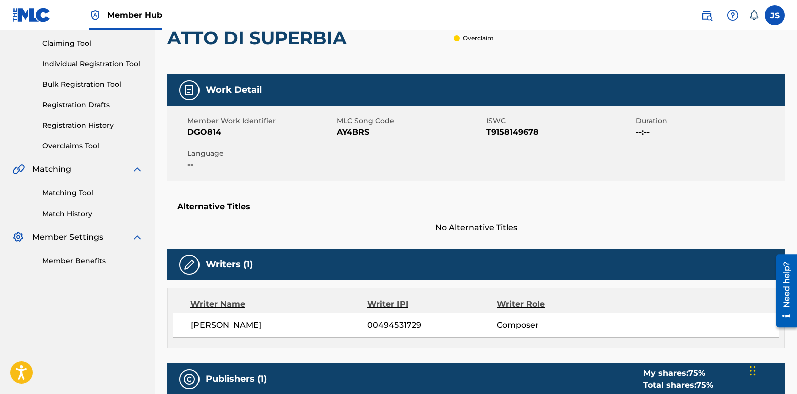
scroll to position [0, 0]
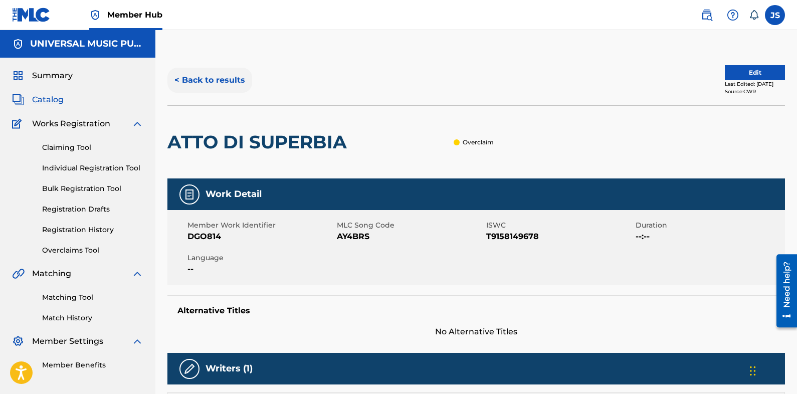
click at [242, 77] on button "< Back to results" at bounding box center [209, 80] width 85 height 25
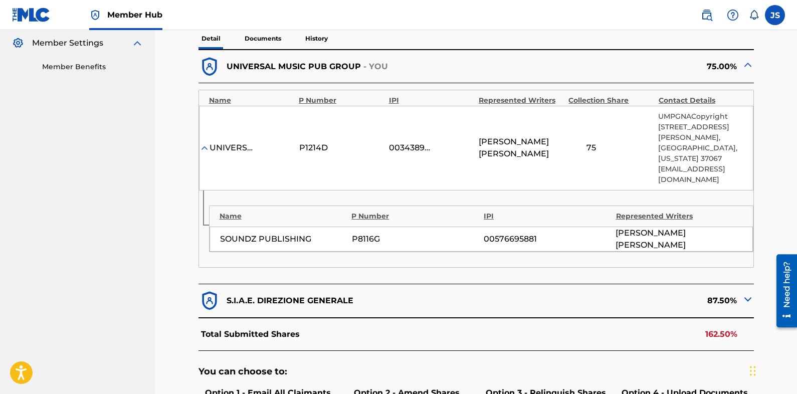
scroll to position [301, 0]
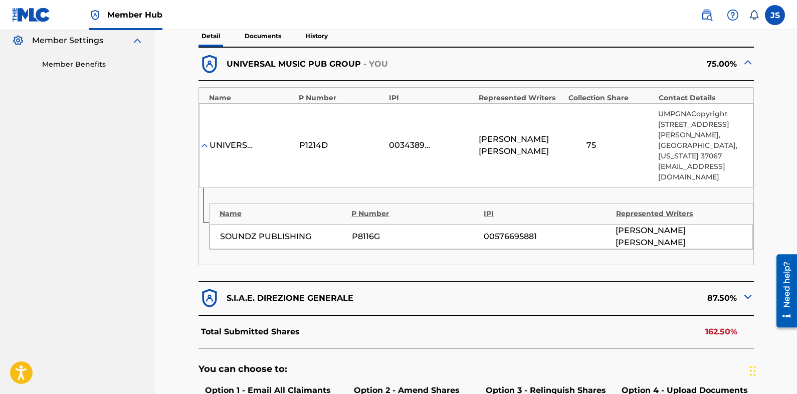
click at [745, 291] on img at bounding box center [748, 297] width 12 height 12
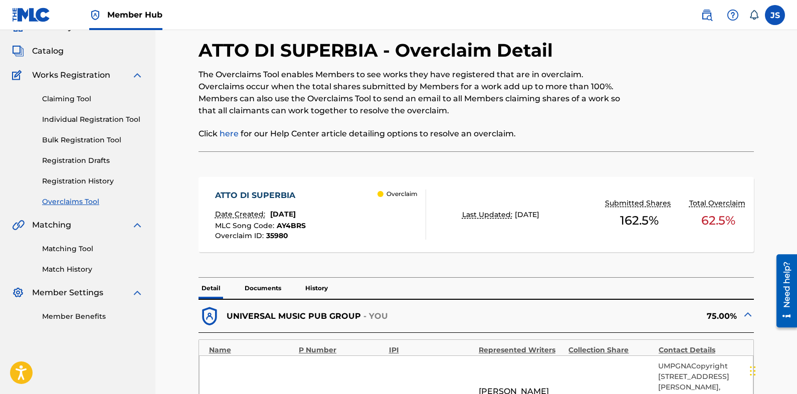
scroll to position [0, 0]
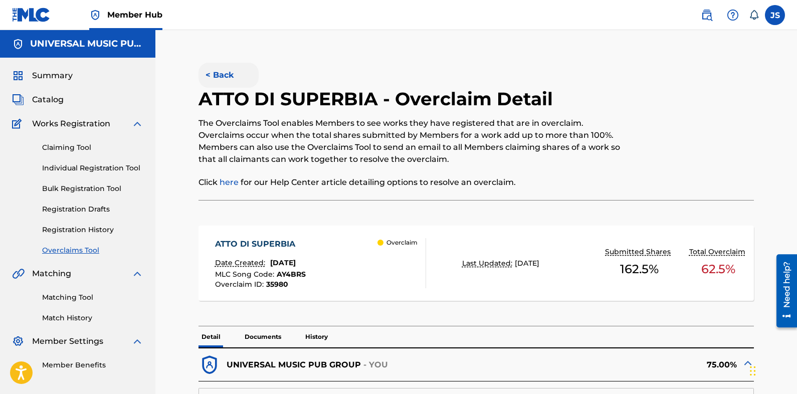
click at [213, 73] on button "< Back" at bounding box center [229, 75] width 60 height 25
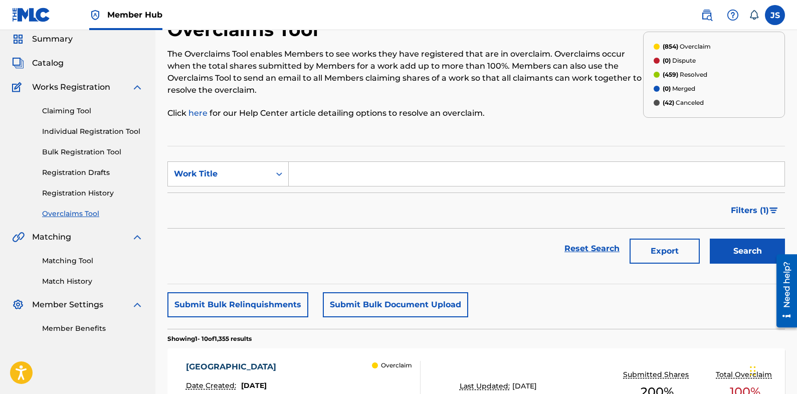
click at [258, 156] on section "SearchWithCriteriac6765635-250c-4da3-9f23-918fc4d87a23 Work Title Filter Status…" at bounding box center [476, 215] width 618 height 138
click at [263, 168] on div "Work Title" at bounding box center [219, 174] width 90 height 12
click at [272, 200] on div "MLC Song Code" at bounding box center [228, 199] width 120 height 25
click at [400, 167] on input "Search Form" at bounding box center [537, 174] width 496 height 24
paste input "CL0IPS"
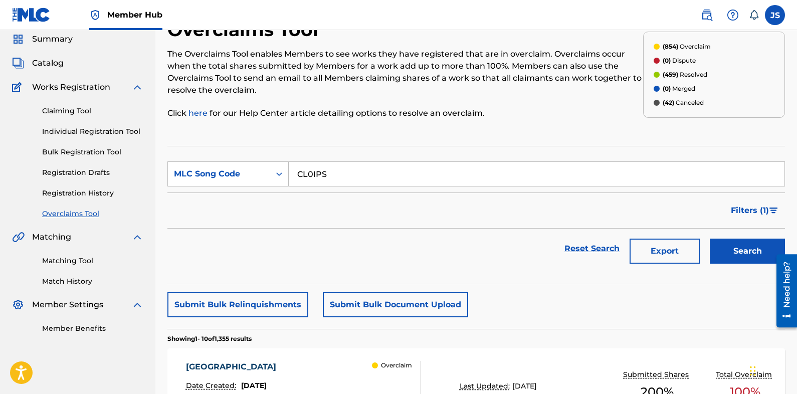
type input "CL0IPS"
click at [733, 238] on div "Search" at bounding box center [745, 249] width 80 height 40
click at [733, 239] on button "Search" at bounding box center [747, 251] width 75 height 25
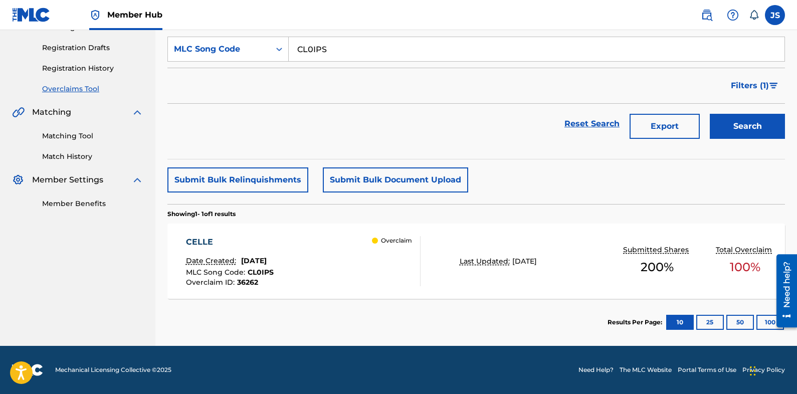
click at [267, 240] on div "CELLE" at bounding box center [230, 242] width 88 height 12
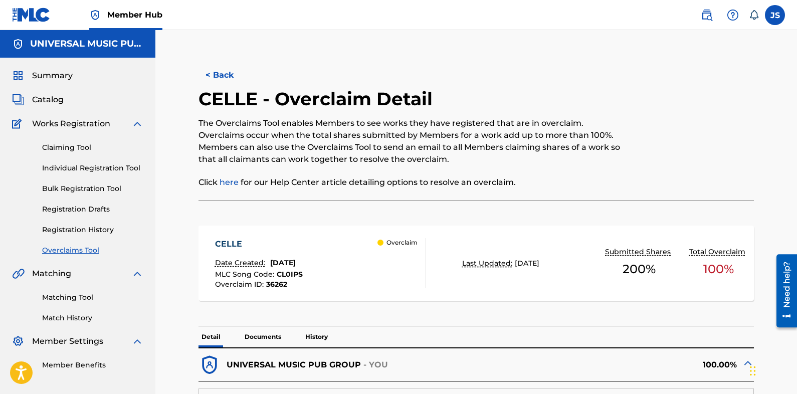
drag, startPoint x: 528, startPoint y: 195, endPoint x: 418, endPoint y: 168, distance: 113.3
click at [418, 168] on div "The Overclaims Tool enables Members to see works they have registered that are …" at bounding box center [413, 152] width 428 height 71
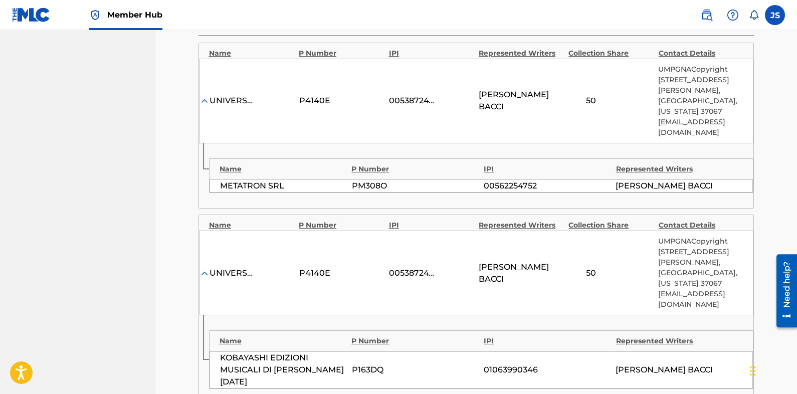
scroll to position [501, 0]
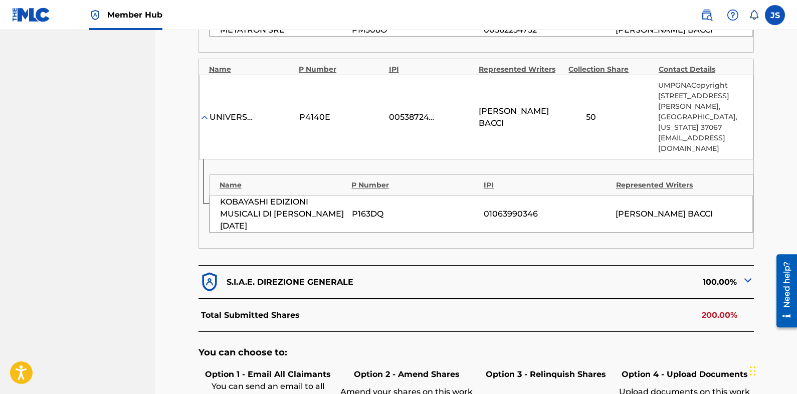
click at [749, 274] on img at bounding box center [748, 280] width 12 height 12
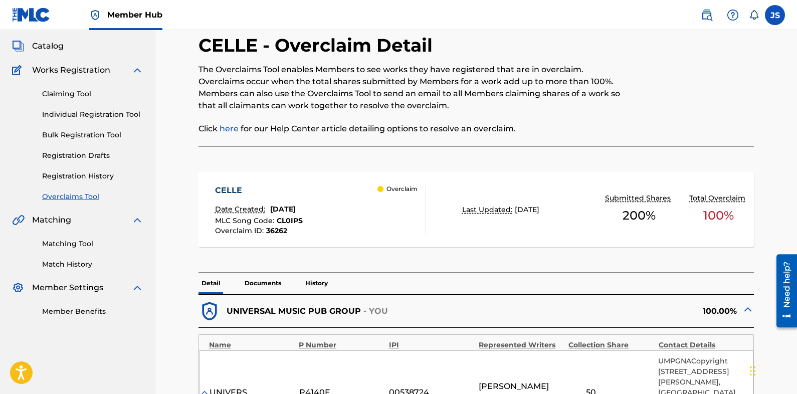
scroll to position [50, 0]
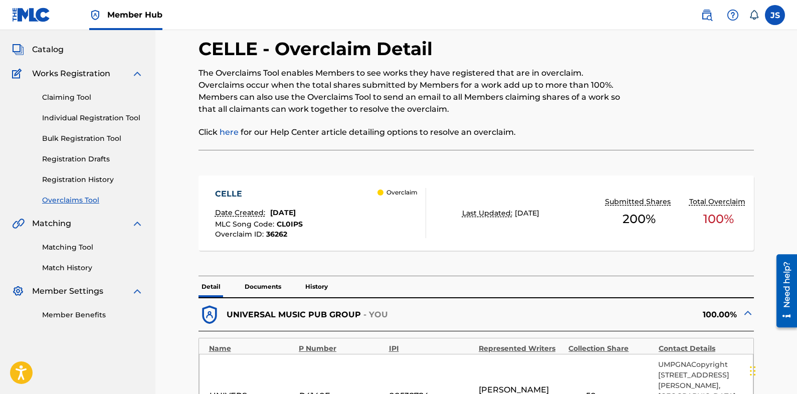
click at [289, 222] on span "CL0IPS" at bounding box center [290, 224] width 26 height 9
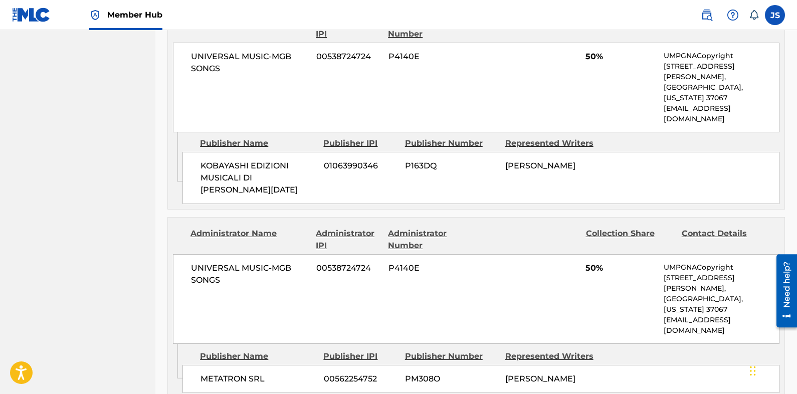
scroll to position [451, 0]
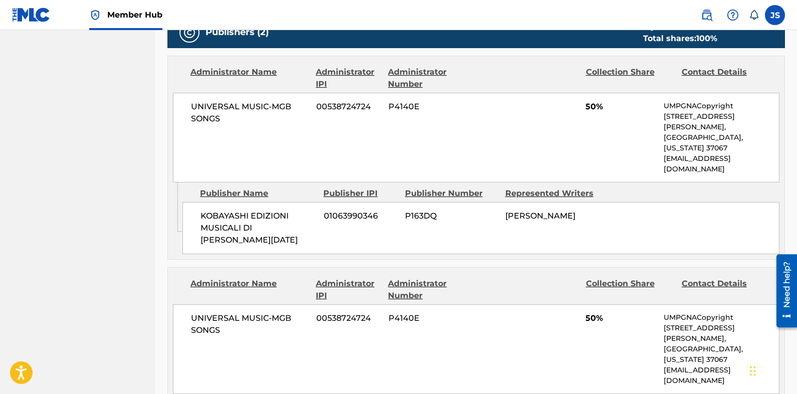
click at [738, 188] on div "Publisher Name Publisher IPI Publisher Number Represented Writers" at bounding box center [481, 194] width 597 height 12
drag, startPoint x: 707, startPoint y: 175, endPoint x: 671, endPoint y: 173, distance: 35.7
click at [671, 188] on div "Publisher Name Publisher IPI Publisher Number Represented Writers" at bounding box center [481, 194] width 597 height 12
drag, startPoint x: 671, startPoint y: 173, endPoint x: 665, endPoint y: 173, distance: 6.0
click at [665, 188] on div "Publisher Name Publisher IPI Publisher Number Represented Writers" at bounding box center [481, 194] width 597 height 12
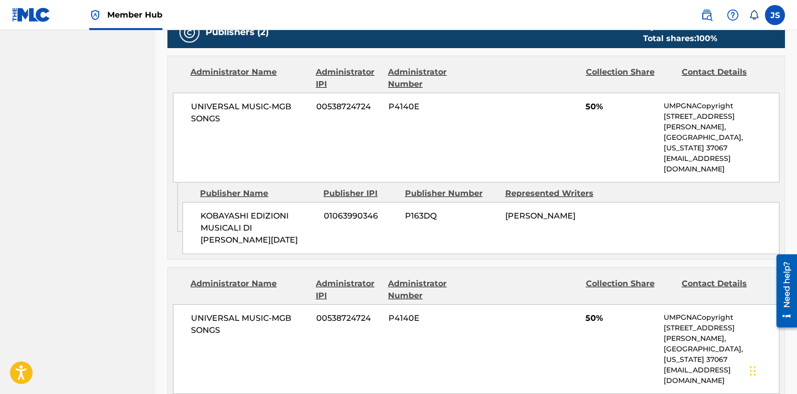
drag, startPoint x: 663, startPoint y: 169, endPoint x: 653, endPoint y: 170, distance: 10.1
click at [653, 188] on div "Publisher Name Publisher IPI Publisher Number Represented Writers" at bounding box center [481, 194] width 597 height 12
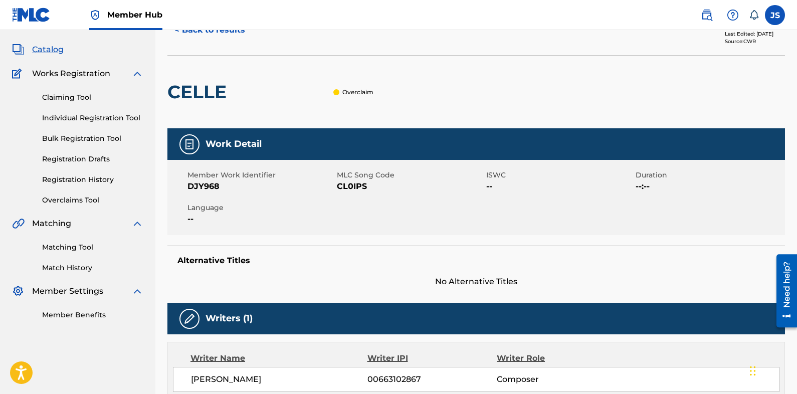
scroll to position [0, 0]
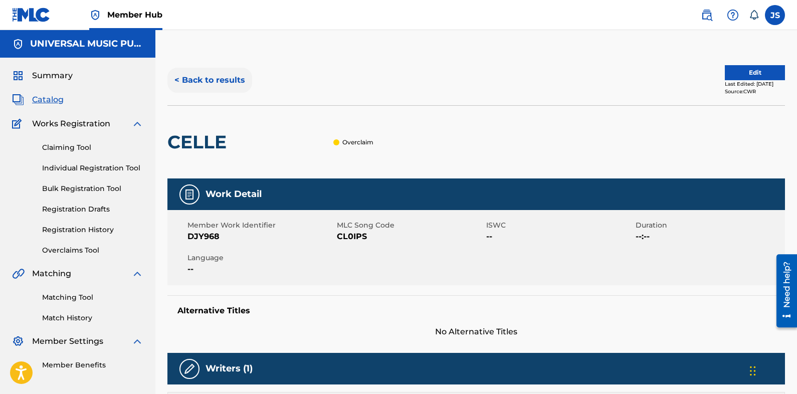
click at [231, 86] on button "< Back to results" at bounding box center [209, 80] width 85 height 25
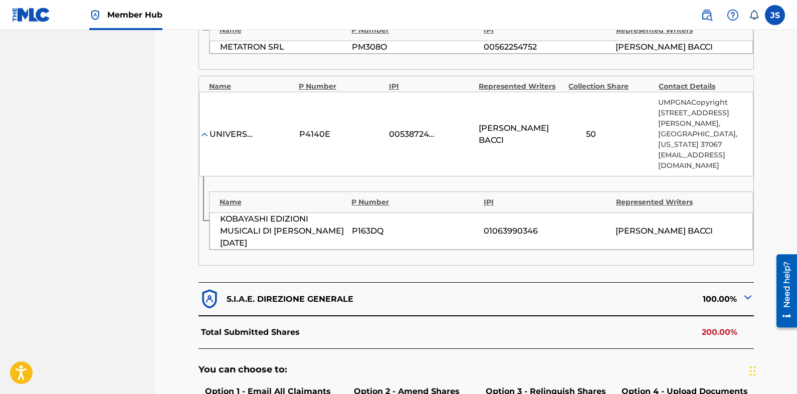
scroll to position [501, 0]
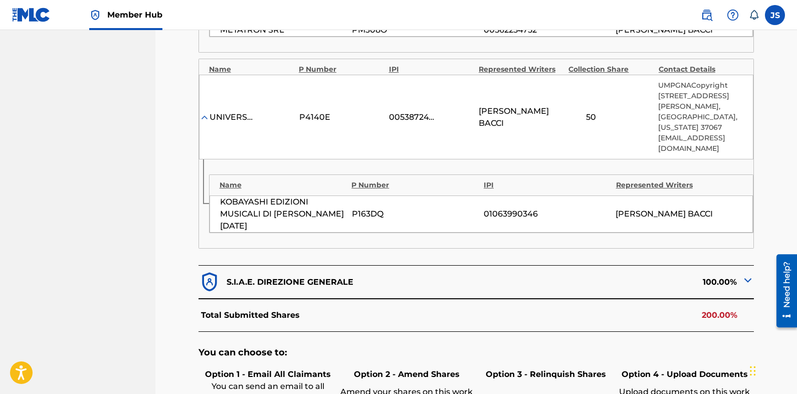
click at [750, 274] on img at bounding box center [748, 280] width 12 height 12
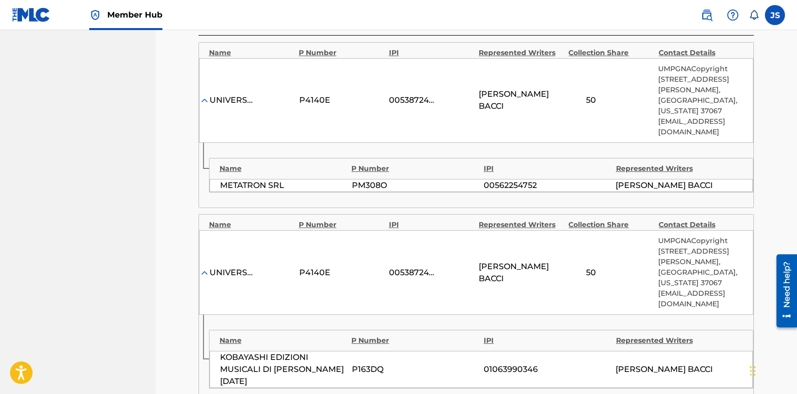
scroll to position [351, 0]
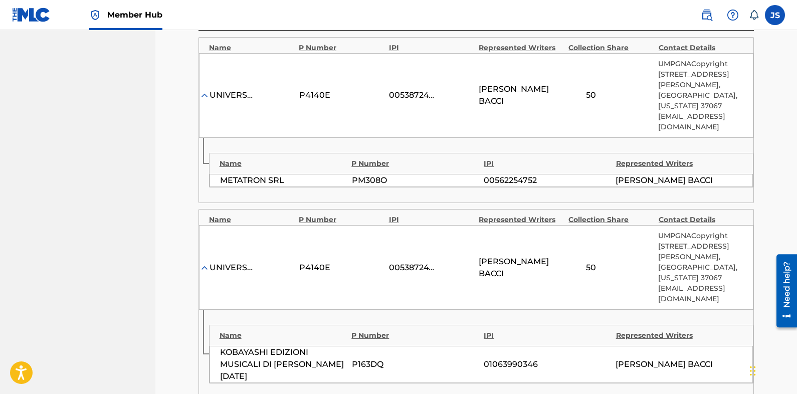
click at [144, 307] on nav "UNIVERSAL MUSIC PUB GROUP Summary Catalog Works Registration Claiming Tool Indi…" at bounding box center [77, 229] width 155 height 1100
click at [229, 16] on nav "Member Hub JS JS Jake Scharf jake.scharf@umusic.com Notification Preferences Pr…" at bounding box center [398, 15] width 797 height 30
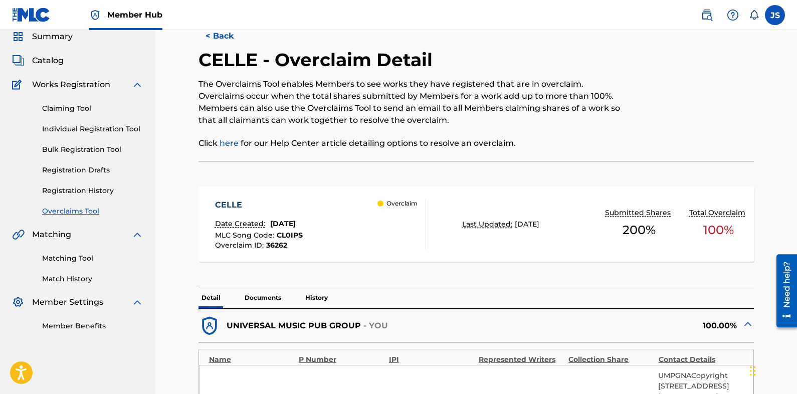
scroll to position [50, 0]
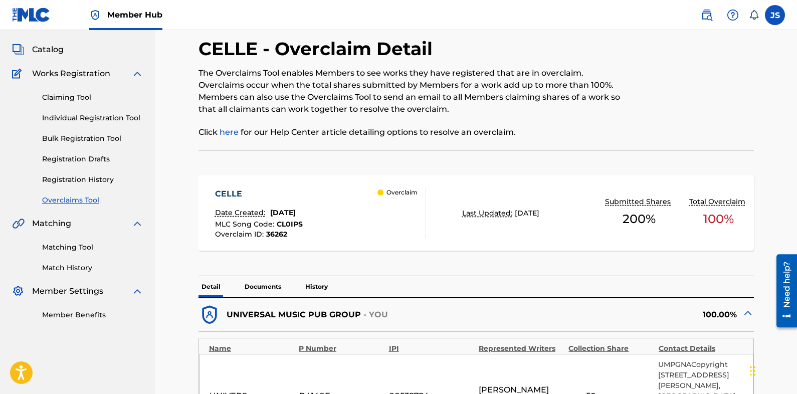
click at [285, 222] on span "CL0IPS" at bounding box center [290, 224] width 26 height 9
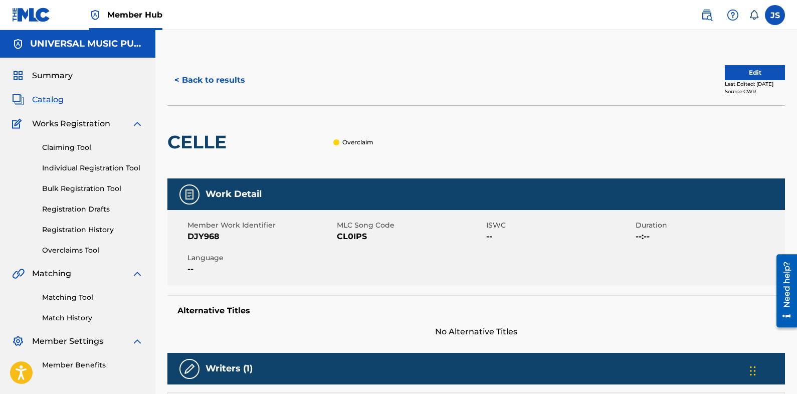
click at [352, 232] on span "CL0IPS" at bounding box center [410, 237] width 147 height 12
copy span "CL0IPS"
click at [605, 312] on h5 "Alternative Titles" at bounding box center [476, 311] width 598 height 10
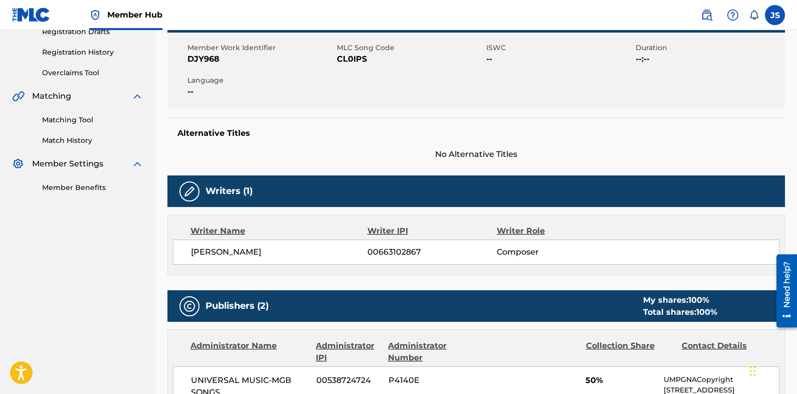
scroll to position [351, 0]
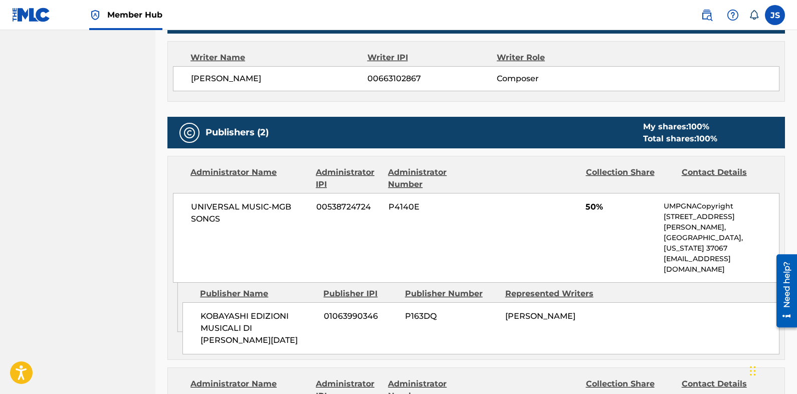
click at [133, 166] on nav "UNIVERSAL MUSIC PUB GROUP Summary Catalog Works Registration Claiming Tool Indi…" at bounding box center [77, 174] width 155 height 990
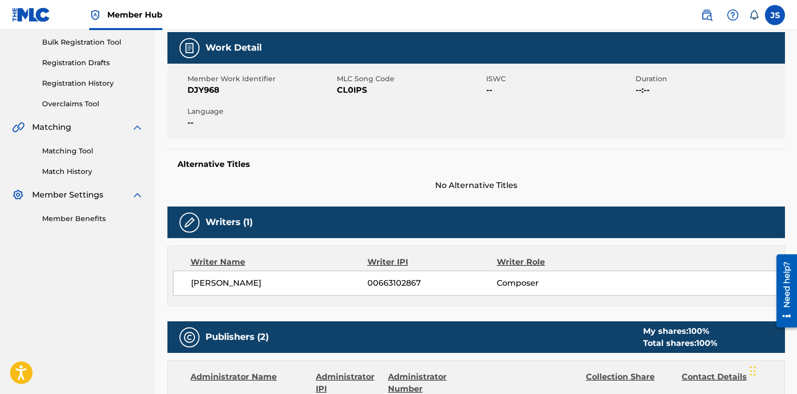
scroll to position [18, 0]
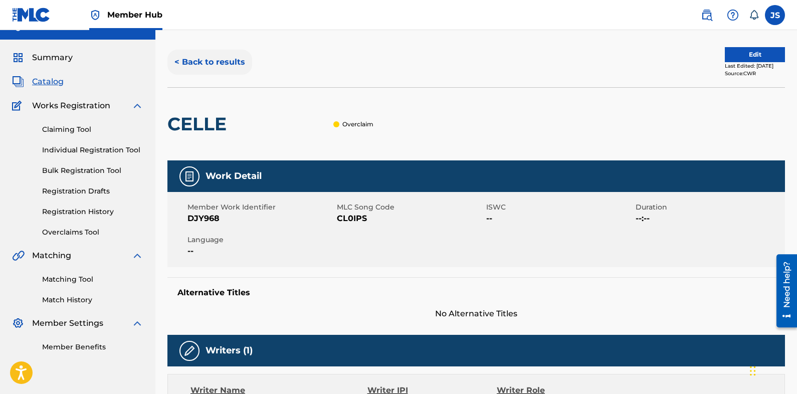
click at [229, 59] on button "< Back to results" at bounding box center [209, 62] width 85 height 25
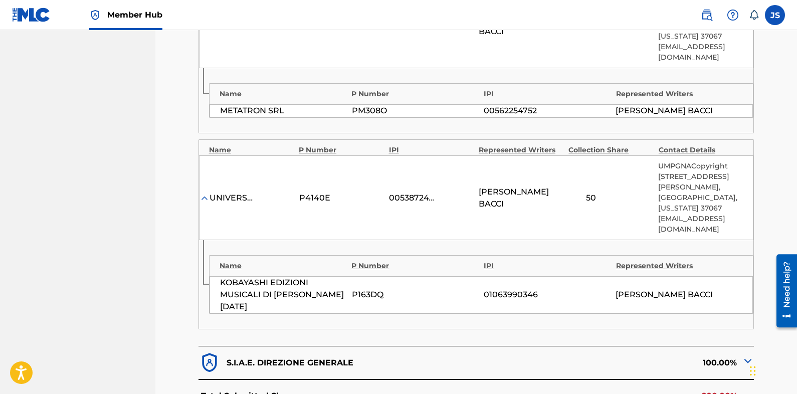
scroll to position [552, 0]
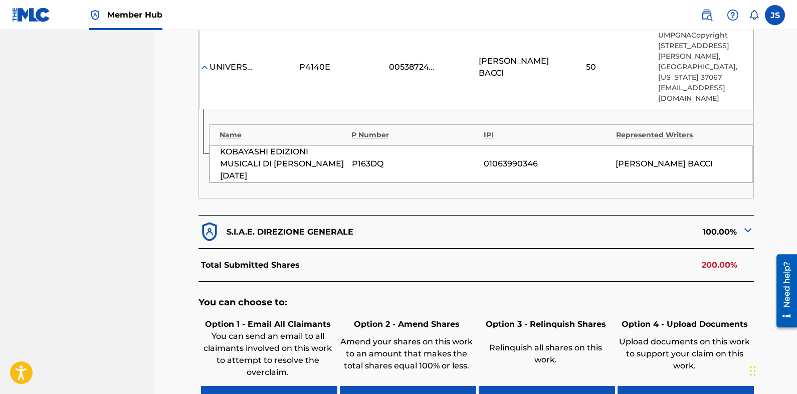
drag, startPoint x: 748, startPoint y: 218, endPoint x: 753, endPoint y: 215, distance: 6.1
click at [749, 224] on img at bounding box center [748, 230] width 12 height 12
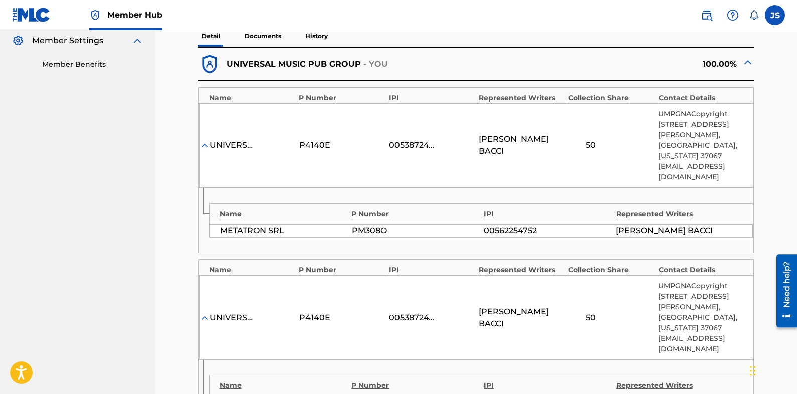
click at [93, 279] on nav "UNIVERSAL MUSIC PUB GROUP Summary Catalog Works Registration Claiming Tool Indi…" at bounding box center [77, 279] width 155 height 1100
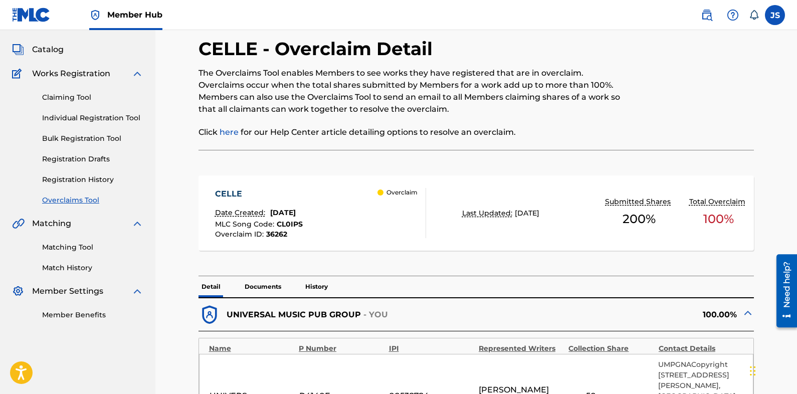
scroll to position [0, 0]
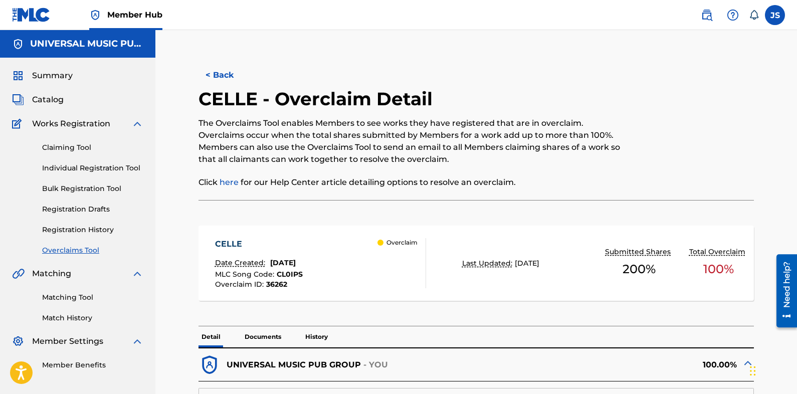
click at [295, 272] on span "CL0IPS" at bounding box center [290, 274] width 26 height 9
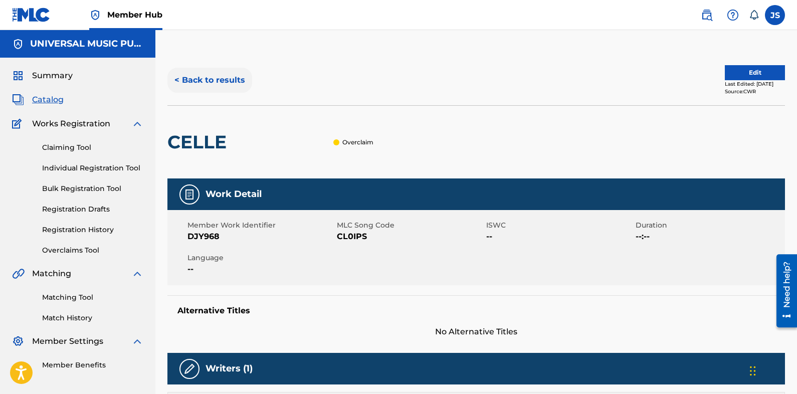
click at [231, 69] on button "< Back to results" at bounding box center [209, 80] width 85 height 25
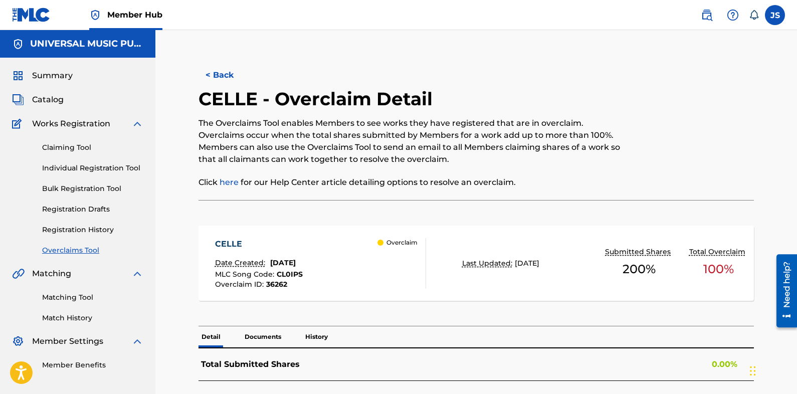
click at [231, 69] on button "< Back" at bounding box center [229, 75] width 60 height 25
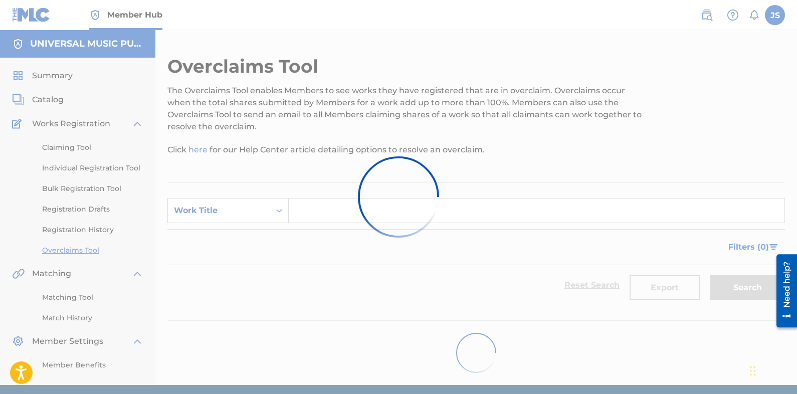
scroll to position [37, 0]
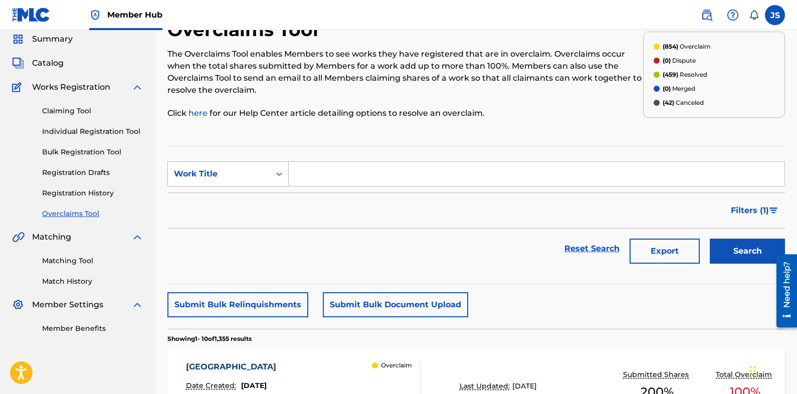
drag, startPoint x: 231, startPoint y: 175, endPoint x: 241, endPoint y: 180, distance: 11.0
click at [231, 175] on div "Work Title" at bounding box center [219, 174] width 90 height 12
click at [254, 197] on div "MLC Song Code" at bounding box center [228, 199] width 120 height 25
drag, startPoint x: 410, startPoint y: 176, endPoint x: 415, endPoint y: 181, distance: 7.5
click at [413, 180] on input "Search Form" at bounding box center [537, 174] width 496 height 24
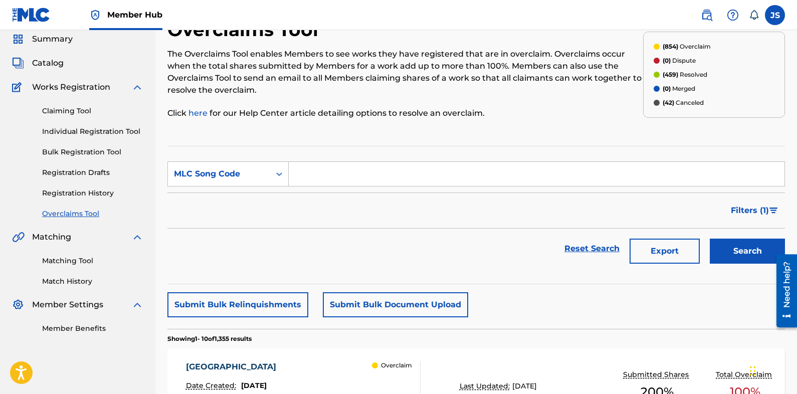
paste input "RO6XNB"
type input "RO6XNB"
click at [747, 241] on button "Search" at bounding box center [747, 251] width 75 height 25
click at [203, 363] on div "[GEOGRAPHIC_DATA]" at bounding box center [233, 367] width 95 height 12
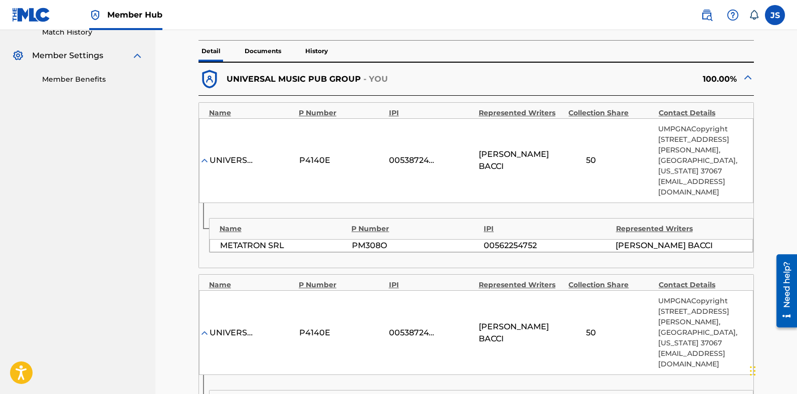
scroll to position [201, 0]
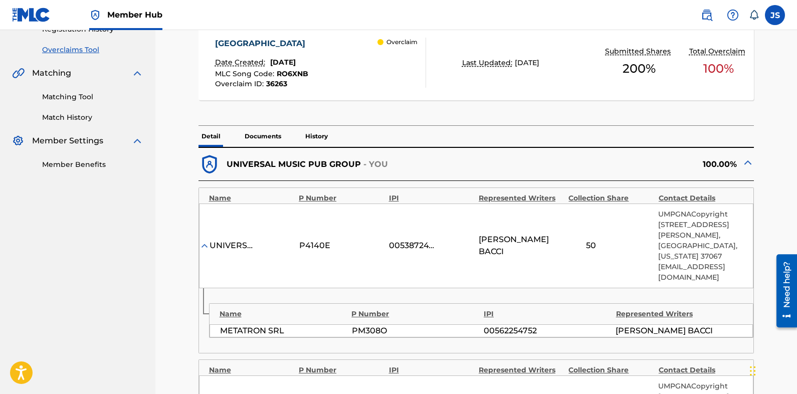
click at [297, 73] on span "RO6XNB" at bounding box center [293, 73] width 32 height 9
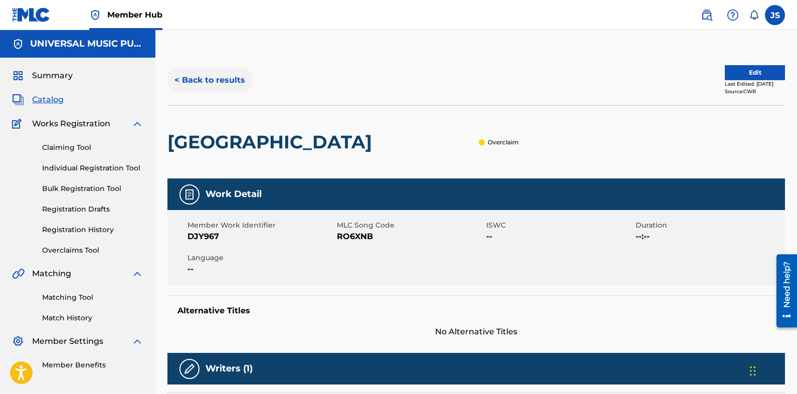
click at [225, 84] on button "< Back to results" at bounding box center [209, 80] width 85 height 25
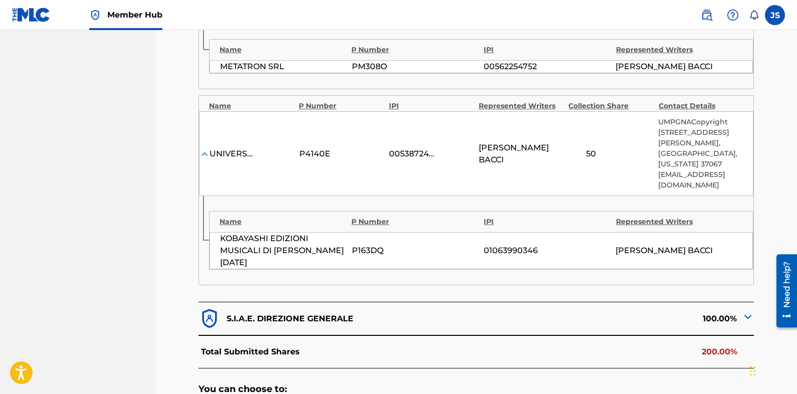
scroll to position [652, 0]
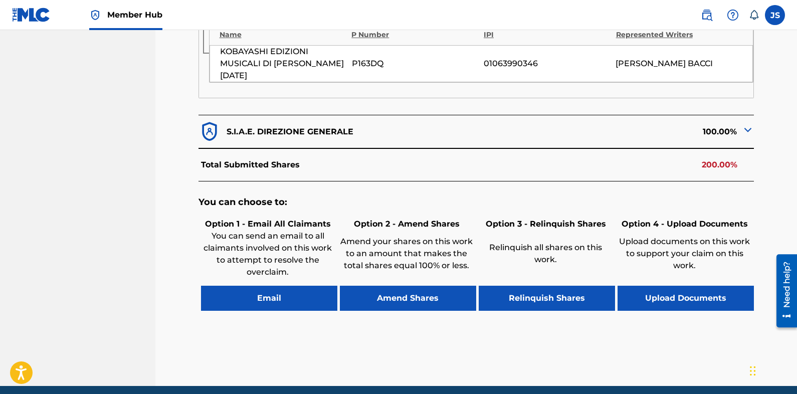
click at [752, 124] on img at bounding box center [748, 130] width 12 height 12
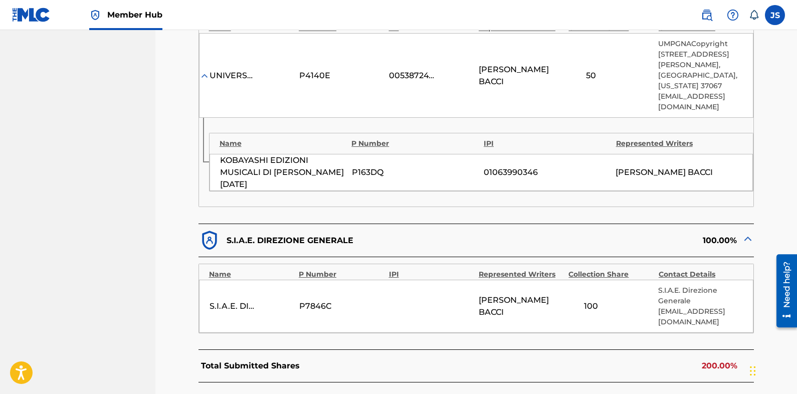
scroll to position [360, 0]
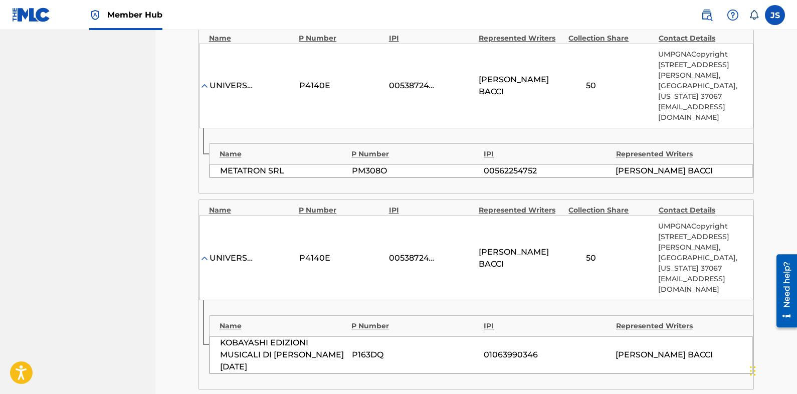
drag, startPoint x: 584, startPoint y: 192, endPoint x: 568, endPoint y: 140, distance: 54.7
click at [568, 142] on div "Name P Number IPI Represented Writers METATRON SRL PM308O 00562254752 FRANCESCO…" at bounding box center [476, 160] width 555 height 65
drag, startPoint x: 565, startPoint y: 135, endPoint x: 560, endPoint y: 109, distance: 27.0
click at [560, 109] on div "UNIVERSAL MUSIC-MGB SONGS P4140E 00538724724 FRANCESCO BACCI 50 UMPGNACopyright…" at bounding box center [476, 86] width 555 height 85
drag, startPoint x: 559, startPoint y: 111, endPoint x: 504, endPoint y: 116, distance: 54.9
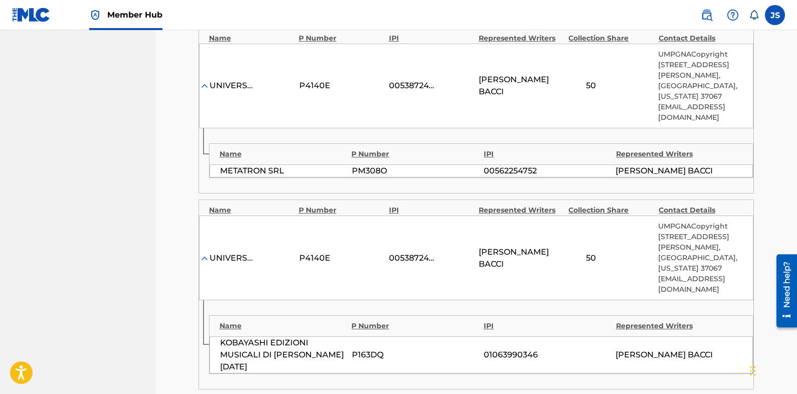
click at [504, 116] on div "UNIVERSAL MUSIC-MGB SONGS P4140E 00538724724 FRANCESCO BACCI 50 UMPGNACopyright…" at bounding box center [476, 86] width 555 height 85
drag, startPoint x: 528, startPoint y: 117, endPoint x: 485, endPoint y: 123, distance: 43.5
click at [485, 123] on div "UNIVERSAL MUSIC-MGB SONGS P4140E 00538724724 FRANCESCO BACCI 50 UMPGNACopyright…" at bounding box center [476, 86] width 555 height 85
drag, startPoint x: 484, startPoint y: 126, endPoint x: 401, endPoint y: 136, distance: 84.3
click at [398, 134] on div "Name P Number IPI Represented Writers METATRON SRL PM308O 00562254752 FRANCESCO…" at bounding box center [476, 160] width 555 height 65
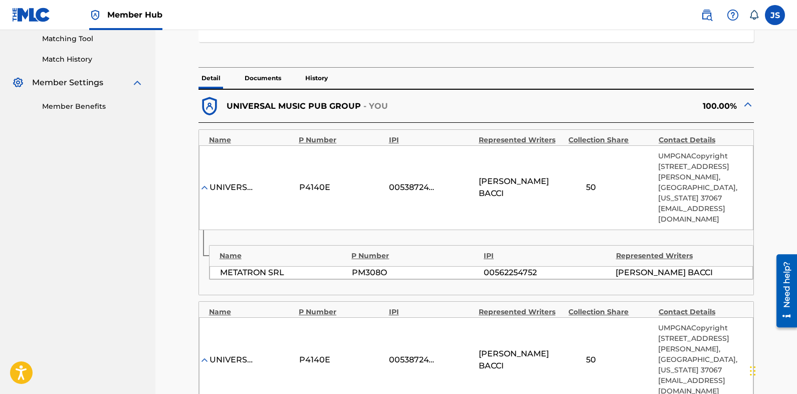
scroll to position [260, 0]
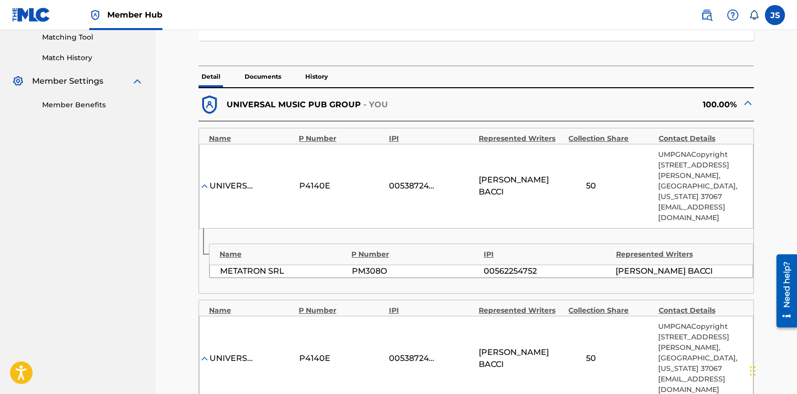
drag, startPoint x: 742, startPoint y: 153, endPoint x: 737, endPoint y: 164, distance: 11.9
click at [742, 153] on p "UMPGNACopyright" at bounding box center [700, 154] width 85 height 11
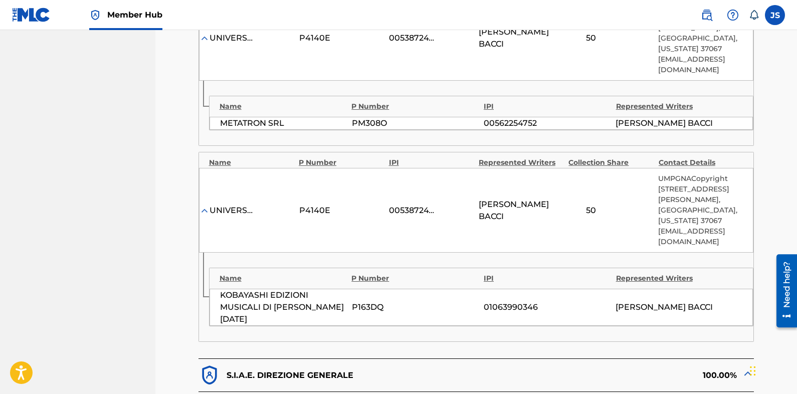
scroll to position [511, 0]
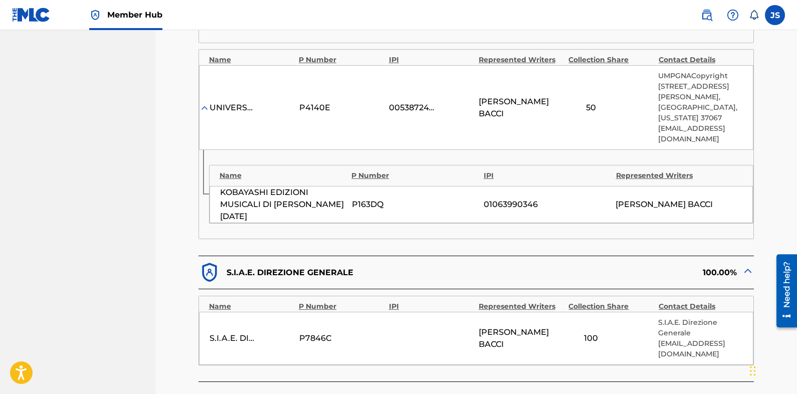
click at [724, 354] on div "UNIVERSAL MUSIC PUB GROUP - YOU 100.00% Name P Number IPI Represented Writers C…" at bounding box center [477, 203] width 556 height 732
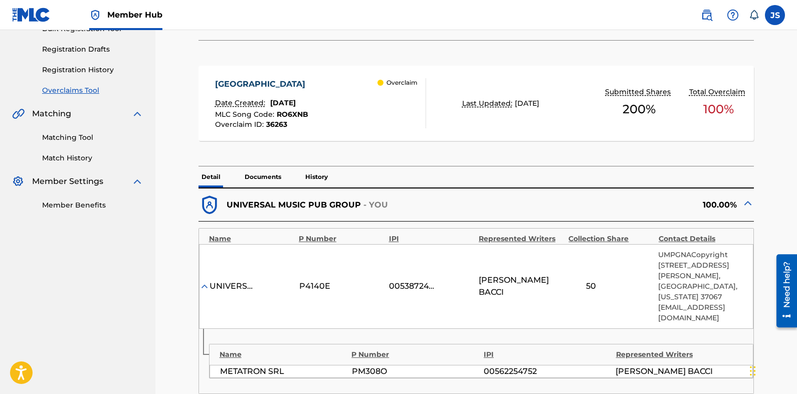
scroll to position [0, 0]
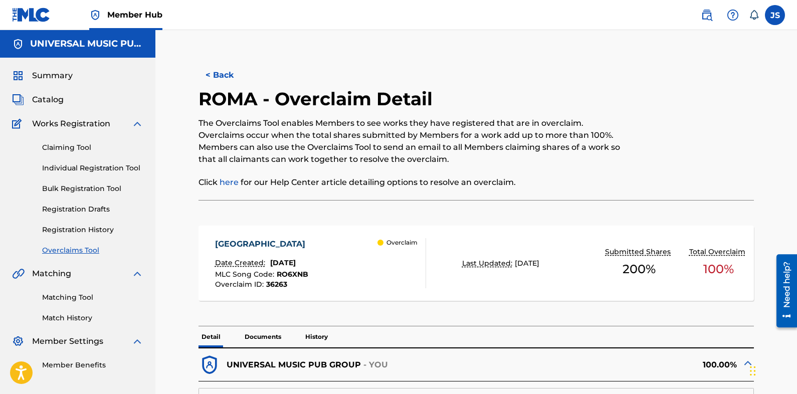
click at [298, 272] on span "RO6XNB" at bounding box center [293, 274] width 32 height 9
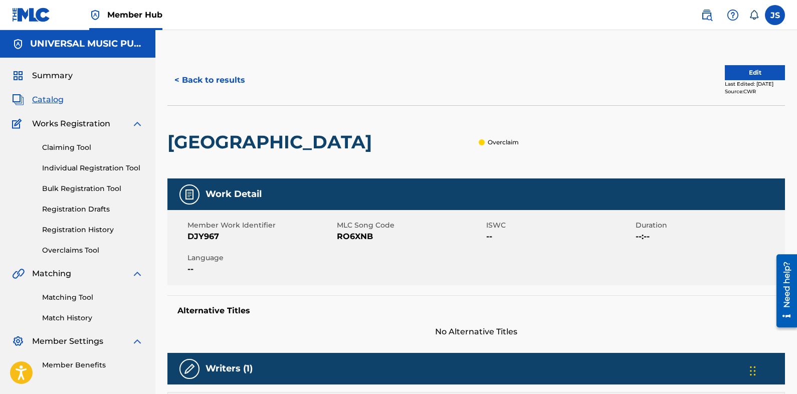
click at [343, 237] on span "RO6XNB" at bounding box center [410, 237] width 147 height 12
copy span "RO6XNB"
click at [629, 241] on span "--" at bounding box center [559, 237] width 147 height 12
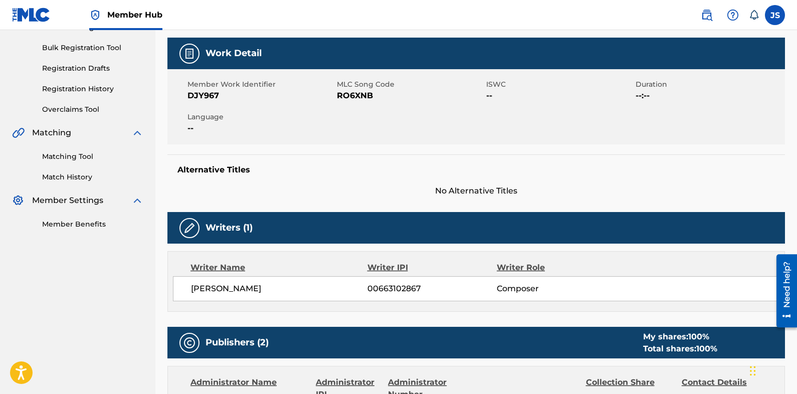
scroll to position [50, 0]
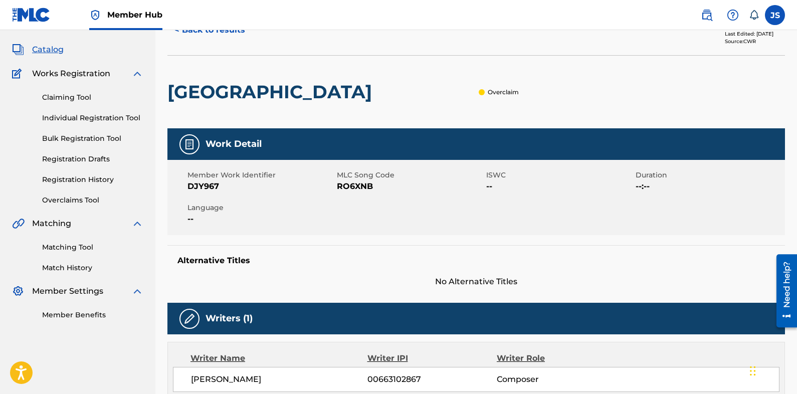
click at [290, 265] on h5 "Alternative Titles" at bounding box center [476, 261] width 598 height 10
click at [260, 275] on div "Alternative Titles No Alternative Titles" at bounding box center [476, 266] width 618 height 43
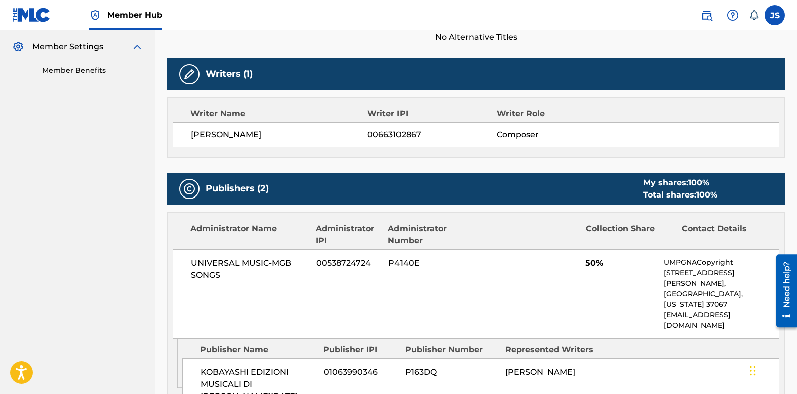
scroll to position [301, 0]
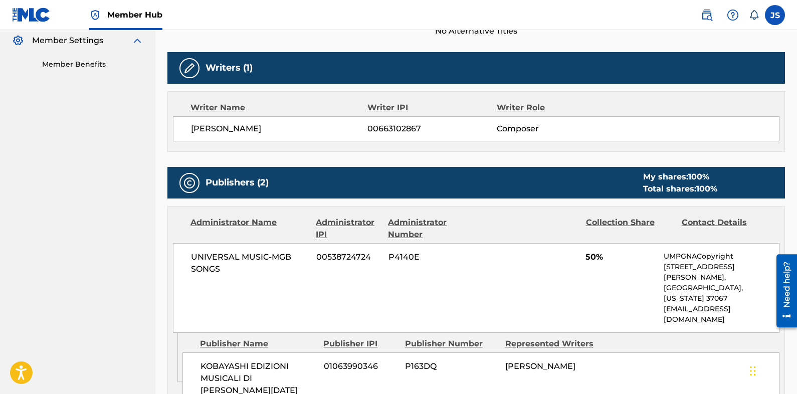
drag, startPoint x: 465, startPoint y: 272, endPoint x: 430, endPoint y: 282, distance: 36.5
click at [430, 282] on div "UNIVERSAL MUSIC-MGB SONGS 00538724724 P4140E 50% UMPGNACopyright 1550 W. McEwen…" at bounding box center [476, 288] width 607 height 90
drag, startPoint x: 522, startPoint y: 283, endPoint x: 478, endPoint y: 283, distance: 44.1
drag, startPoint x: 478, startPoint y: 283, endPoint x: 471, endPoint y: 282, distance: 6.5
click at [471, 282] on div "UNIVERSAL MUSIC-MGB SONGS 00538724724 P4140E 50% UMPGNACopyright 1550 W. McEwen…" at bounding box center [476, 288] width 607 height 90
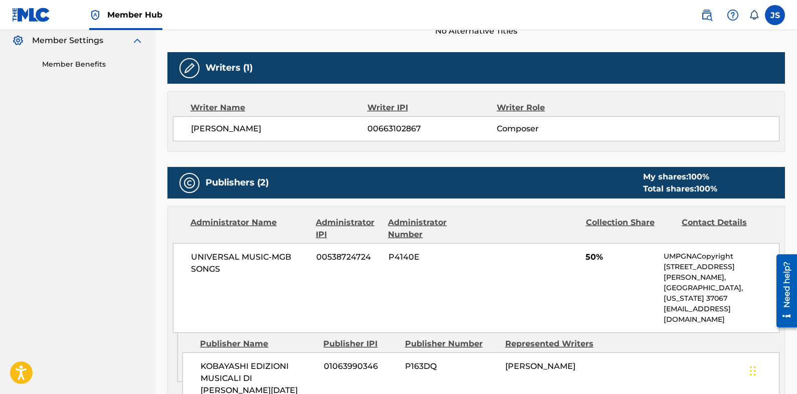
drag, startPoint x: 516, startPoint y: 281, endPoint x: 450, endPoint y: 275, distance: 66.0
click at [503, 279] on div "UNIVERSAL MUSIC-MGB SONGS 00538724724 P4140E 50% UMPGNACopyright 1550 W. McEwen…" at bounding box center [476, 288] width 607 height 90
click at [450, 275] on div "UNIVERSAL MUSIC-MGB SONGS 00538724724 P4140E 50% UMPGNACopyright 1550 W. McEwen…" at bounding box center [476, 288] width 607 height 90
drag, startPoint x: 356, startPoint y: 280, endPoint x: 300, endPoint y: 281, distance: 56.7
click at [345, 281] on div "UNIVERSAL MUSIC-MGB SONGS 00538724724 P4140E 50% UMPGNACopyright 1550 W. McEwen…" at bounding box center [476, 288] width 607 height 90
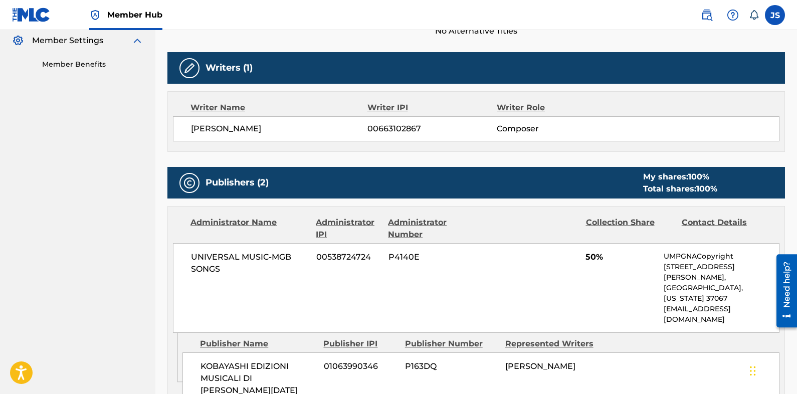
click at [252, 288] on div "UNIVERSAL MUSIC-MGB SONGS 00538724724 P4140E 50% UMPGNACopyright 1550 W. McEwen…" at bounding box center [476, 288] width 607 height 90
click at [501, 277] on div "UNIVERSAL MUSIC-MGB SONGS 00538724724 P4140E 50% UMPGNACopyright 1550 W. McEwen…" at bounding box center [476, 288] width 607 height 90
click at [495, 277] on div "UNIVERSAL MUSIC-MGB SONGS 00538724724 P4140E 50% UMPGNACopyright 1550 W. McEwen…" at bounding box center [476, 288] width 607 height 90
drag, startPoint x: 473, startPoint y: 279, endPoint x: 496, endPoint y: 279, distance: 22.6
click at [474, 280] on div "UNIVERSAL MUSIC-MGB SONGS 00538724724 P4140E 50% UMPGNACopyright 1550 W. McEwen…" at bounding box center [476, 288] width 607 height 90
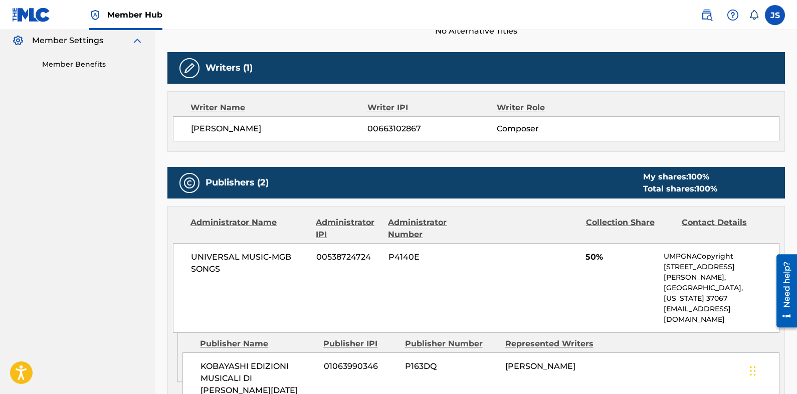
drag, startPoint x: 135, startPoint y: 189, endPoint x: 211, endPoint y: 32, distance: 174.0
click at [135, 189] on nav "UNIVERSAL MUSIC PUB GROUP Summary Catalog Works Registration Claiming Tool Indi…" at bounding box center [77, 224] width 155 height 990
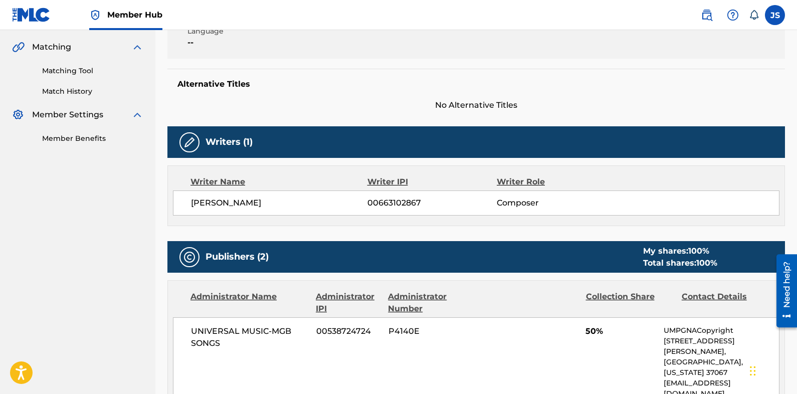
scroll to position [0, 0]
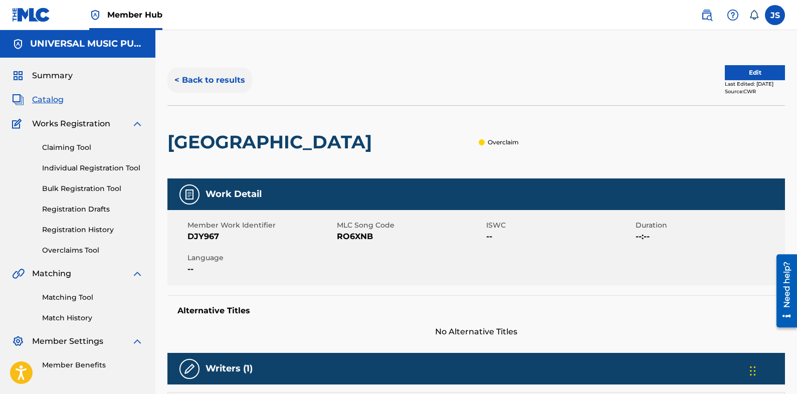
click at [218, 83] on button "< Back to results" at bounding box center [209, 80] width 85 height 25
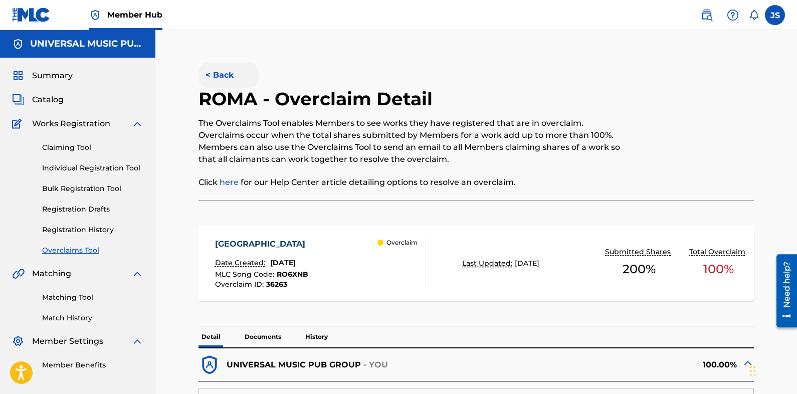
click at [231, 80] on button "< Back" at bounding box center [229, 75] width 60 height 25
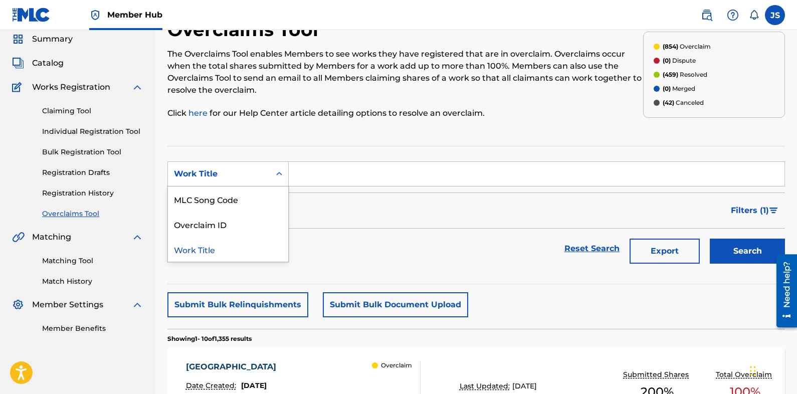
click at [228, 168] on div "Work Title" at bounding box center [219, 174] width 90 height 12
click at [234, 192] on div "MLC Song Code" at bounding box center [228, 199] width 120 height 25
drag, startPoint x: 400, startPoint y: 169, endPoint x: 566, endPoint y: 178, distance: 165.7
click at [401, 169] on input "Search Form" at bounding box center [537, 174] width 496 height 24
paste input "FB8V29"
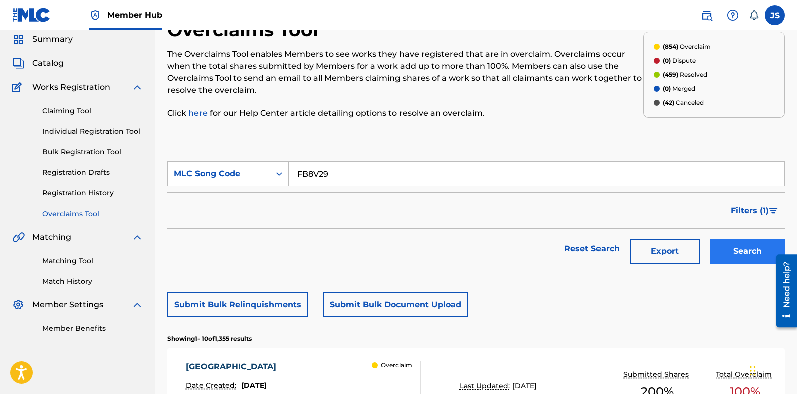
type input "FB8V29"
click at [723, 252] on button "Search" at bounding box center [747, 251] width 75 height 25
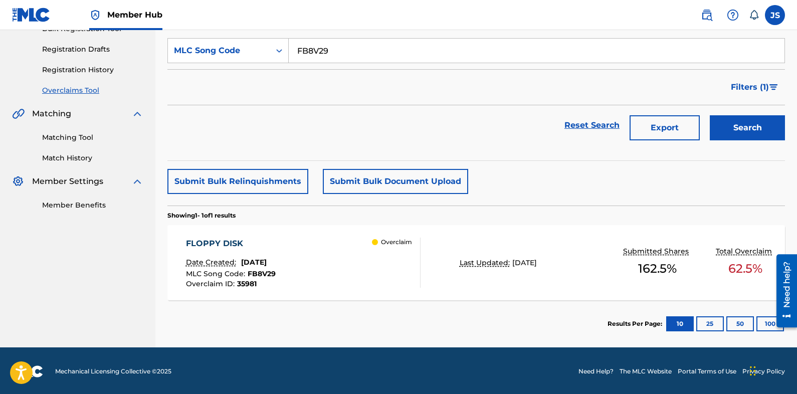
scroll to position [161, 0]
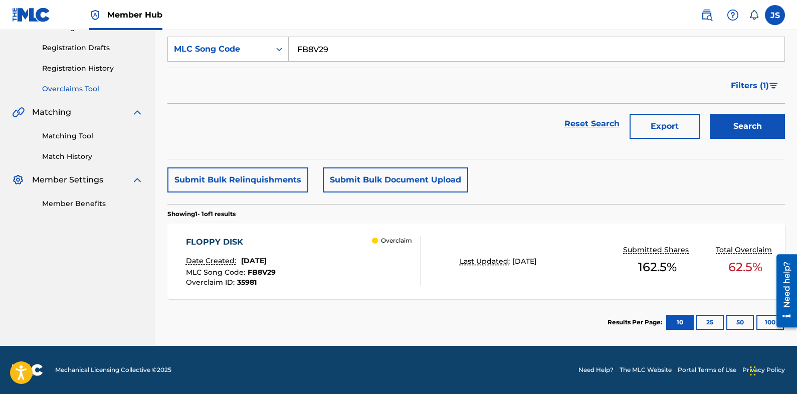
click at [227, 243] on div "FLOPPY DISK" at bounding box center [231, 242] width 90 height 12
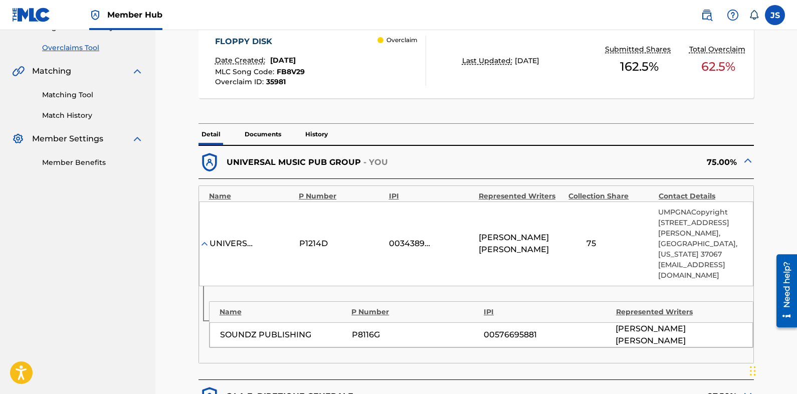
scroll to position [251, 0]
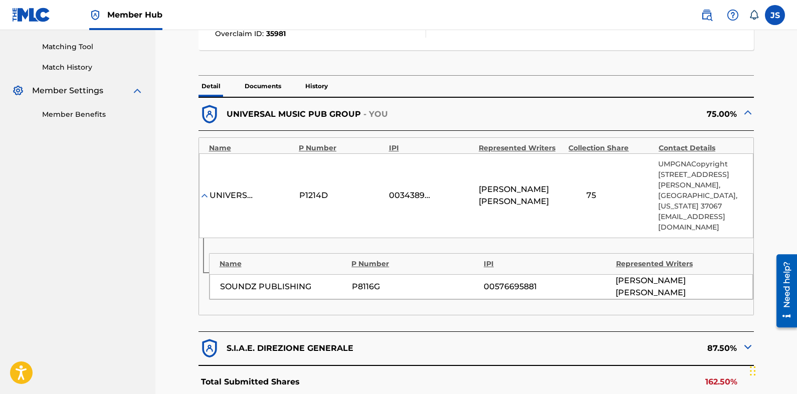
click at [248, 9] on nav "Member Hub JS JS Jake Scharf jake.scharf@umusic.com Notification Preferences Pr…" at bounding box center [398, 15] width 797 height 30
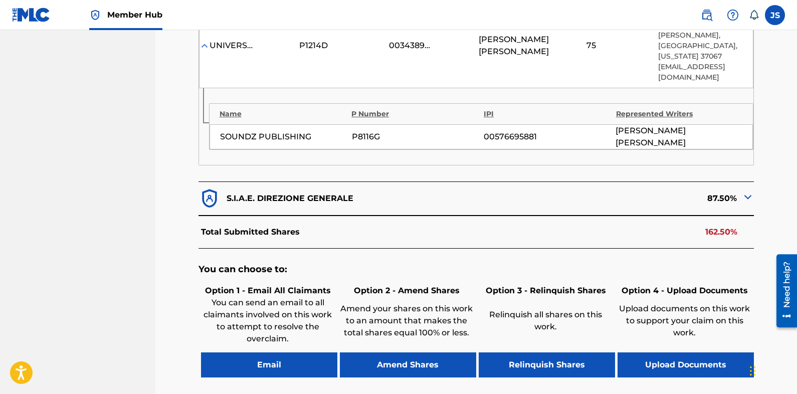
scroll to position [401, 0]
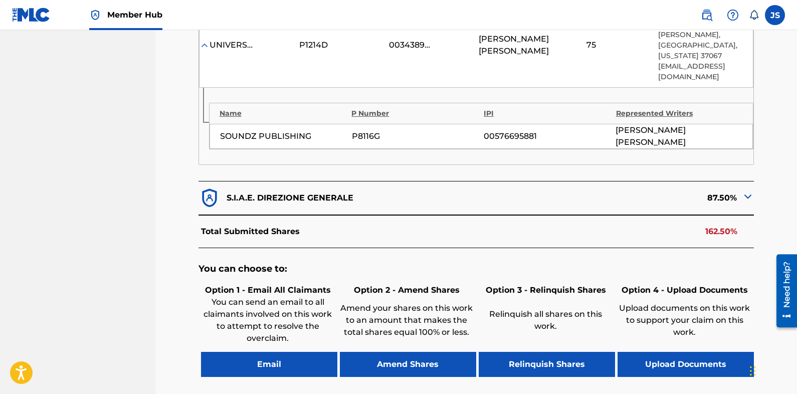
click at [787, 68] on div "< Back FLOPPY DISK - Overclaim Detail The Overclaims Tool enables Members to se…" at bounding box center [476, 53] width 642 height 798
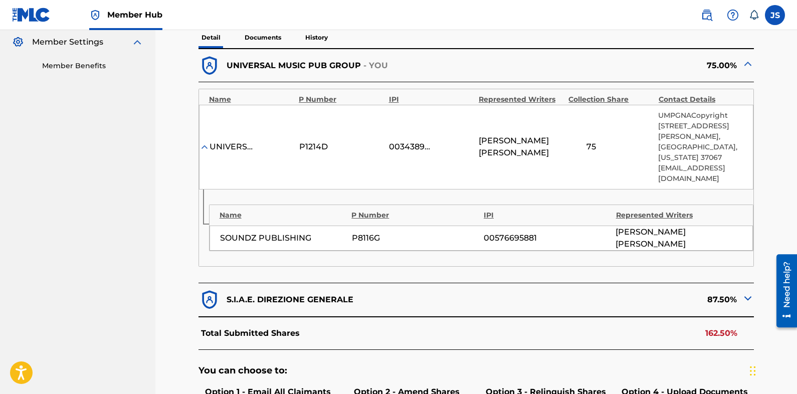
scroll to position [201, 0]
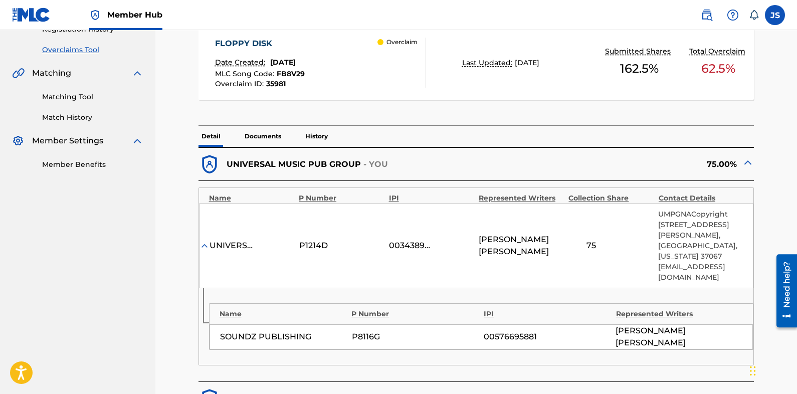
drag, startPoint x: 766, startPoint y: 118, endPoint x: 764, endPoint y: 96, distance: 22.1
click at [764, 96] on div "< Back FLOPPY DISK - Overclaim Detail The Overclaims Tool enables Members to se…" at bounding box center [476, 254] width 618 height 798
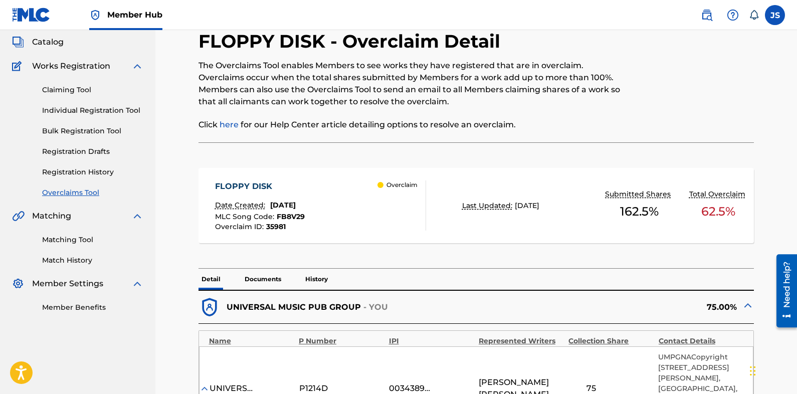
scroll to position [0, 0]
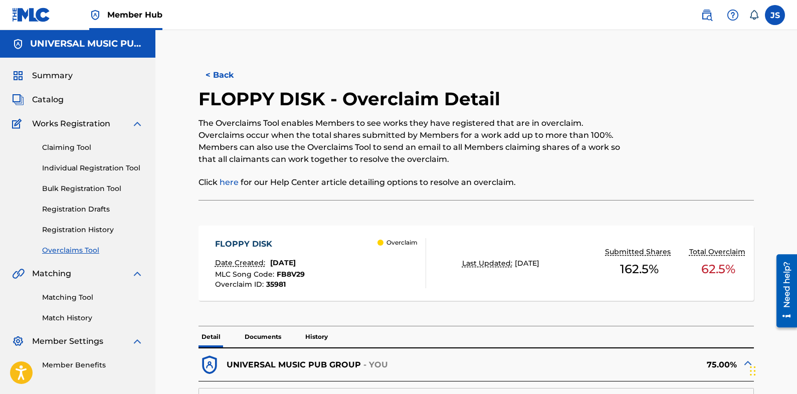
click at [202, 74] on button "< Back" at bounding box center [229, 75] width 60 height 25
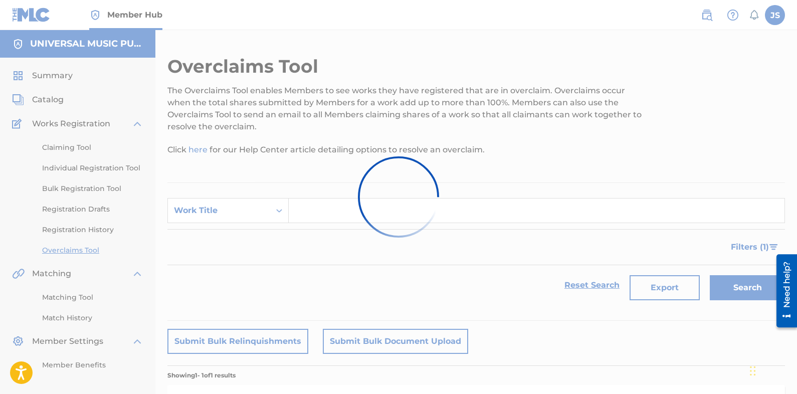
scroll to position [135, 0]
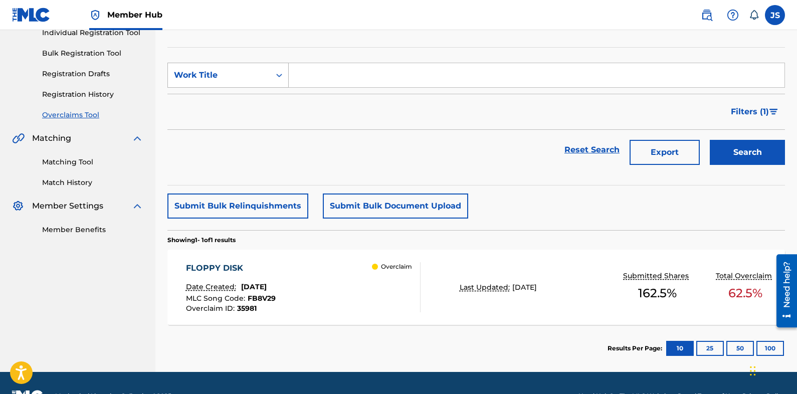
click at [255, 85] on div "Work Title" at bounding box center [227, 75] width 121 height 25
click at [250, 101] on div "MLC Song Code" at bounding box center [228, 100] width 120 height 25
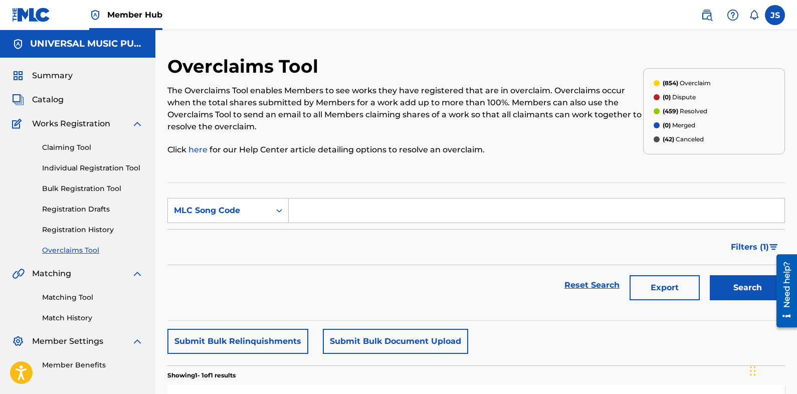
click at [522, 140] on div "The Overclaims Tool enables Members to see works they have registered that are …" at bounding box center [405, 120] width 476 height 71
drag, startPoint x: 522, startPoint y: 140, endPoint x: 499, endPoint y: 164, distance: 33.0
click at [499, 164] on div "Overclaims Tool The Overclaims Tool enables Members to see works they have regi…" at bounding box center [405, 111] width 476 height 112
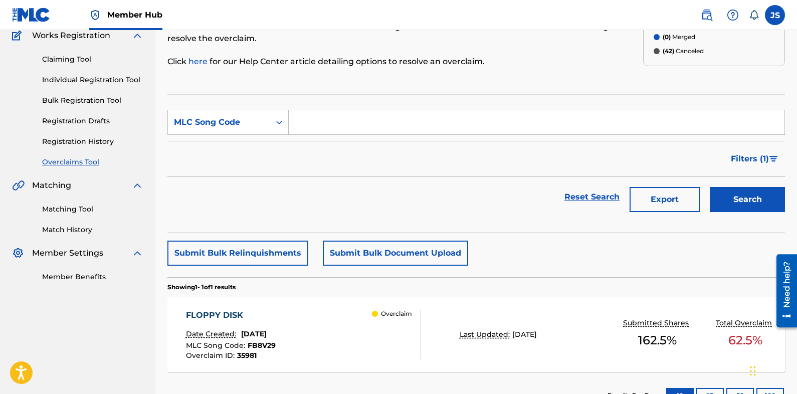
scroll to position [21, 0]
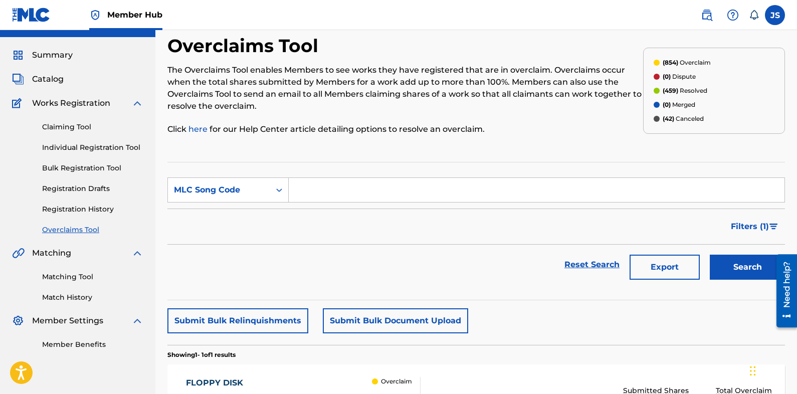
drag, startPoint x: 537, startPoint y: 160, endPoint x: 543, endPoint y: 158, distance: 5.7
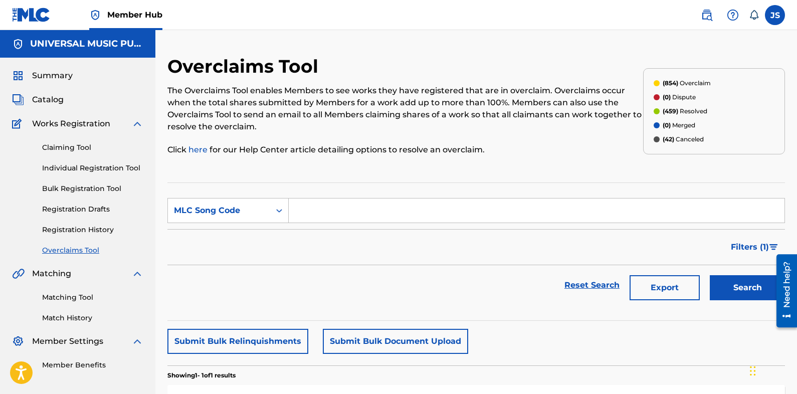
drag, startPoint x: 543, startPoint y: 158, endPoint x: 520, endPoint y: 160, distance: 22.6
drag, startPoint x: 520, startPoint y: 160, endPoint x: 500, endPoint y: 161, distance: 20.6
click at [500, 161] on div "Overclaims Tool The Overclaims Tool enables Members to see works they have regi…" at bounding box center [405, 111] width 476 height 112
drag, startPoint x: 528, startPoint y: 162, endPoint x: 515, endPoint y: 168, distance: 14.6
click at [515, 168] on div "Overclaims Tool The Overclaims Tool enables Members to see works they have regi…" at bounding box center [476, 281] width 618 height 452
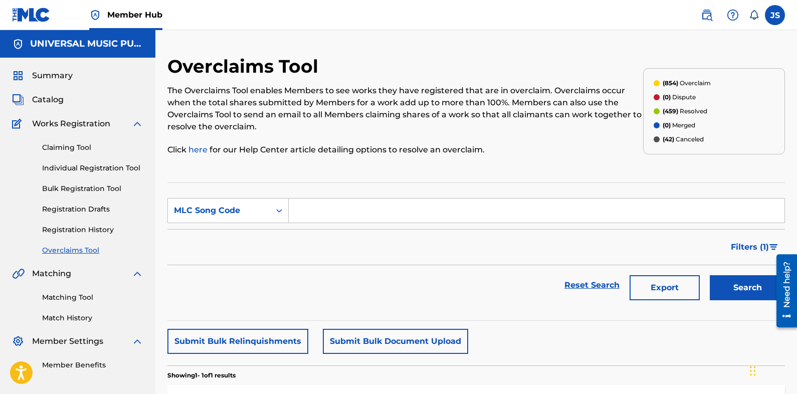
drag, startPoint x: 343, startPoint y: 204, endPoint x: 365, endPoint y: 201, distance: 21.3
click at [343, 204] on input "Search Form" at bounding box center [537, 211] width 496 height 24
paste input "AY7U6N"
type input "AY7U6N"
click at [741, 279] on button "Search" at bounding box center [747, 287] width 75 height 25
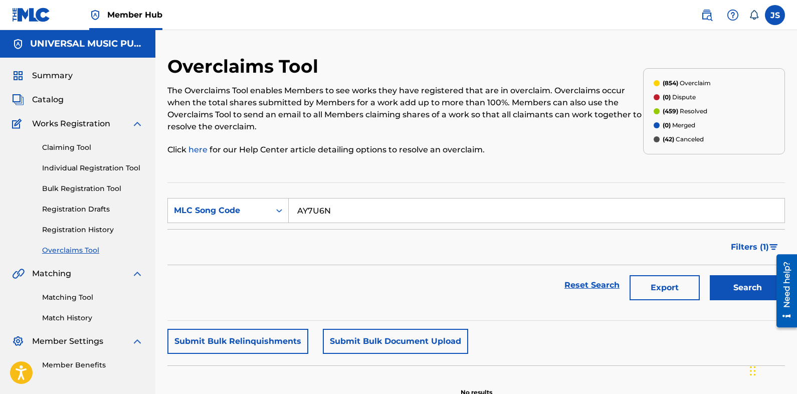
scroll to position [51, 0]
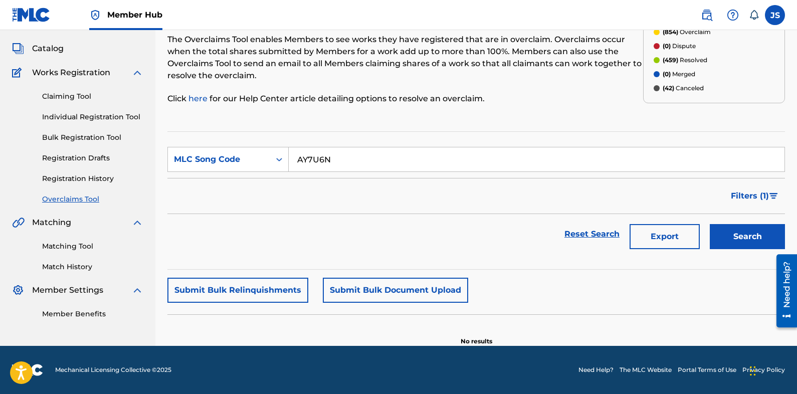
click at [349, 159] on input "AY7U6N" at bounding box center [537, 159] width 496 height 24
click at [763, 235] on button "Search" at bounding box center [747, 236] width 75 height 25
drag, startPoint x: 394, startPoint y: 160, endPoint x: 102, endPoint y: 144, distance: 292.2
click at [71, 147] on main "UNIVERSAL MUSIC PUB GROUP Summary Catalog Works Registration Claiming Tool Indi…" at bounding box center [398, 162] width 797 height 367
click at [747, 227] on button "Search" at bounding box center [747, 236] width 75 height 25
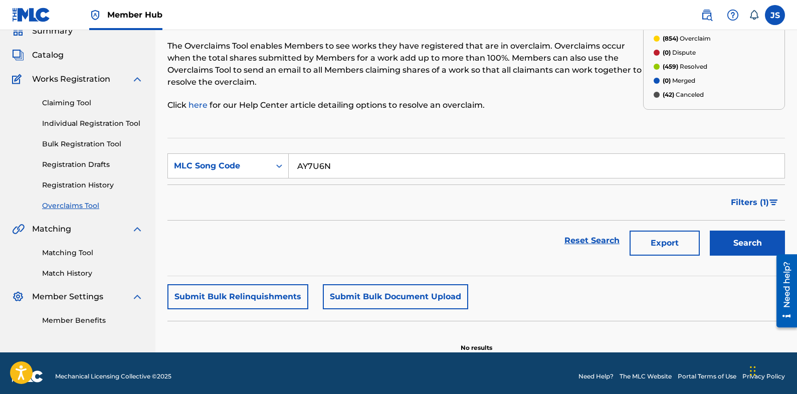
scroll to position [0, 0]
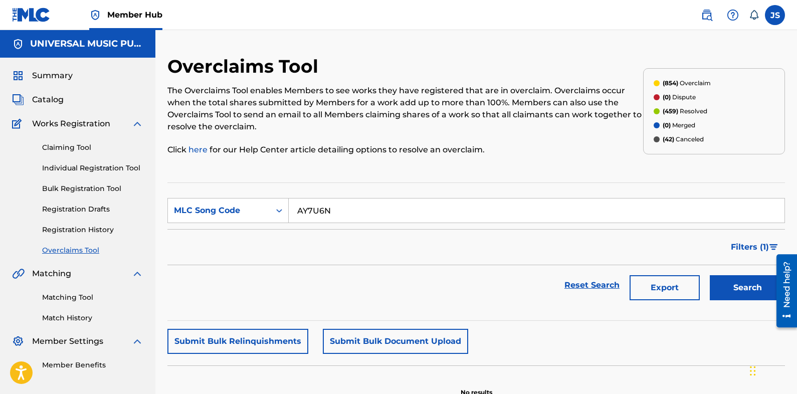
click at [85, 247] on link "Overclaims Tool" at bounding box center [92, 250] width 101 height 11
drag, startPoint x: 359, startPoint y: 213, endPoint x: 268, endPoint y: 213, distance: 91.3
click at [268, 213] on div "SearchWithCriteria5dae75df-f163-4cba-9481-92aeb166357a MLC Song Code AY7U6N" at bounding box center [476, 210] width 618 height 25
click at [710, 275] on button "Search" at bounding box center [747, 287] width 75 height 25
drag, startPoint x: 523, startPoint y: 257, endPoint x: 492, endPoint y: 247, distance: 32.2
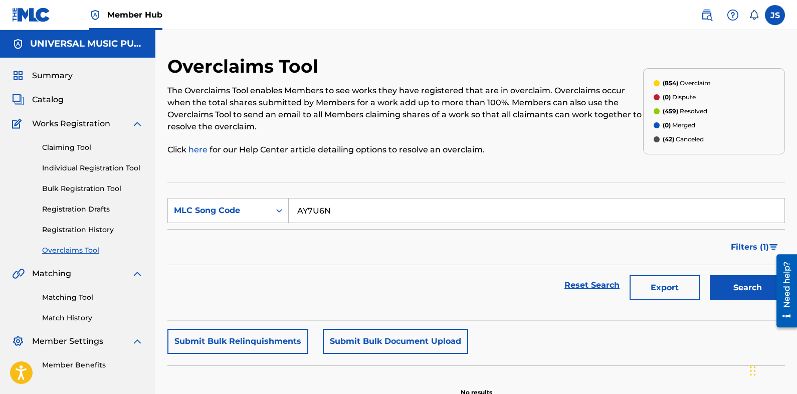
click at [492, 247] on div "Filters ( 1 )" at bounding box center [476, 247] width 618 height 36
drag, startPoint x: 493, startPoint y: 251, endPoint x: 476, endPoint y: 251, distance: 17.5
click at [476, 251] on div "Filters ( 1 )" at bounding box center [476, 247] width 618 height 36
drag, startPoint x: 470, startPoint y: 251, endPoint x: 450, endPoint y: 250, distance: 20.1
click at [450, 250] on div "Filters ( 1 )" at bounding box center [476, 247] width 618 height 36
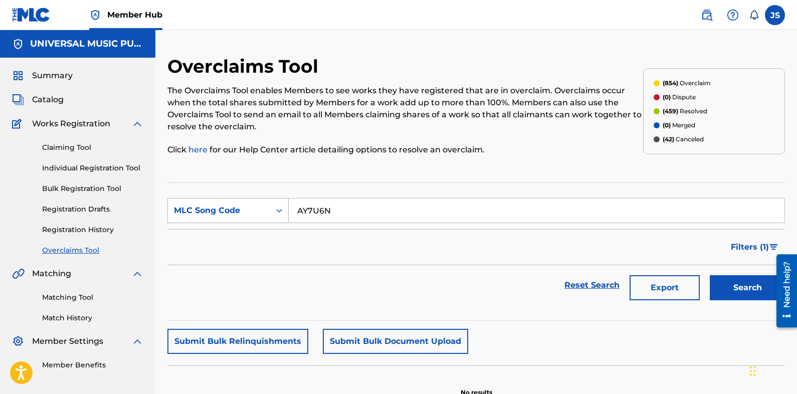
click at [231, 199] on div "MLC Song Code" at bounding box center [227, 210] width 121 height 25
click at [469, 294] on div "Reset Search Export Search" at bounding box center [476, 285] width 618 height 40
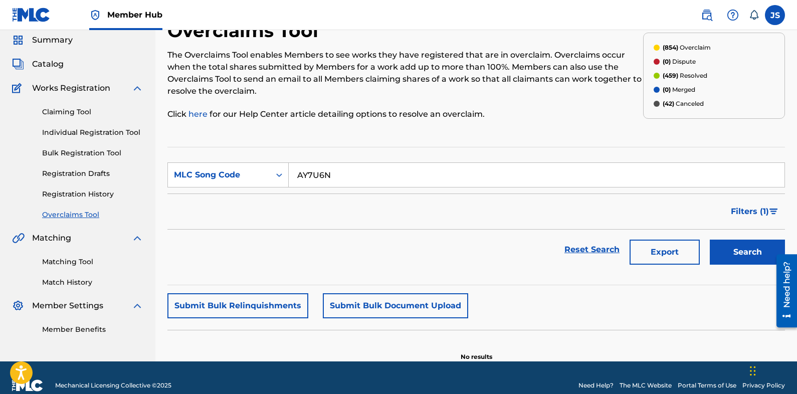
scroll to position [50, 0]
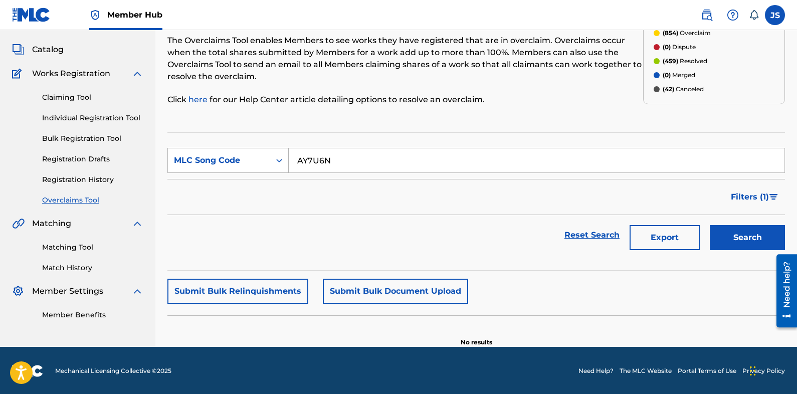
click at [217, 158] on div "MLC Song Code" at bounding box center [219, 160] width 90 height 12
drag, startPoint x: 236, startPoint y: 188, endPoint x: 244, endPoint y: 186, distance: 7.9
click at [237, 188] on div "Work Title" at bounding box center [228, 185] width 120 height 25
drag, startPoint x: 377, startPoint y: 160, endPoint x: 339, endPoint y: 161, distance: 37.1
click at [351, 158] on input "Search Form" at bounding box center [537, 160] width 496 height 24
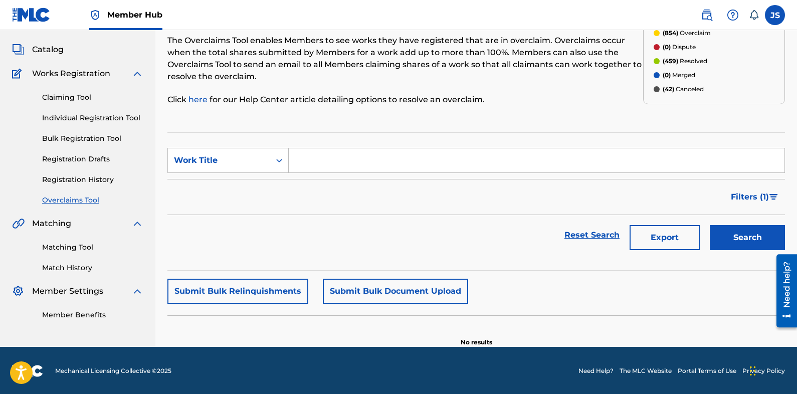
click at [460, 158] on input "Search Form" at bounding box center [537, 160] width 496 height 24
paste input "ABRACADABRA"
type input "ABRACADABRA"
click at [769, 236] on button "Search" at bounding box center [747, 237] width 75 height 25
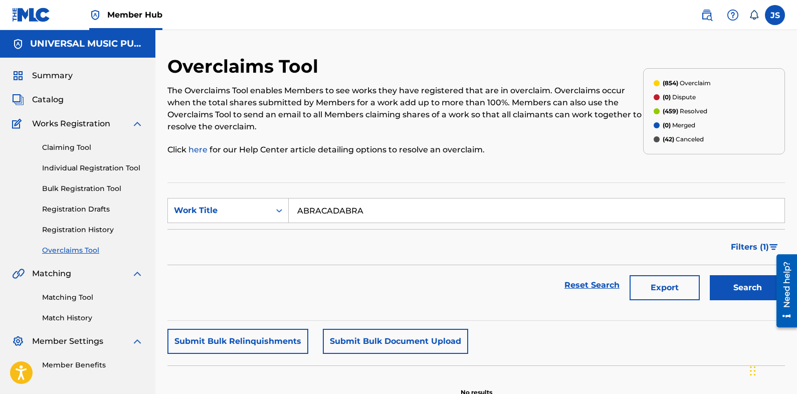
click at [419, 207] on input "ABRACADABRA" at bounding box center [537, 211] width 496 height 24
click at [80, 254] on link "Overclaims Tool" at bounding box center [92, 250] width 101 height 11
click at [81, 247] on link "Overclaims Tool" at bounding box center [92, 250] width 101 height 11
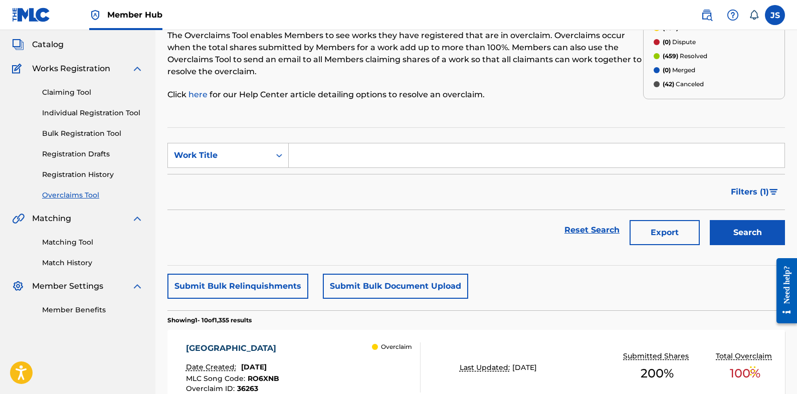
scroll to position [50, 0]
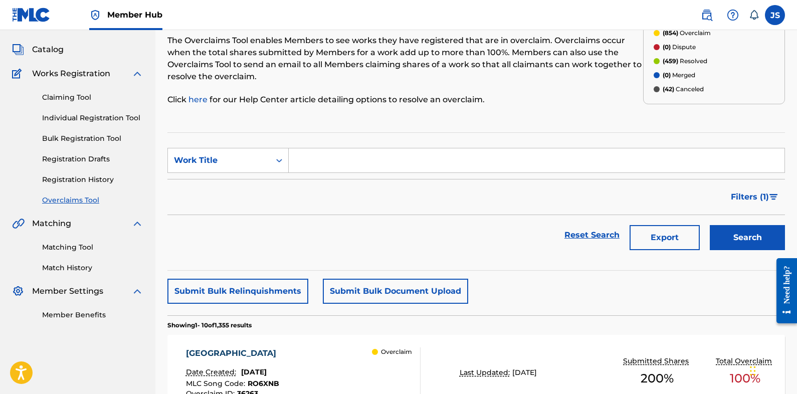
click at [356, 150] on input "Search Form" at bounding box center [537, 160] width 496 height 24
paste input "ABRACADABRA"
type input "ABRACADABRA"
click at [748, 241] on button "Search" at bounding box center [747, 237] width 75 height 25
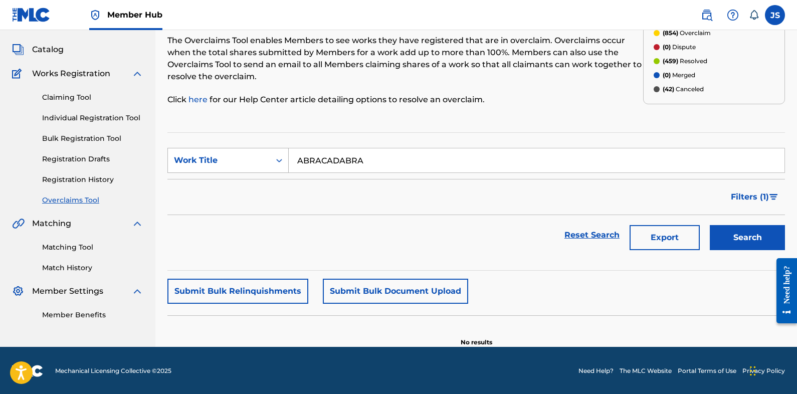
click at [225, 154] on div "Work Title" at bounding box center [219, 160] width 102 height 19
click at [249, 190] on div "MLC Song Code" at bounding box center [228, 185] width 120 height 25
drag, startPoint x: 409, startPoint y: 162, endPoint x: 379, endPoint y: 164, distance: 30.1
click at [408, 162] on input "Search Form" at bounding box center [537, 160] width 496 height 24
paste input "OM3KJK"
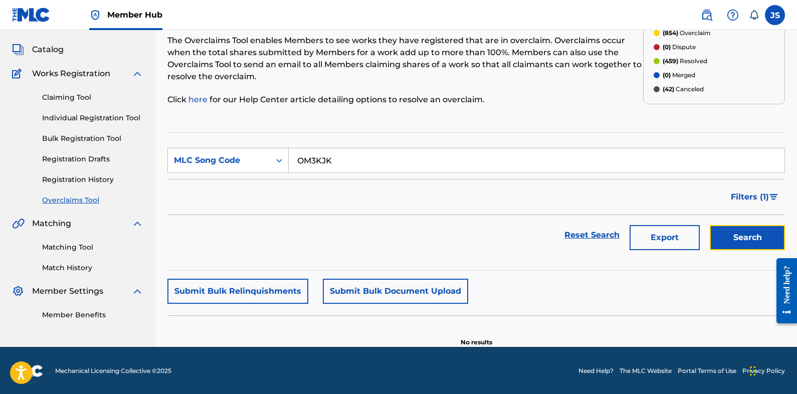
click at [731, 230] on button "Search" at bounding box center [747, 237] width 75 height 25
drag, startPoint x: 81, startPoint y: 163, endPoint x: 129, endPoint y: 165, distance: 47.7
click at [72, 163] on main "UNIVERSAL MUSIC PUB GROUP Summary Catalog Works Registration Claiming Tool Indi…" at bounding box center [398, 163] width 797 height 367
paste input "MN72SB"
click at [742, 243] on button "Search" at bounding box center [747, 237] width 75 height 25
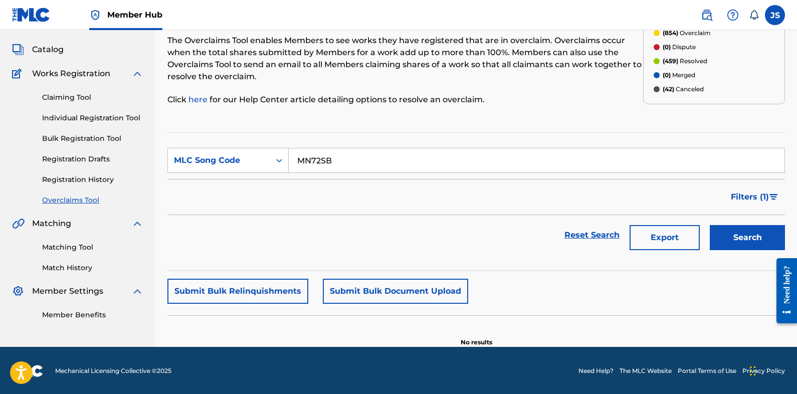
drag, startPoint x: 396, startPoint y: 167, endPoint x: 133, endPoint y: 165, distance: 263.2
click at [140, 166] on main "UNIVERSAL MUSIC PUB GROUP Summary Catalog Works Registration Claiming Tool Indi…" at bounding box center [398, 163] width 797 height 367
paste input "FB8V29"
click at [731, 231] on button "Search" at bounding box center [747, 237] width 75 height 25
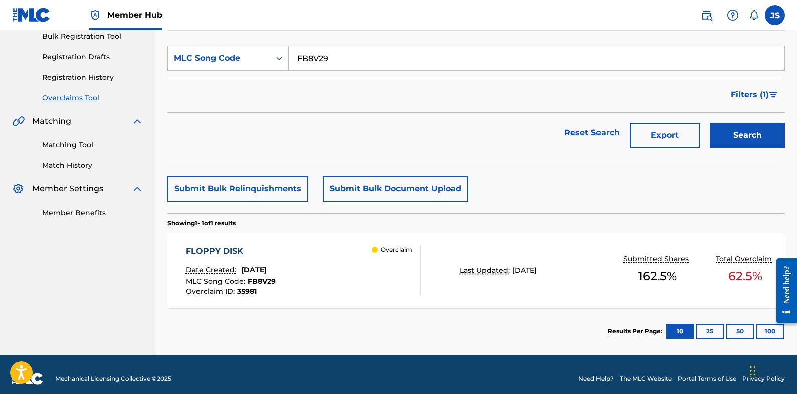
scroll to position [161, 0]
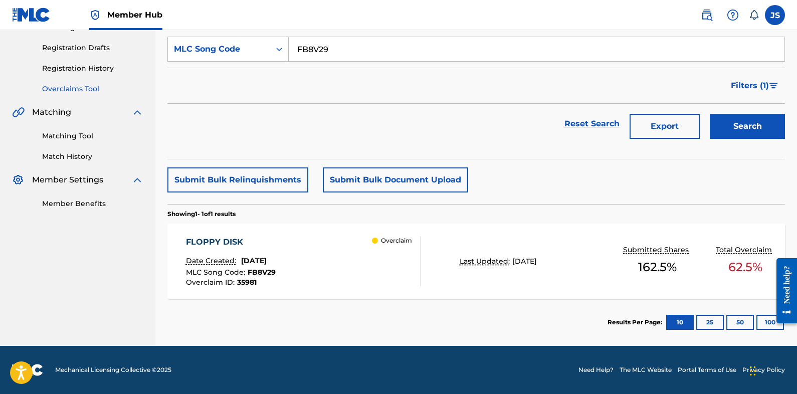
drag, startPoint x: 156, startPoint y: 53, endPoint x: 149, endPoint y: 53, distance: 7.0
click at [149, 53] on main "UNIVERSAL MUSIC PUB GROUP Summary Catalog Works Registration Claiming Tool Indi…" at bounding box center [398, 107] width 797 height 477
paste input "3W5"
click at [728, 122] on button "Search" at bounding box center [747, 126] width 75 height 25
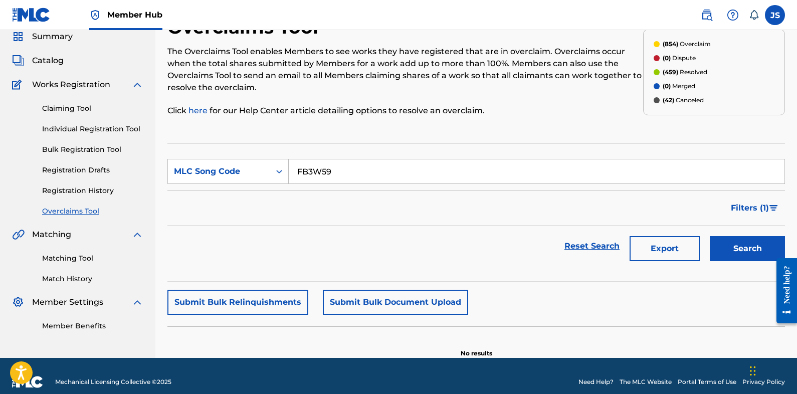
scroll to position [51, 0]
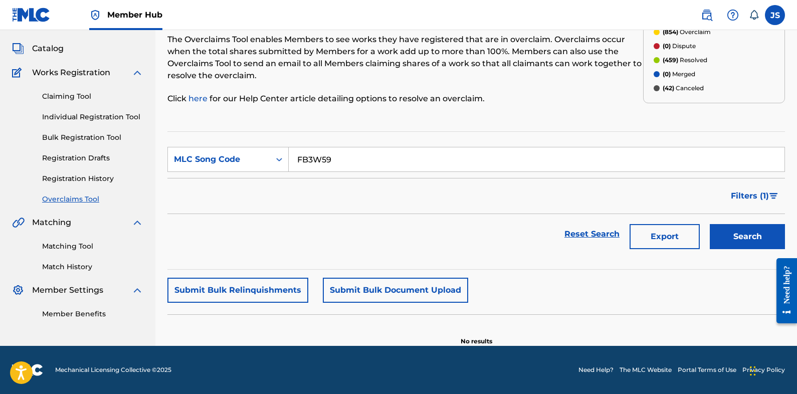
drag, startPoint x: 385, startPoint y: 152, endPoint x: 132, endPoint y: 150, distance: 252.2
click at [134, 151] on main "UNIVERSAL MUSIC PUB GROUP Summary Catalog Works Registration Claiming Tool Indi…" at bounding box center [398, 162] width 797 height 367
paste input "CL1XYK"
type input "CL1XYK"
click at [771, 248] on button "Search" at bounding box center [747, 236] width 75 height 25
